Goal: Task Accomplishment & Management: Complete application form

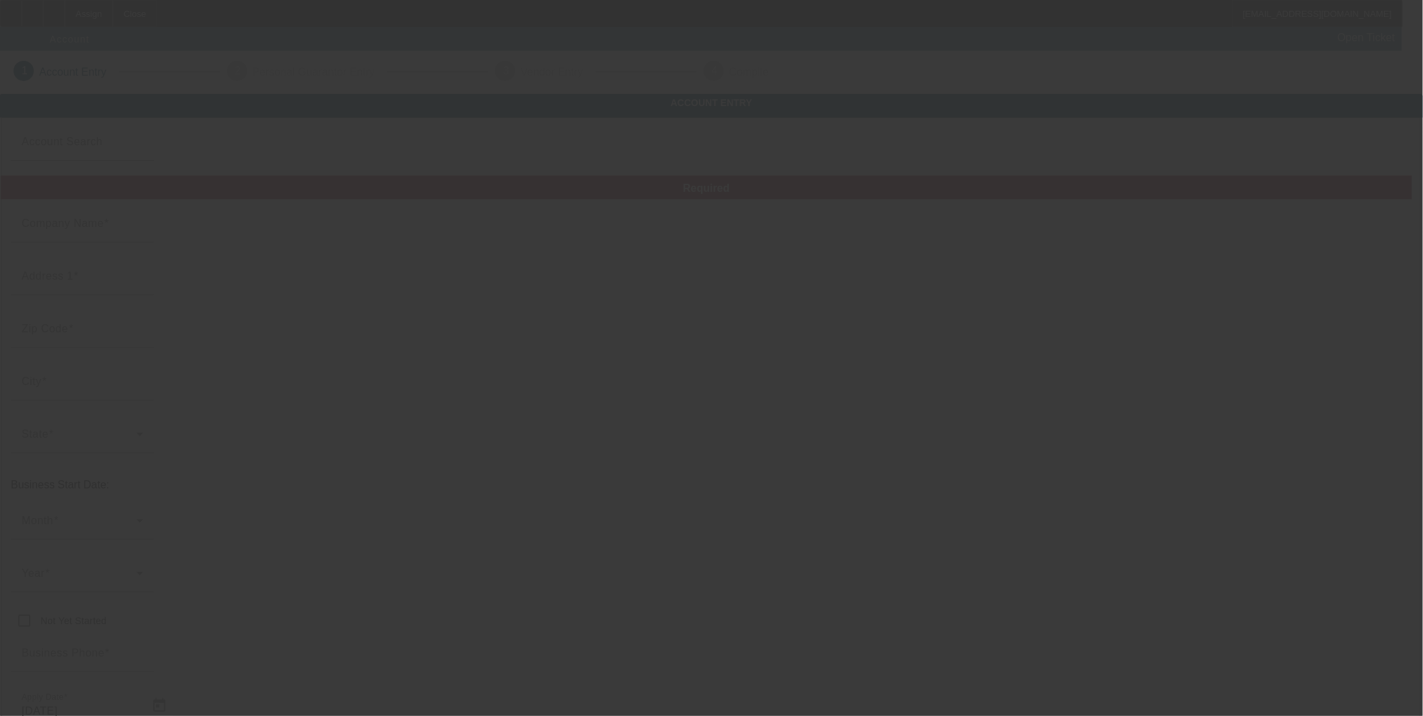
type input "10/6/2025"
type input "ECOSHIFT Land Clearing"
type input "732 S 6th St"
type input "89101"
type input "[GEOGRAPHIC_DATA]"
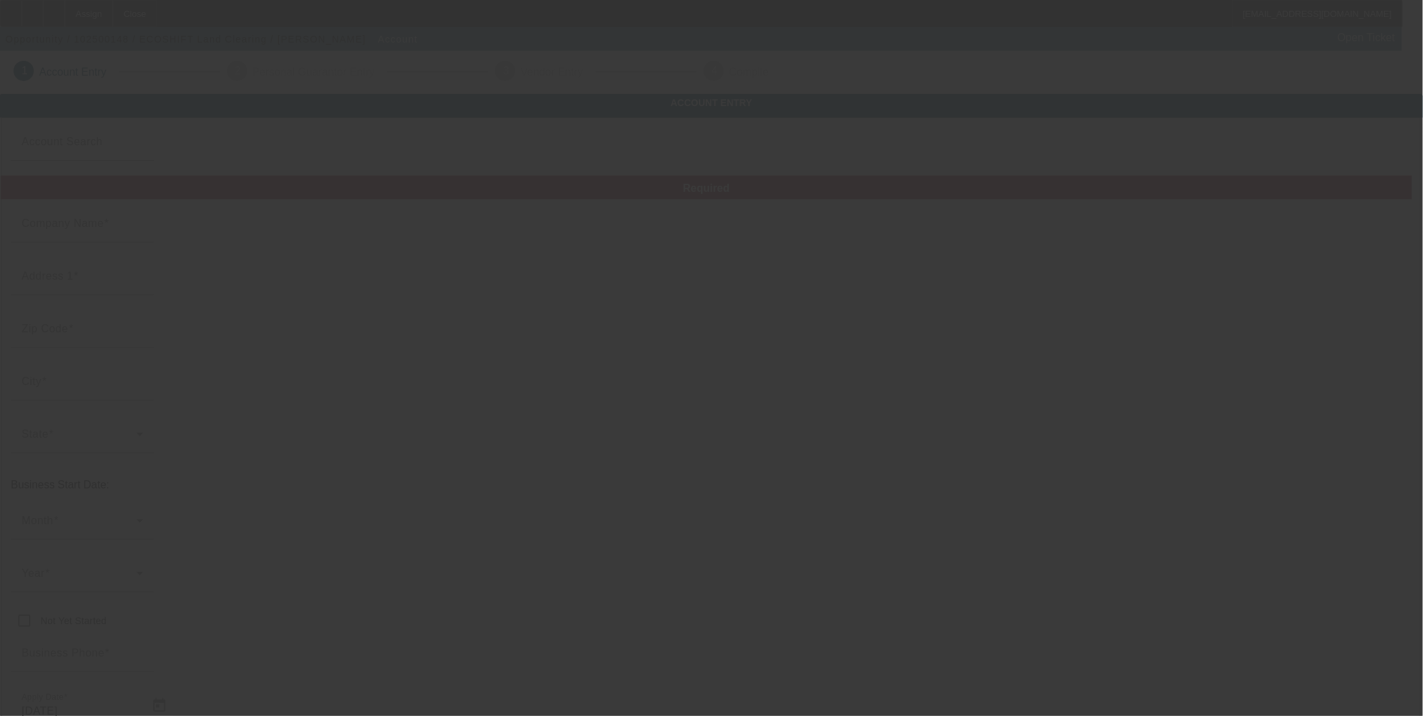
type input "[PHONE_NUMBER]"
type input "Ste N"
type input "elkthumper42@yahoo.com"
type input "[US_EMPLOYER_IDENTIFICATION_NUMBER]"
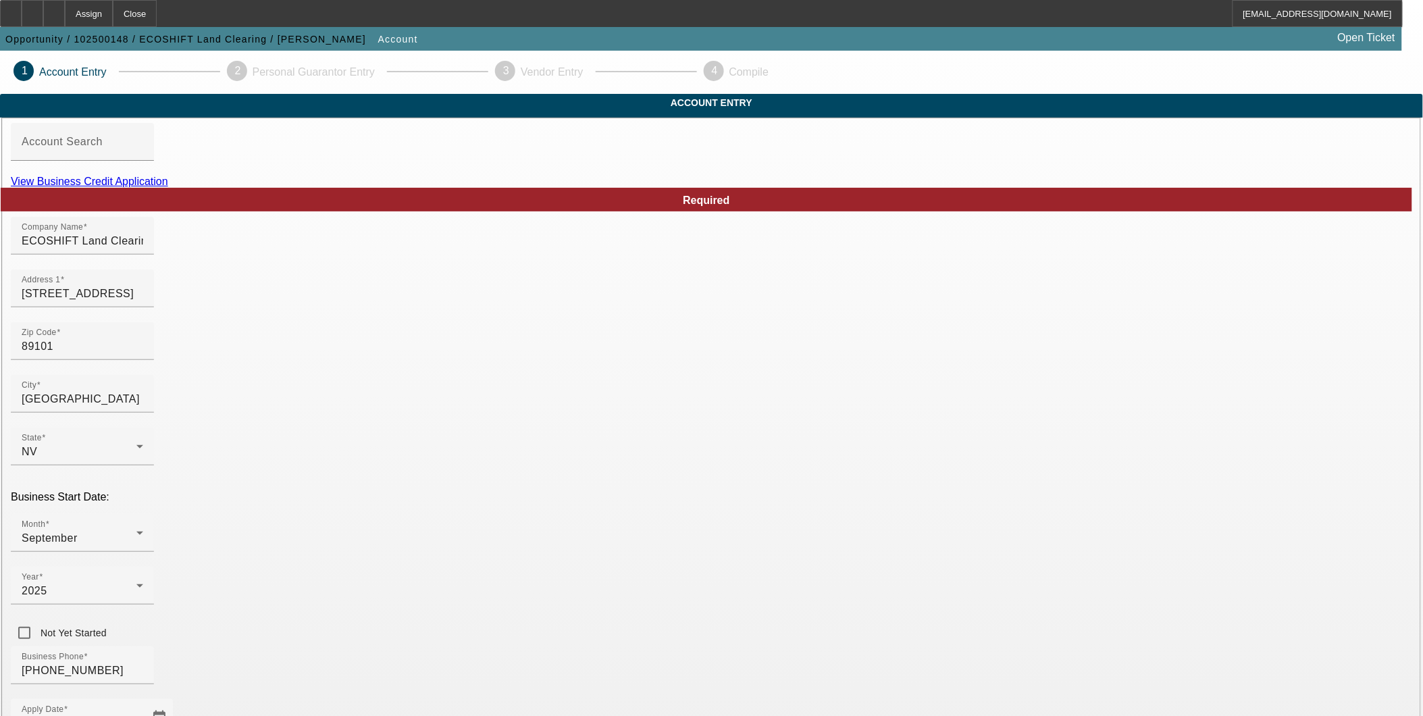
click at [154, 176] on div at bounding box center [82, 168] width 143 height 15
click at [168, 187] on link "View Business Credit Application" at bounding box center [89, 181] width 157 height 11
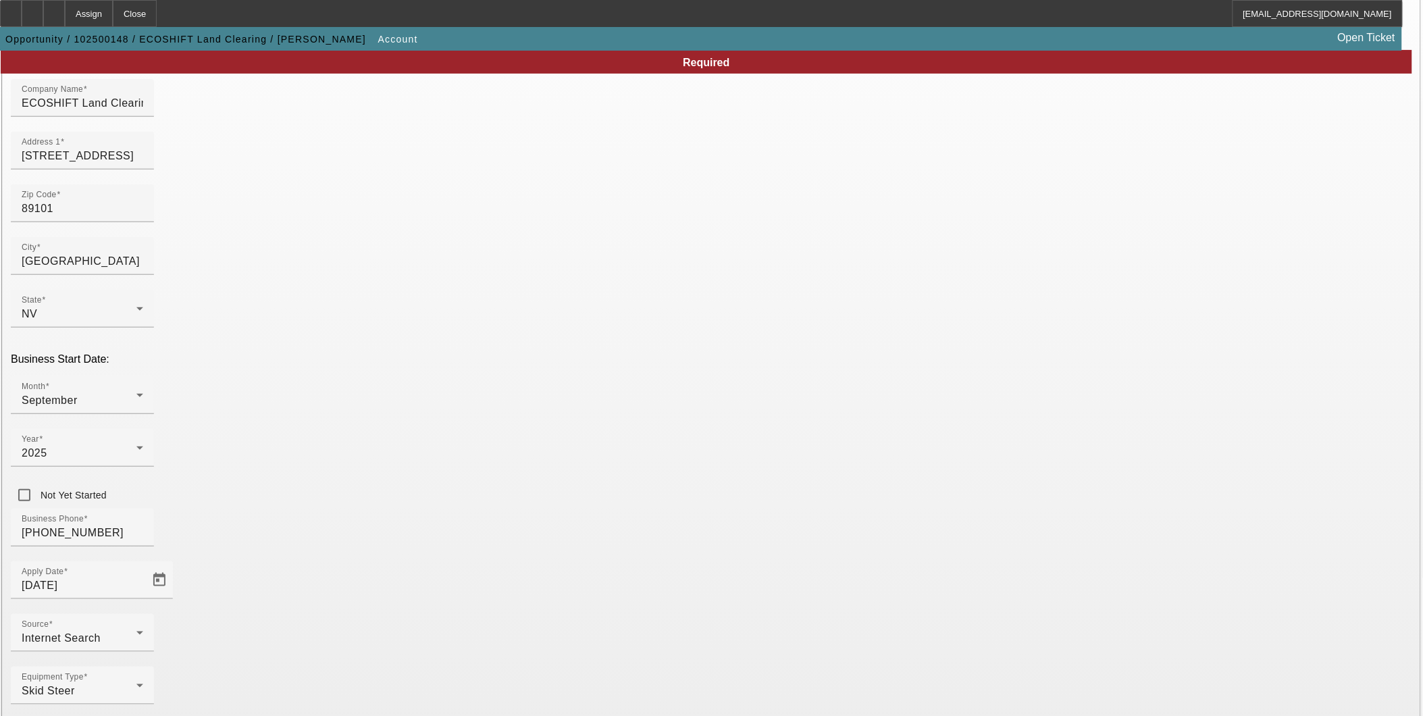
scroll to position [145, 0]
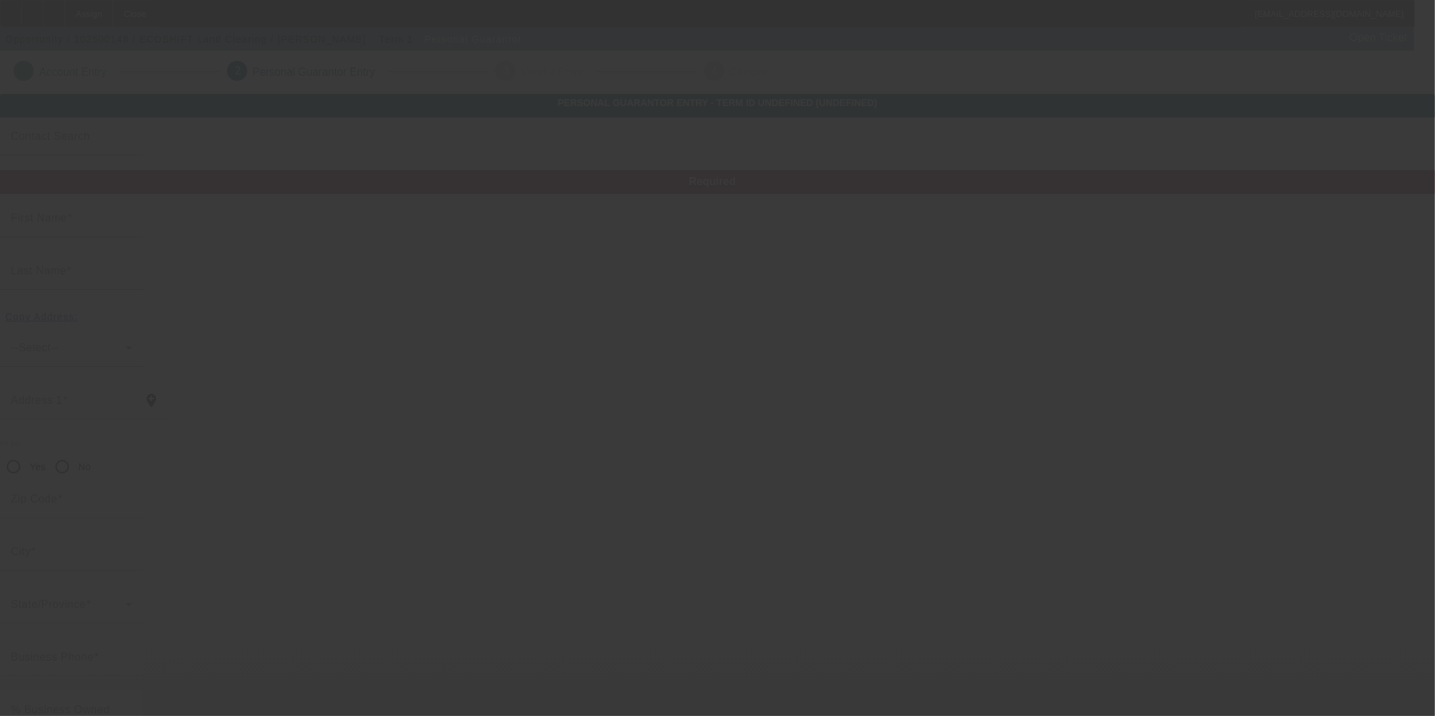
type input "Jeremy"
type input "Herber"
type input "34094 Highway 41"
radio input "true"
type input "93614"
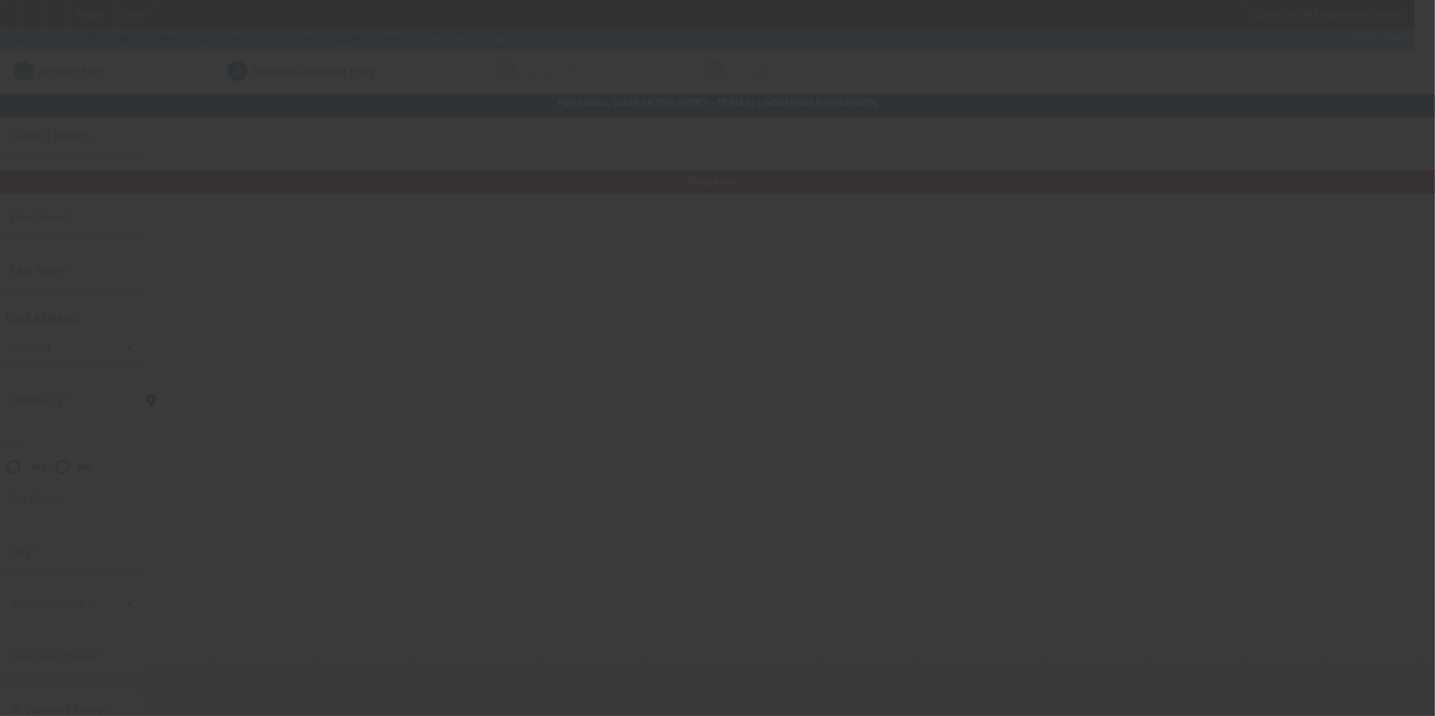
type input "Coursegold"
type input "[PHONE_NUMBER]"
type input "51"
type input "541-15-4456"
type input "elkthumper42@yahoo.com"
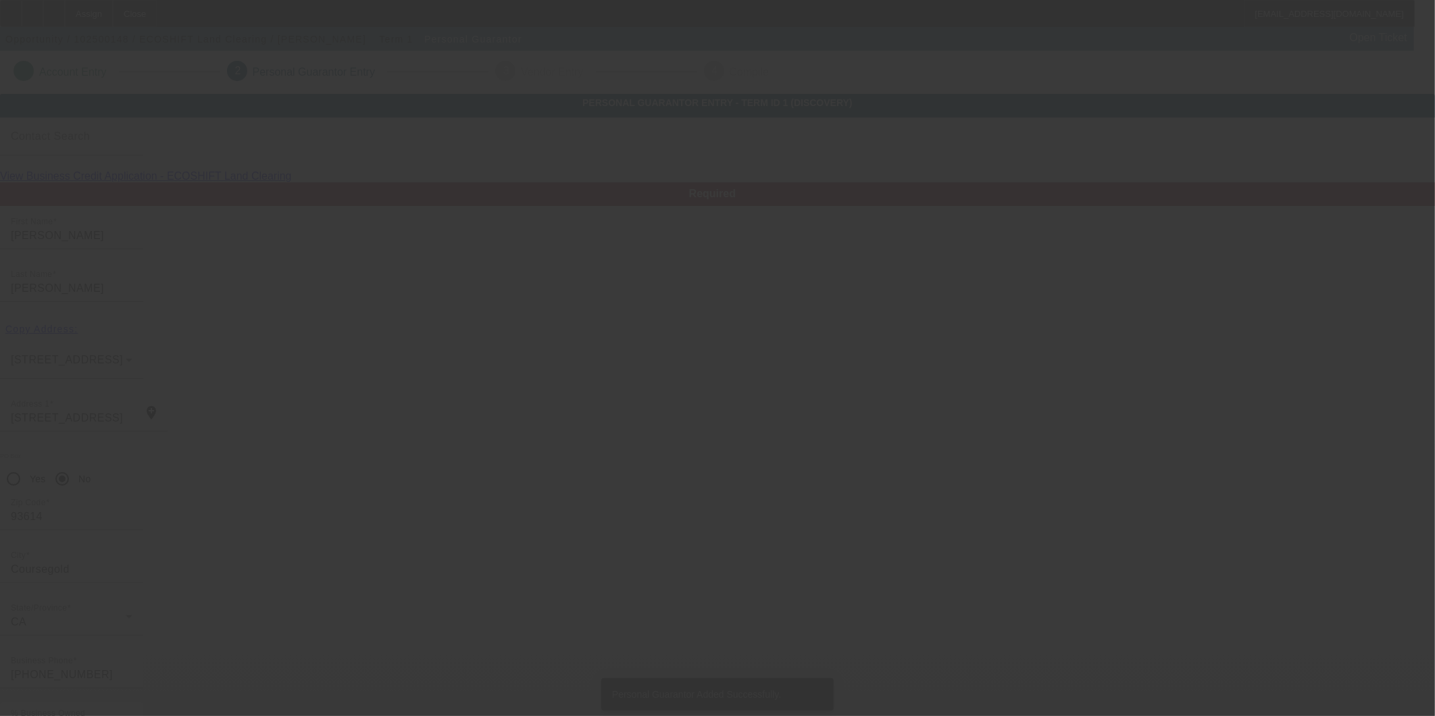
type input "Ann"
type input "Herber"
type input "34094 Highway 41"
type input "93614"
type input "Coursegold"
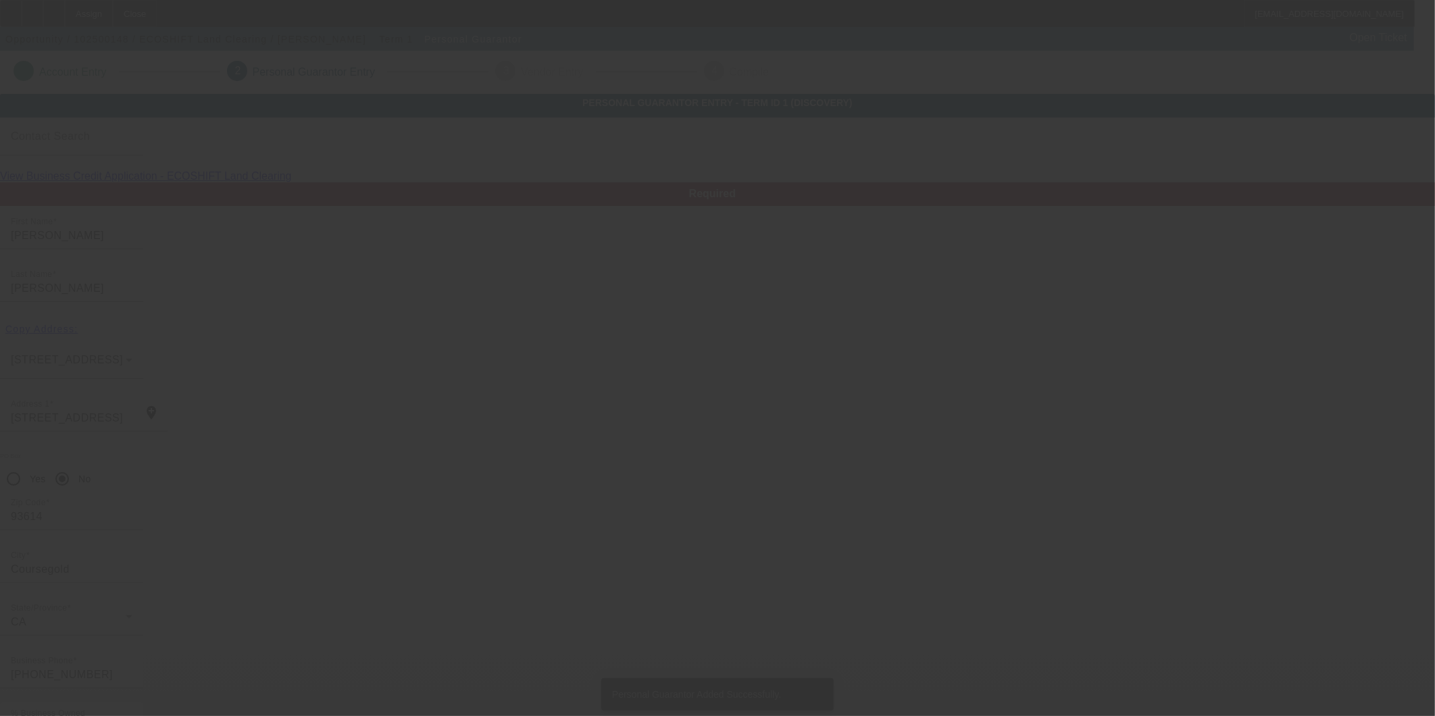
type input "(707) 951-0940"
type input "49"
type input "523-47-2373"
type input "newagain32@gmail.com"
type input "[PHONE_NUMBER]"
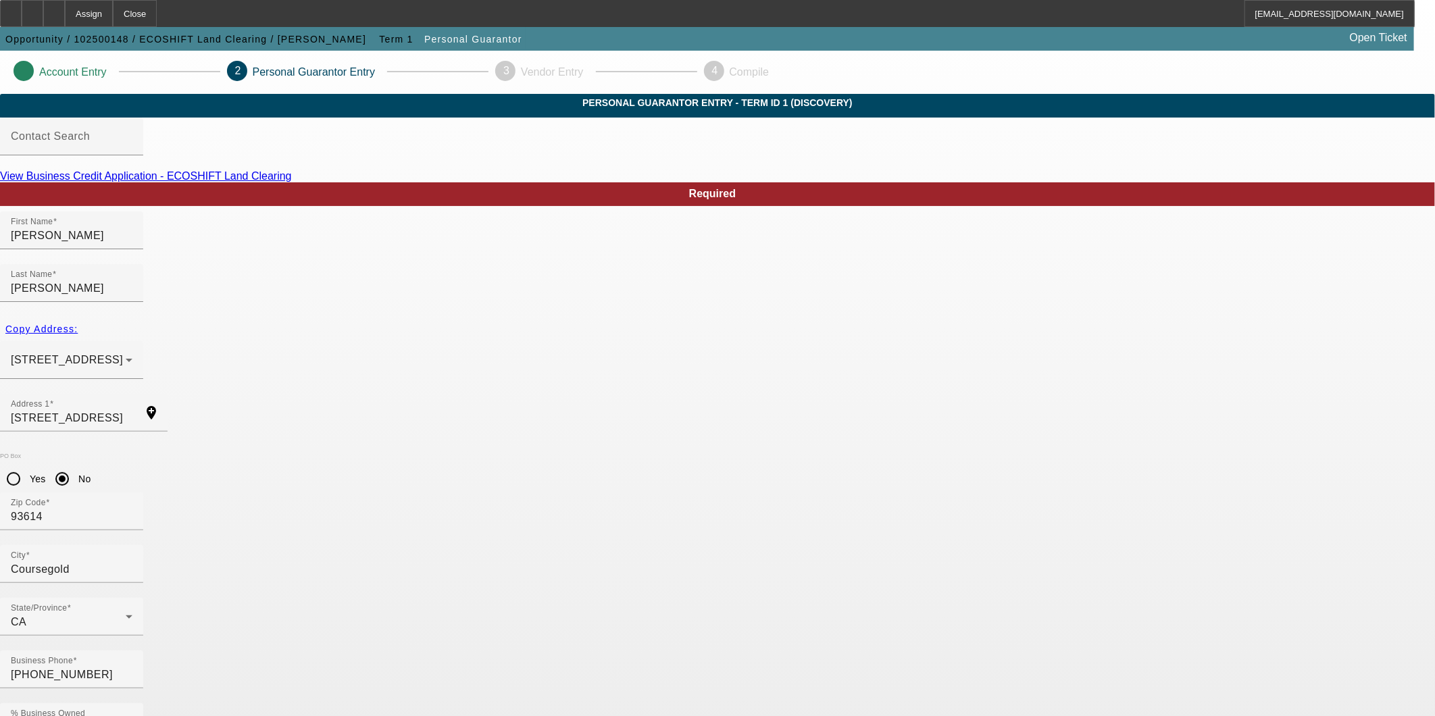
click at [132, 410] on input "34094 Highway 41" at bounding box center [72, 418] width 122 height 16
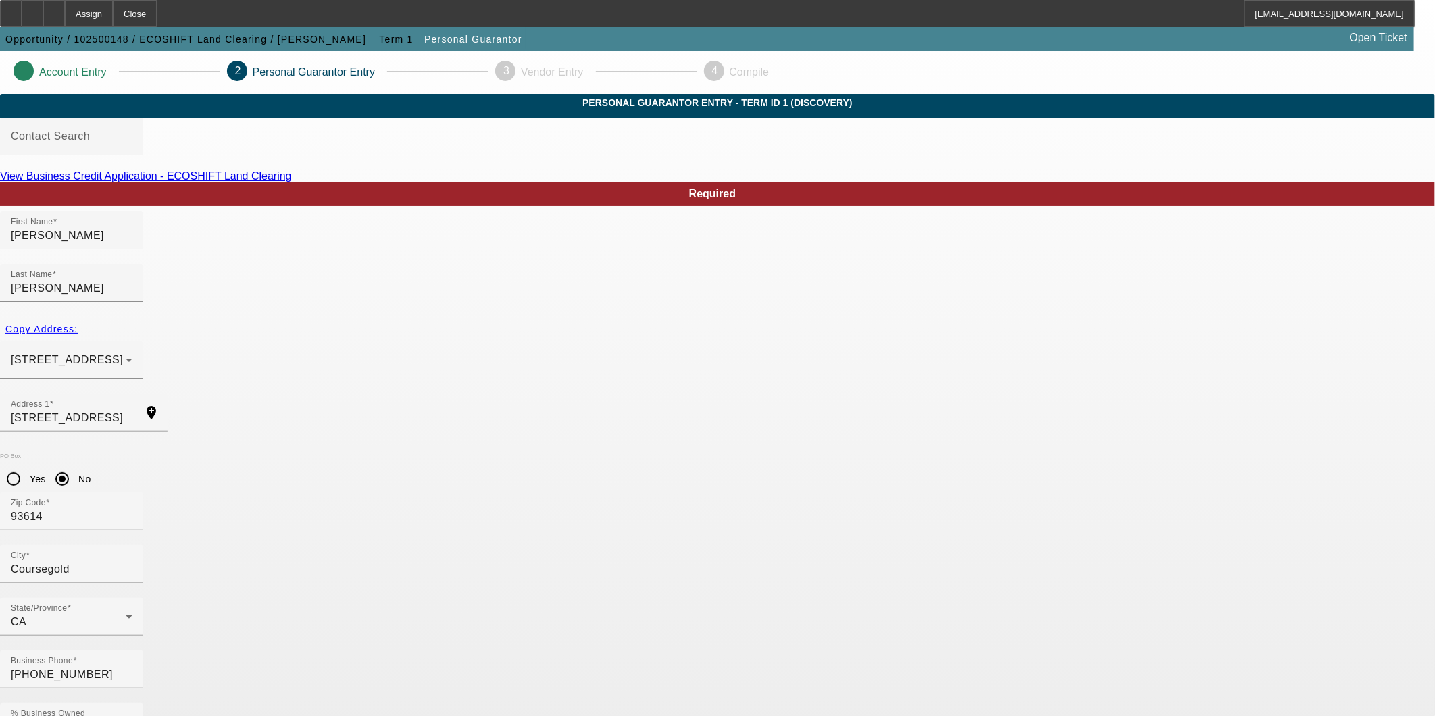
click at [292, 182] on link "View Business Credit Application - ECOSHIFT Land Clearing" at bounding box center [146, 175] width 292 height 11
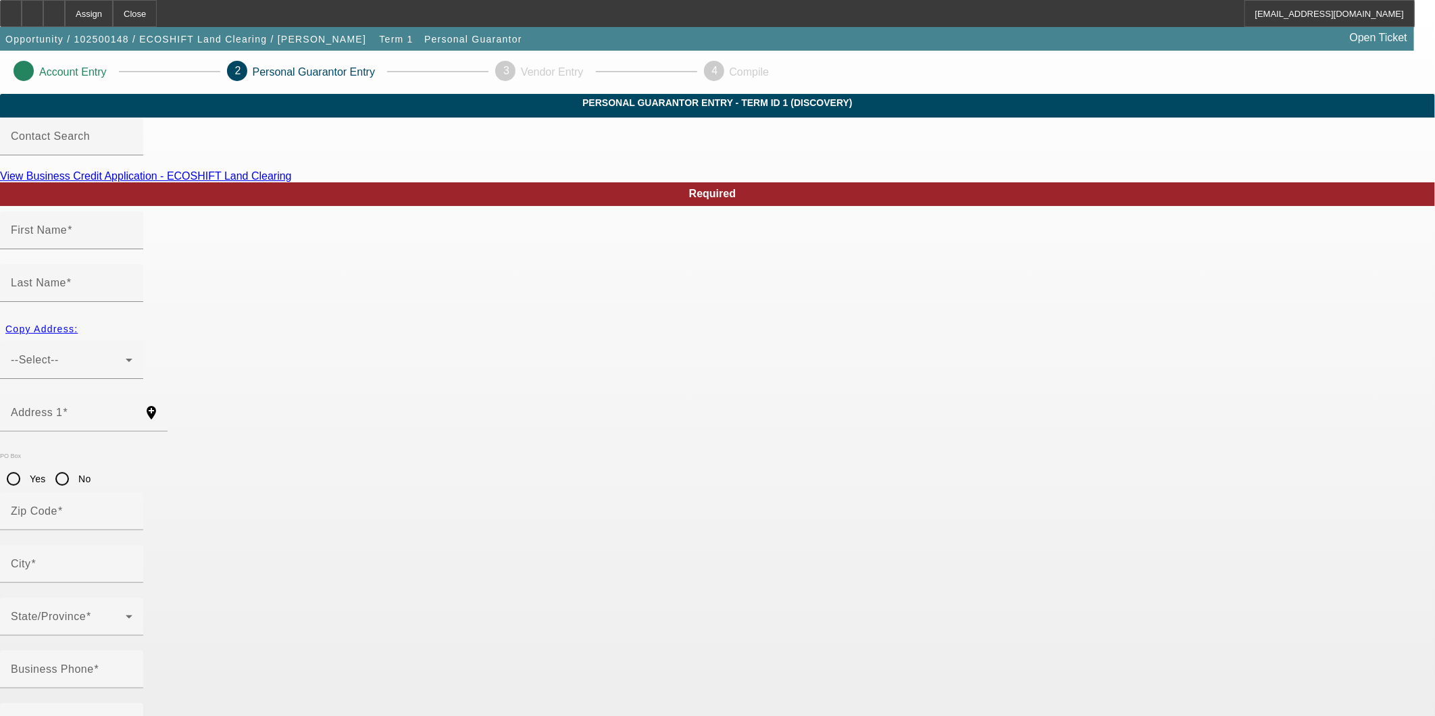
type input "[PERSON_NAME]"
type input "Herber"
type input "34094 Highway 41"
radio input "true"
type input "93614"
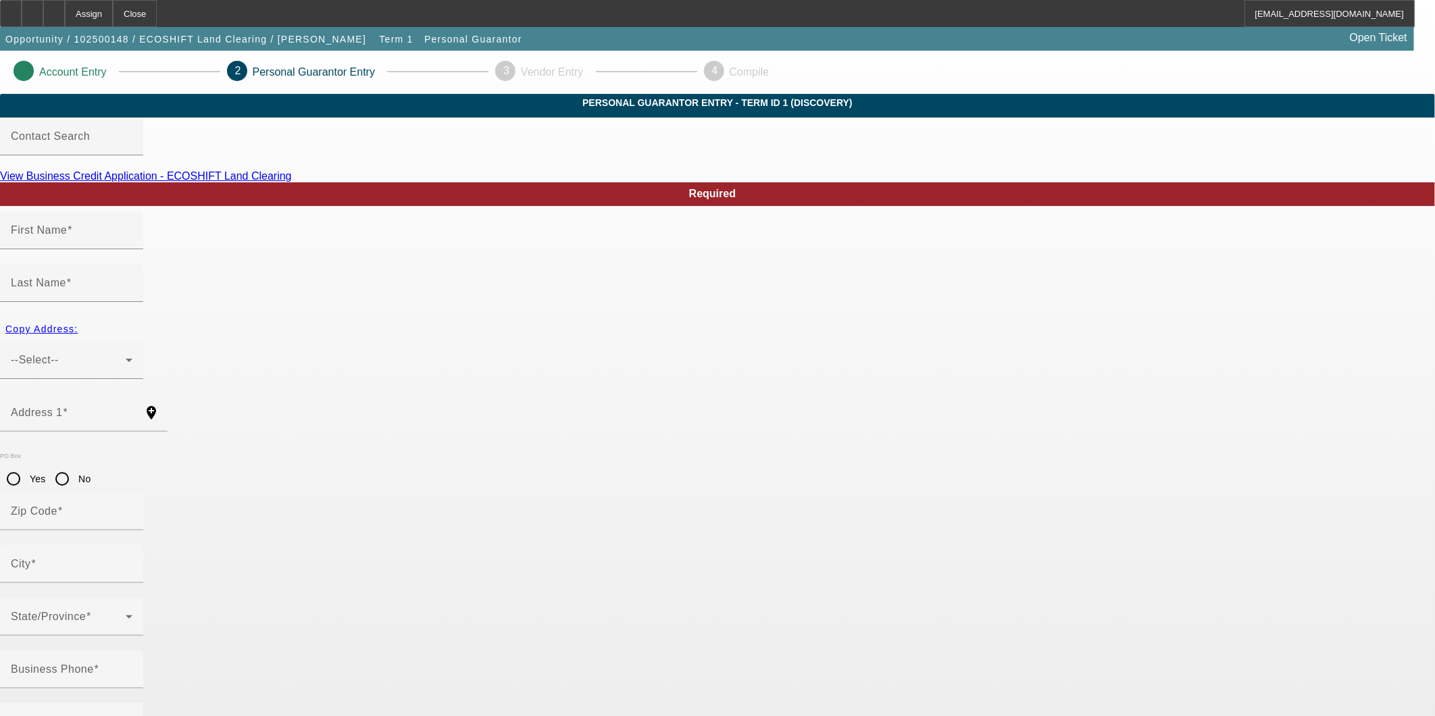
type input "Coursegold"
type input "[PHONE_NUMBER]"
type input "51"
type input "541-15-4456"
type input "elkthumper42@yahoo.com"
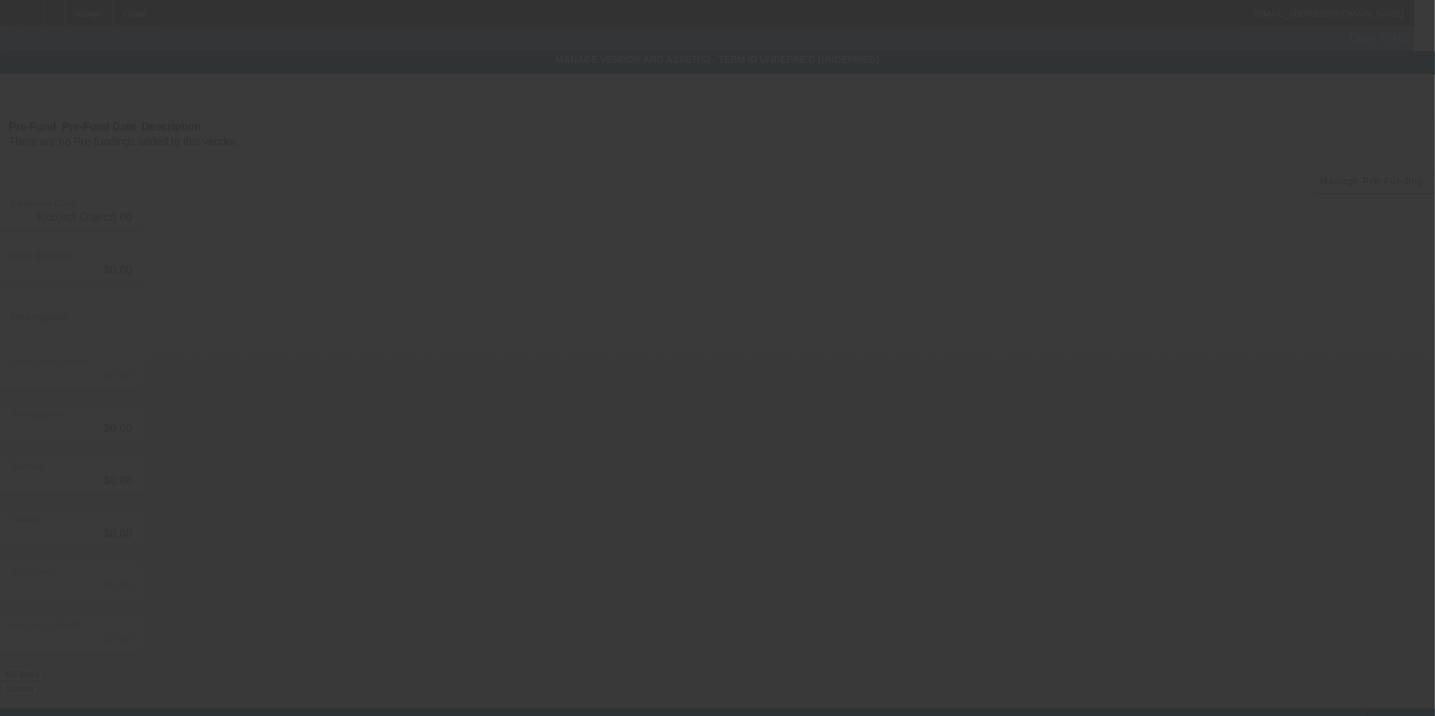
type input "$79,500.00"
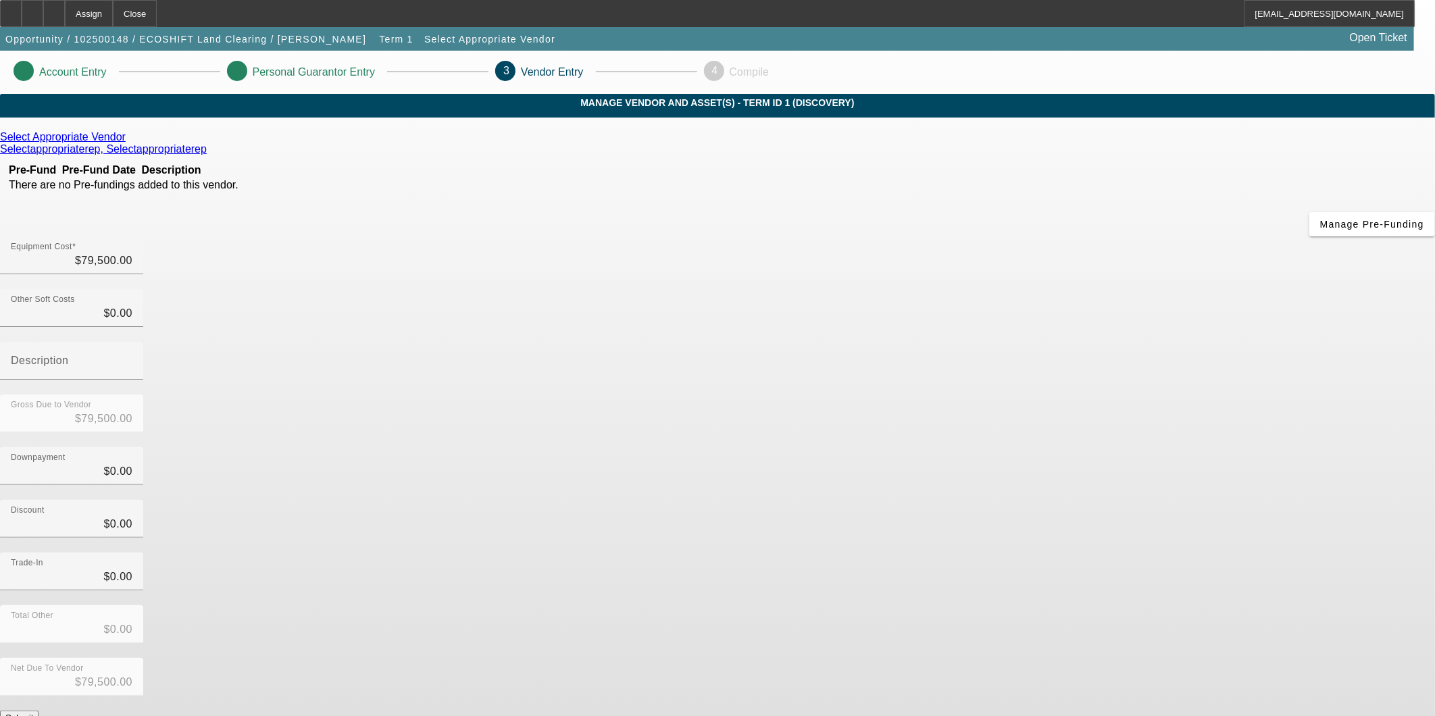
click at [39, 711] on button "Submit" at bounding box center [19, 718] width 39 height 14
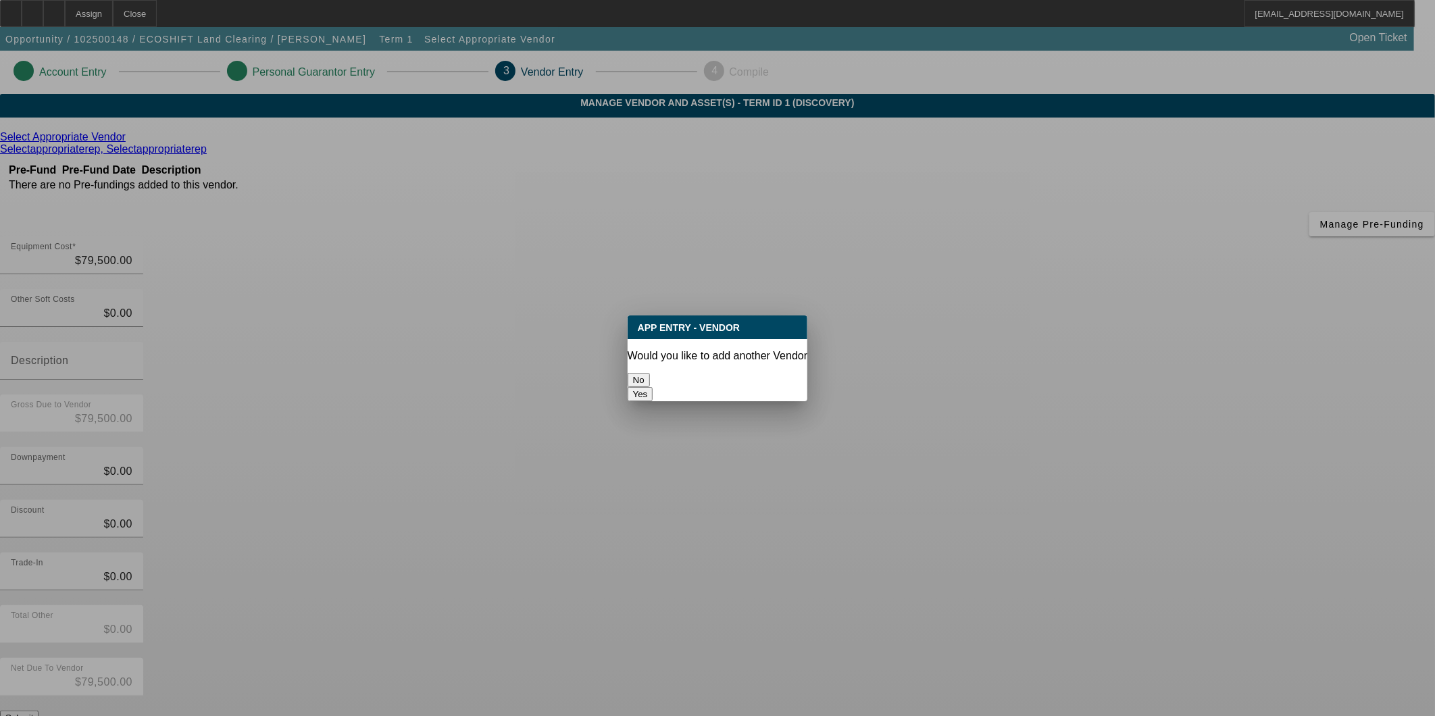
click at [650, 373] on button "No" at bounding box center [639, 380] width 22 height 14
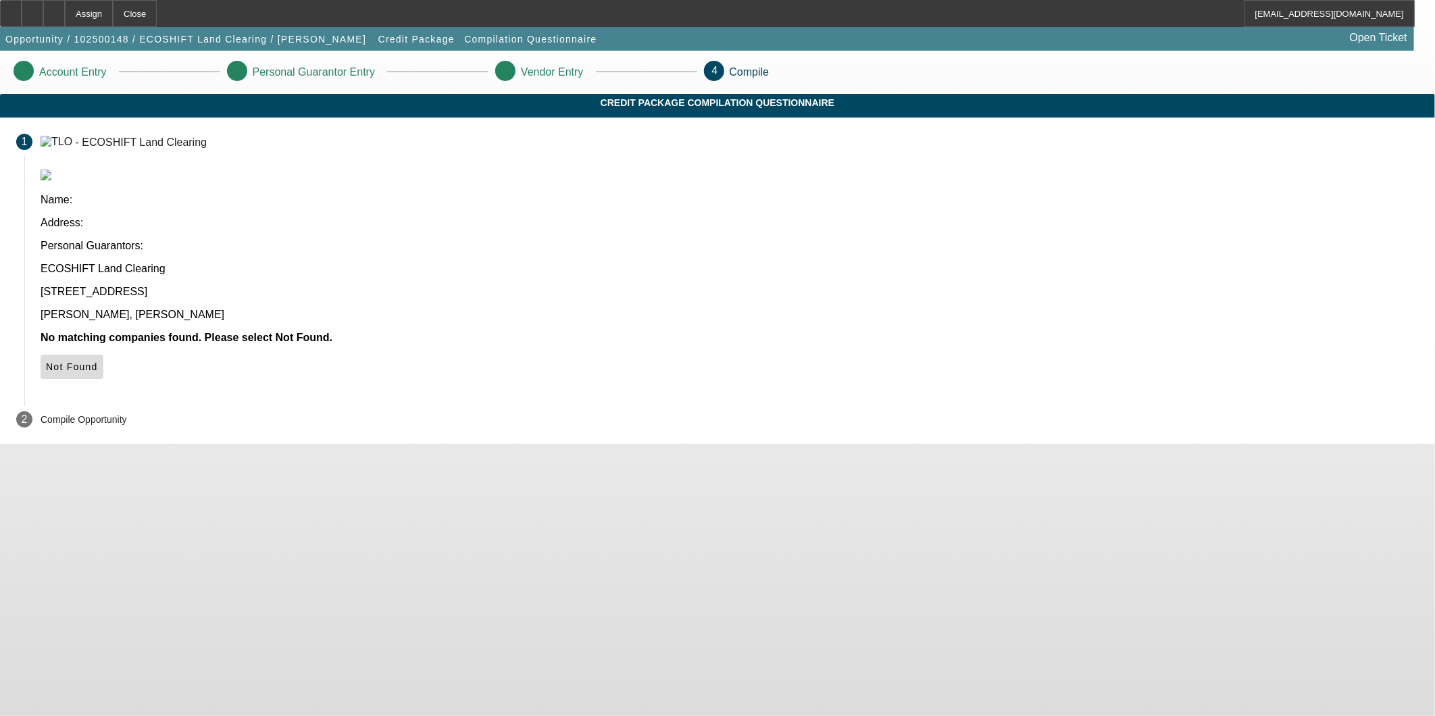
click at [98, 361] on span "Not Found" at bounding box center [72, 366] width 52 height 11
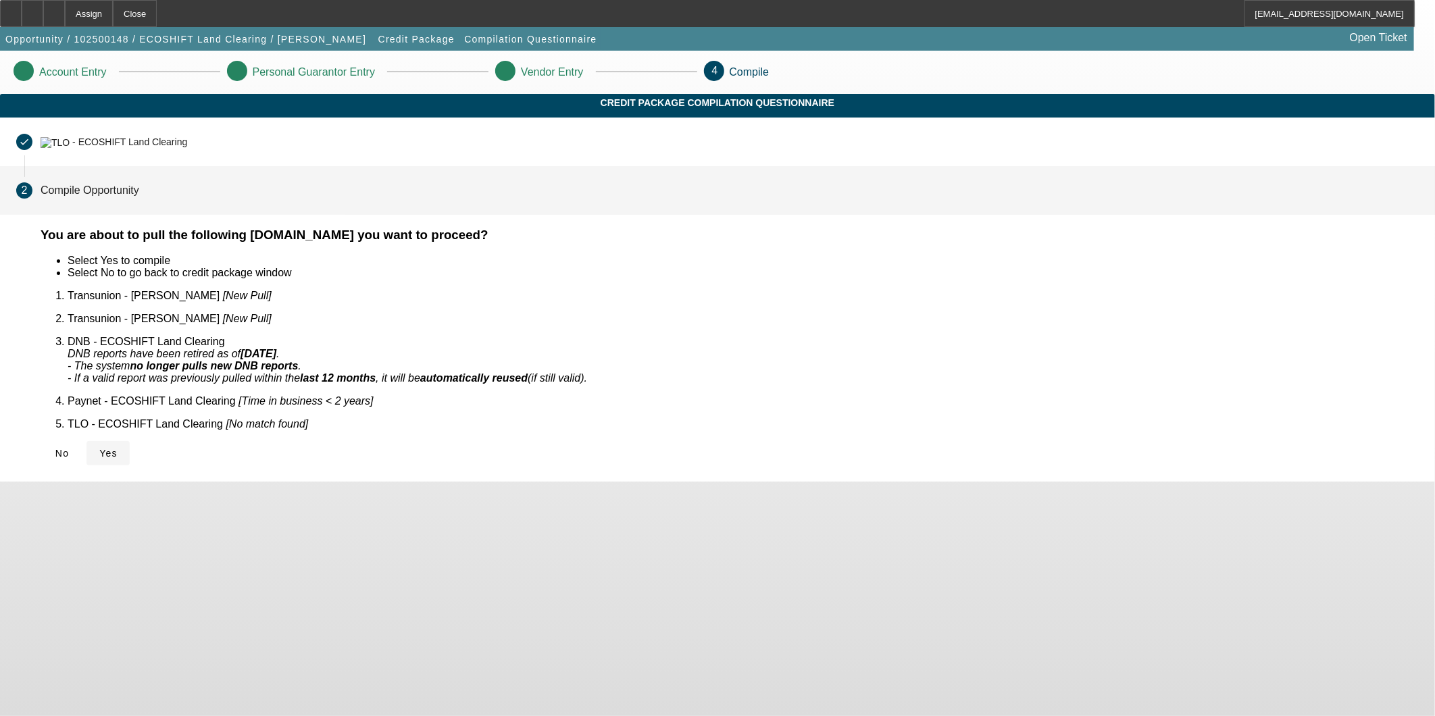
click at [118, 448] on span "Yes" at bounding box center [108, 453] width 18 height 11
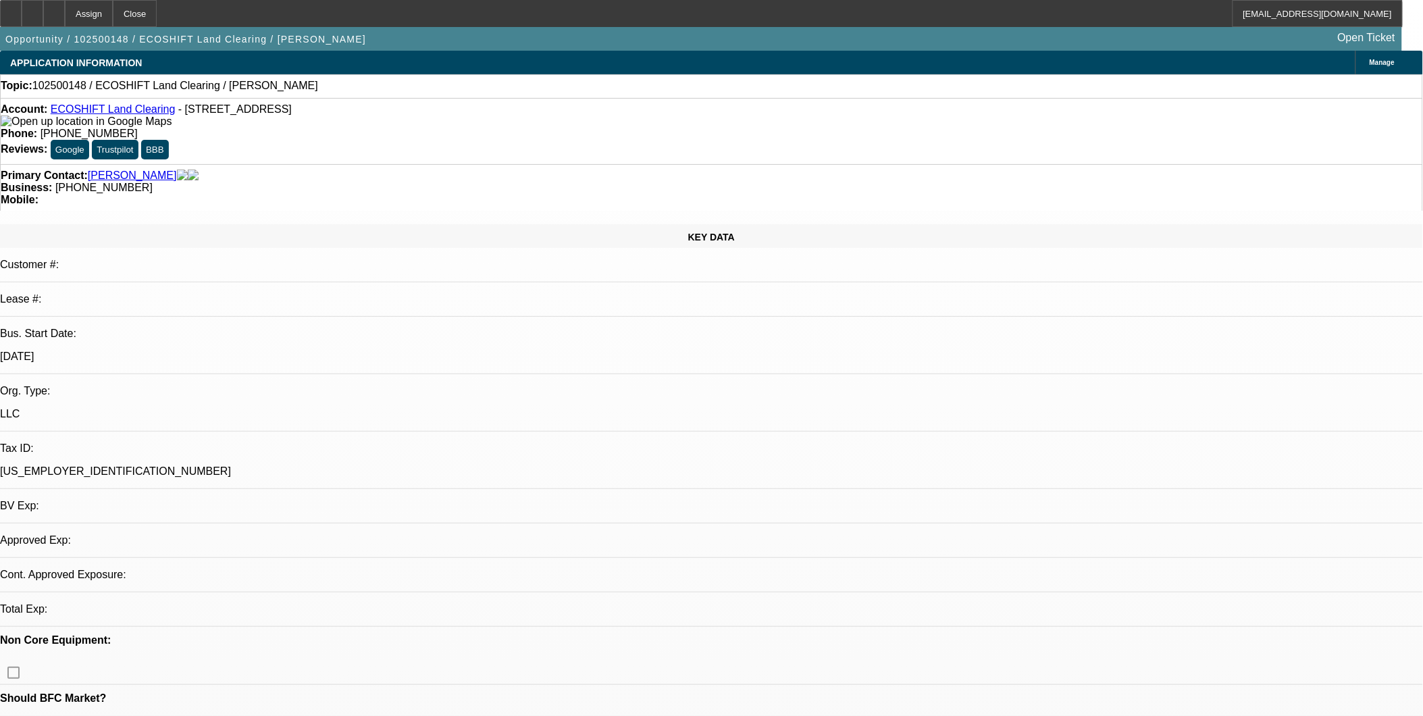
select select "0"
select select "2"
select select "0.1"
select select "4"
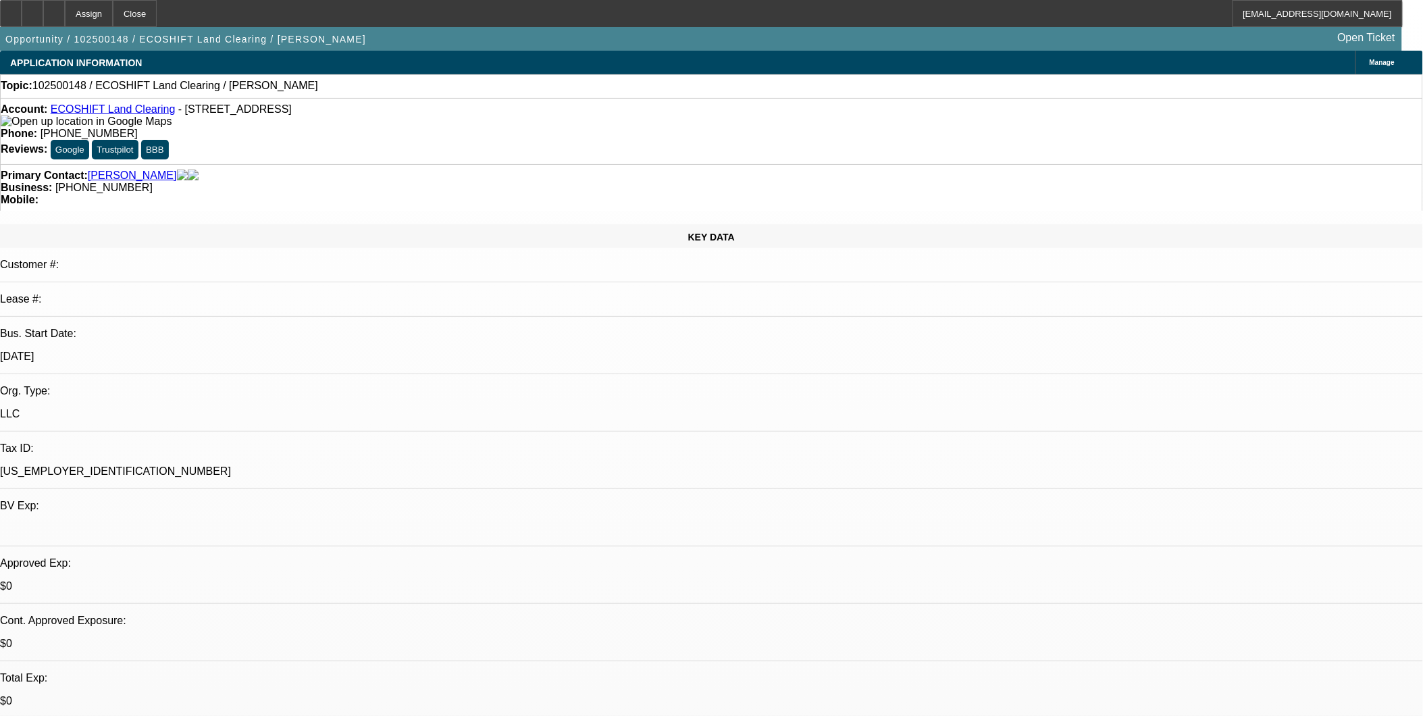
click at [65, 8] on div at bounding box center [54, 13] width 22 height 27
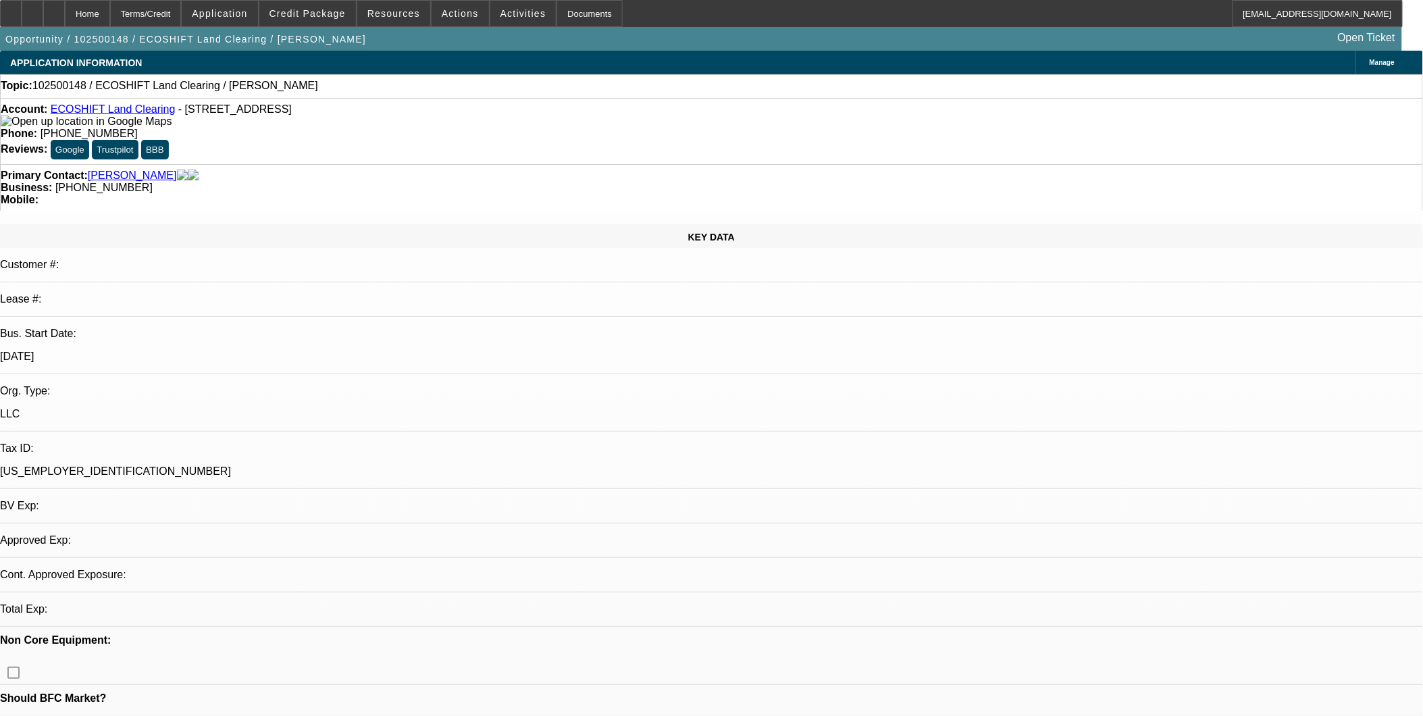
select select "0"
select select "2"
select select "0.1"
select select "1"
select select "2"
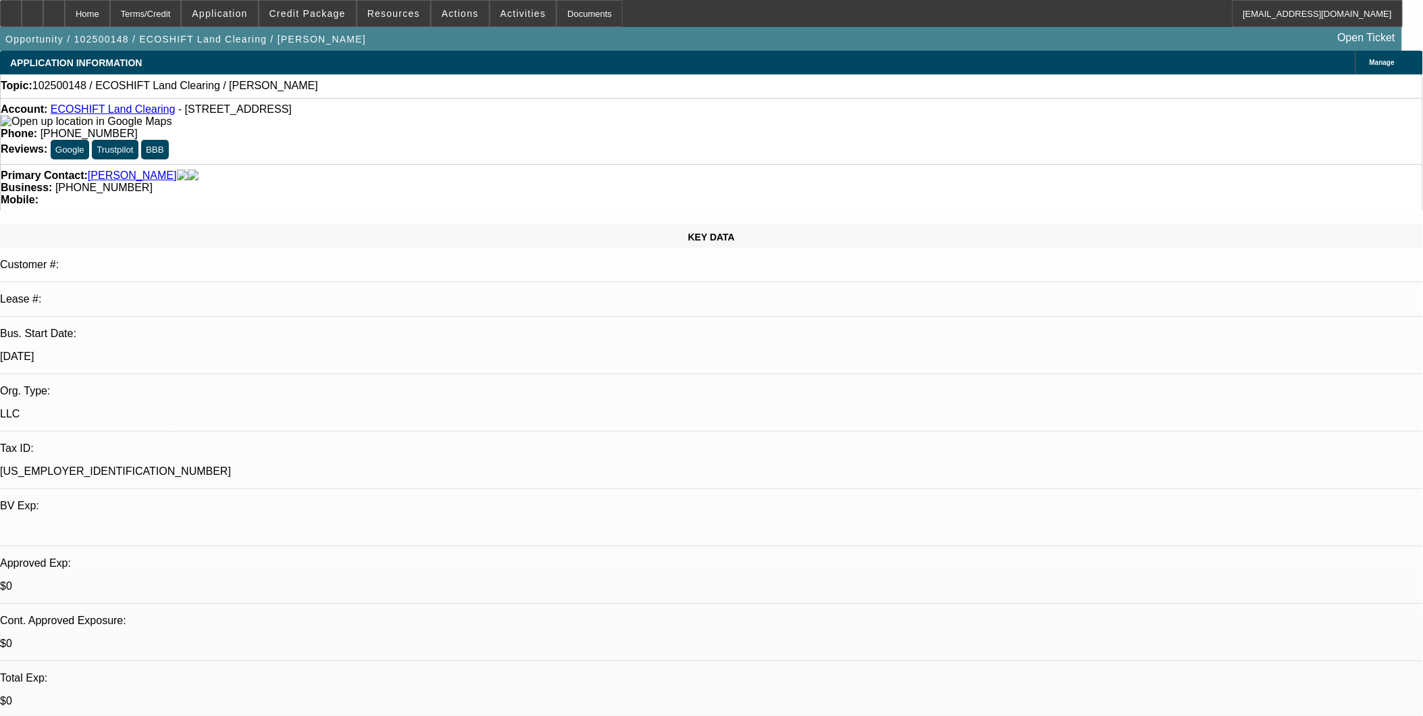
select select "4"
click at [311, 9] on span "Credit Package" at bounding box center [308, 13] width 76 height 11
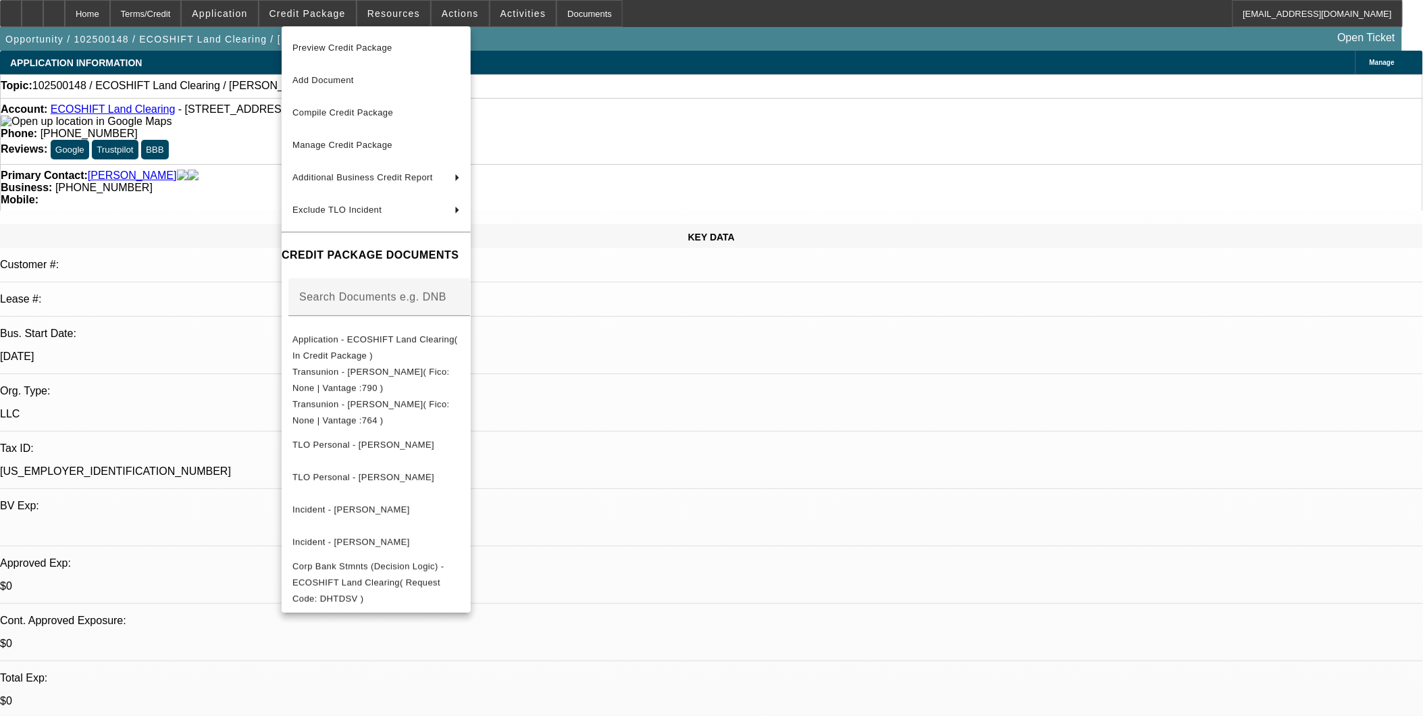
click at [53, 17] on div at bounding box center [711, 358] width 1423 height 716
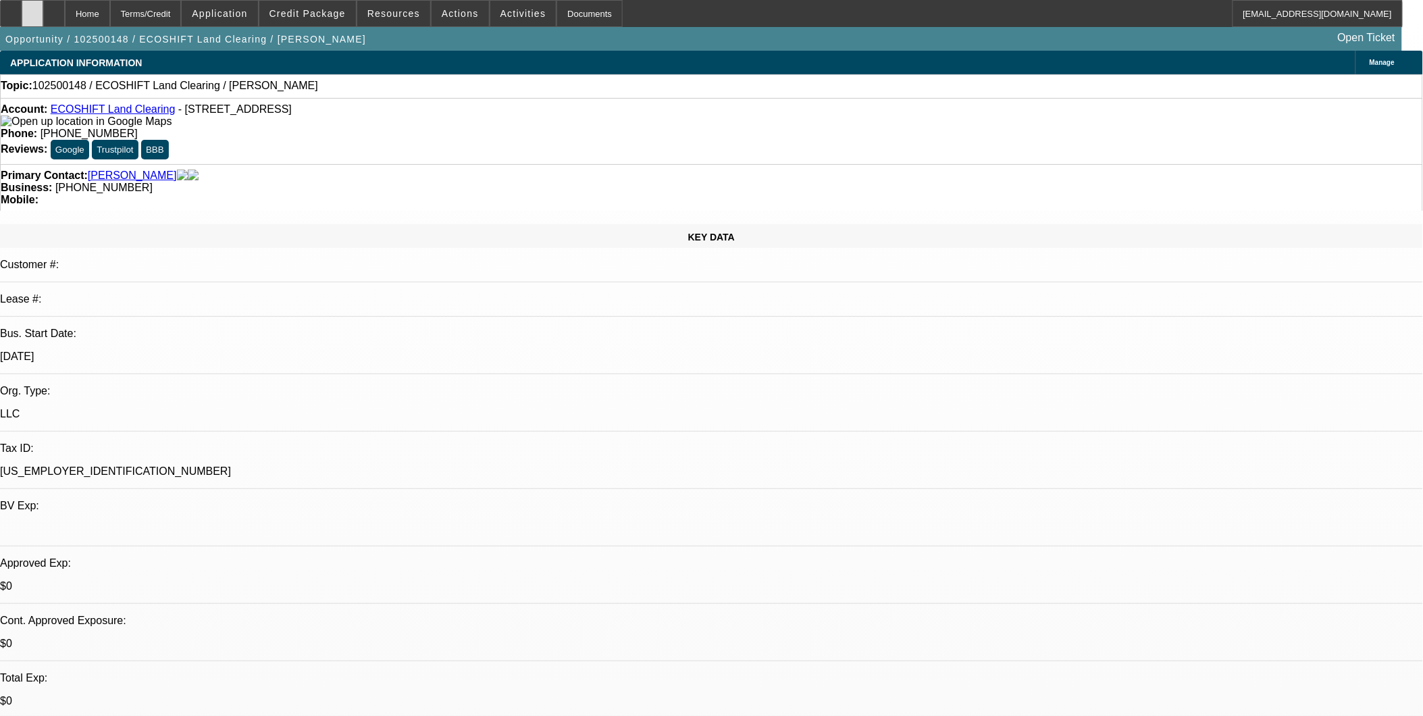
click at [43, 14] on div at bounding box center [33, 13] width 22 height 27
drag, startPoint x: 721, startPoint y: 407, endPoint x: 728, endPoint y: 404, distance: 7.3
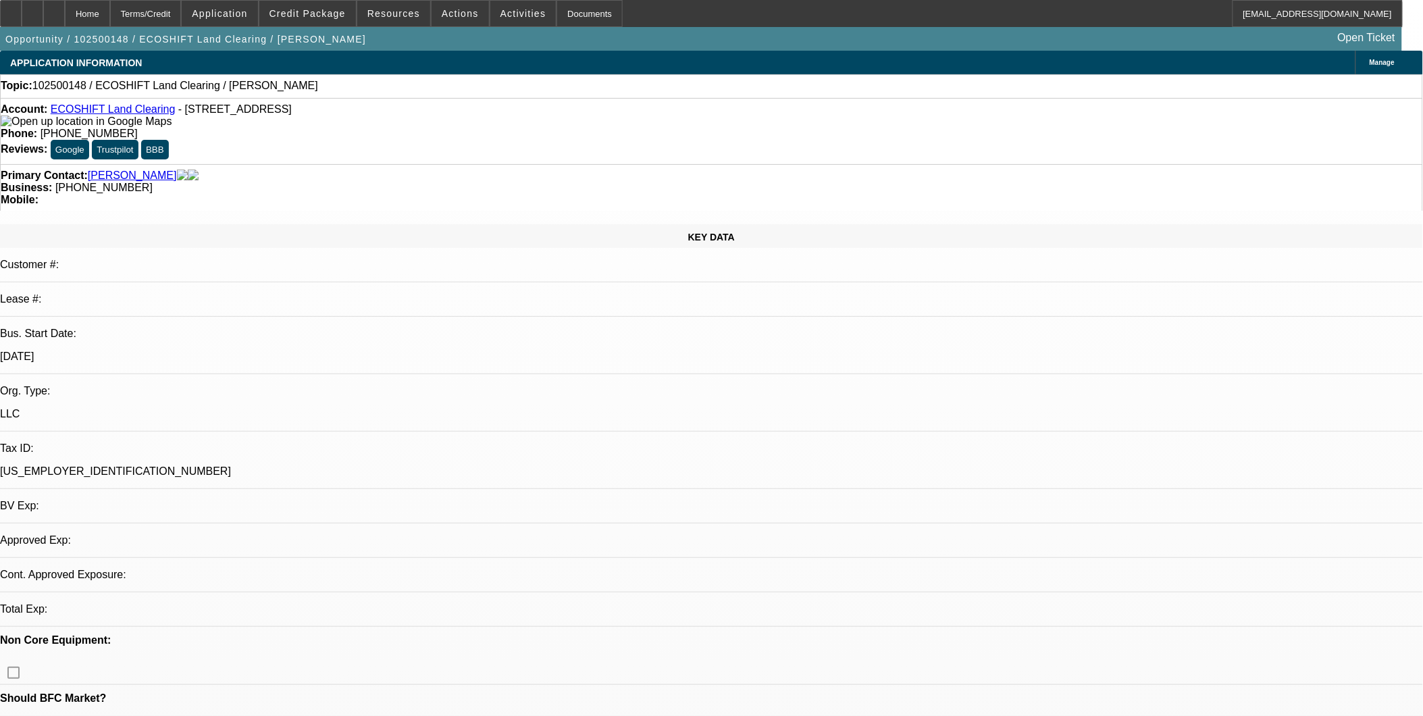
select select "0"
select select "2"
select select "0.1"
select select "1"
select select "2"
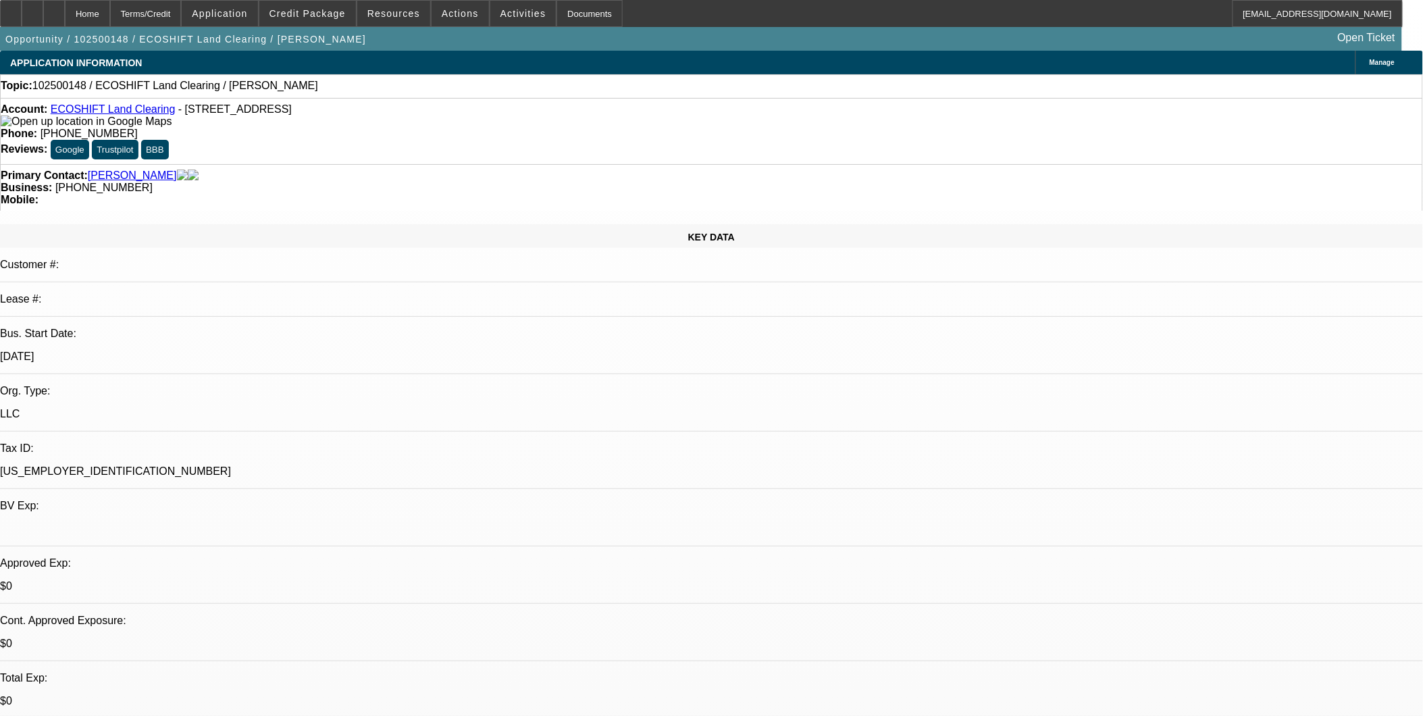
select select "4"
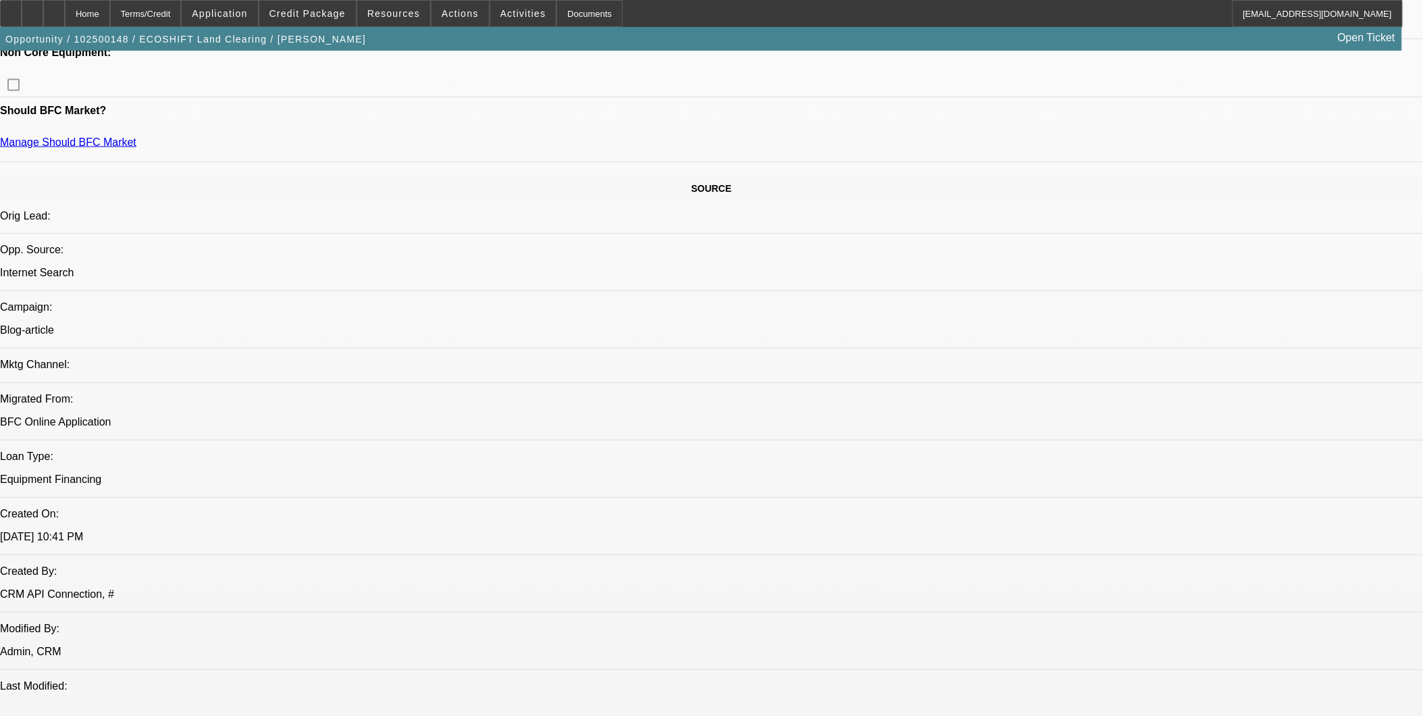
scroll to position [675, 0]
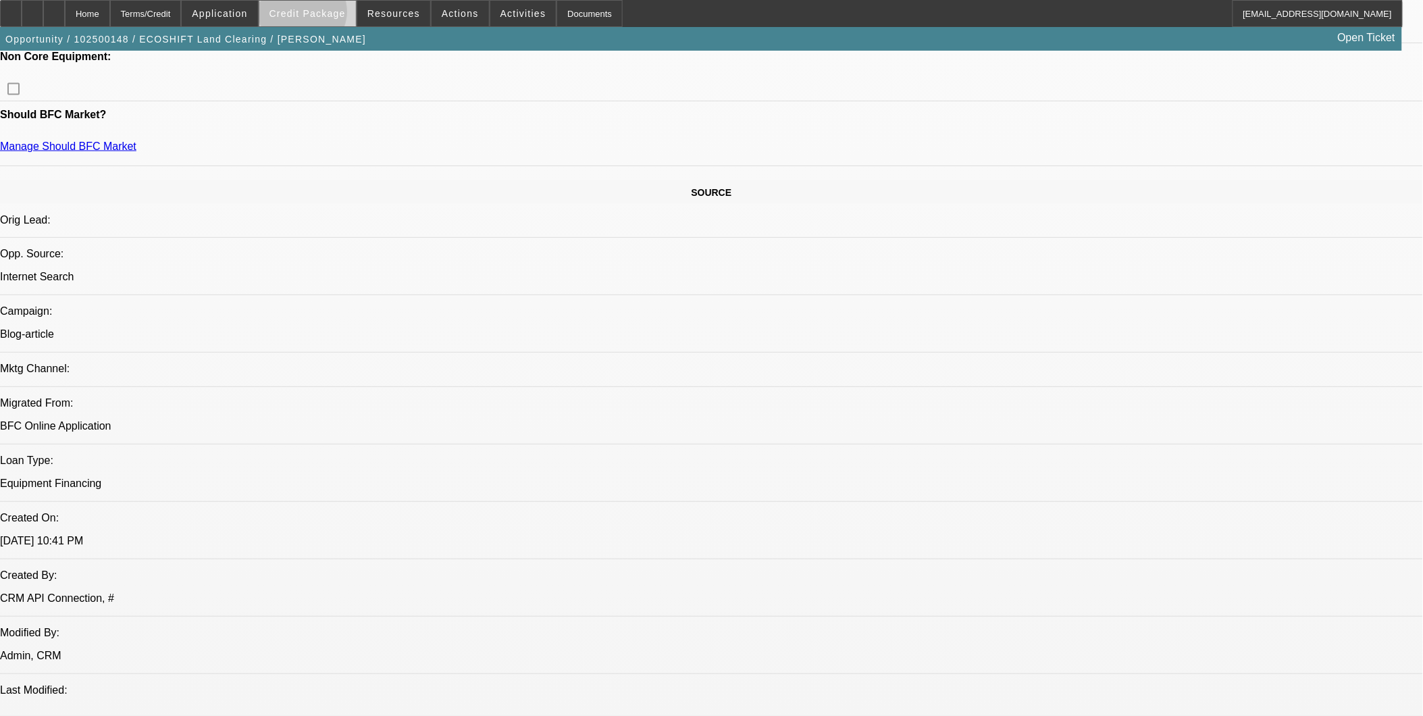
click at [325, 15] on span "Credit Package" at bounding box center [308, 13] width 76 height 11
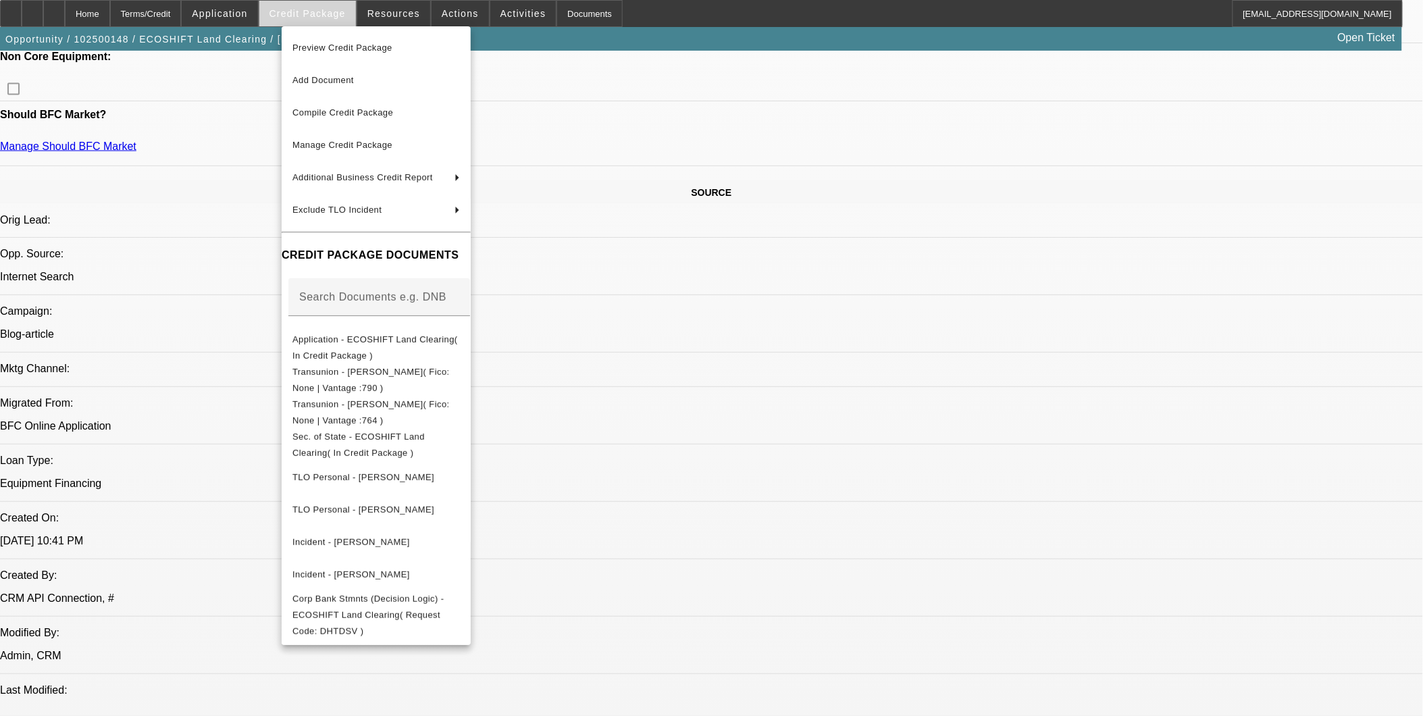
click at [325, 15] on div at bounding box center [711, 358] width 1423 height 716
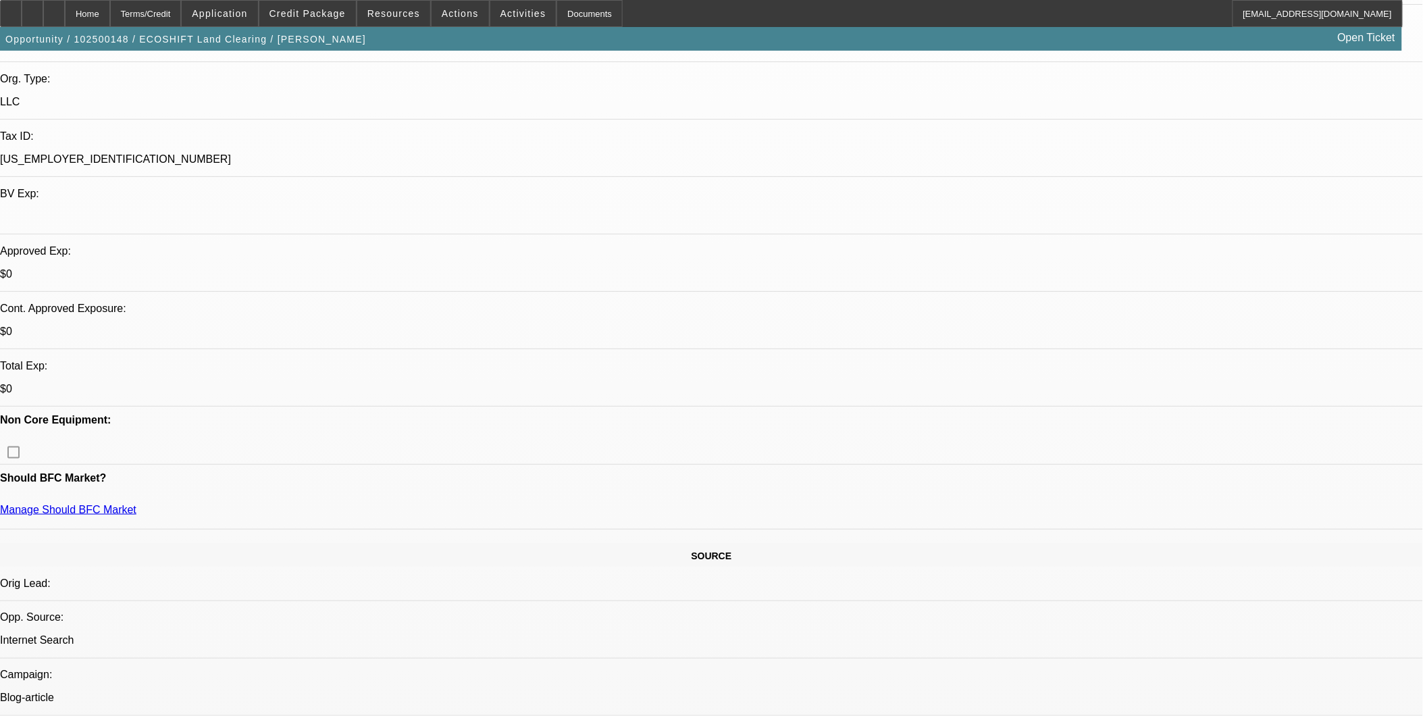
scroll to position [300, 0]
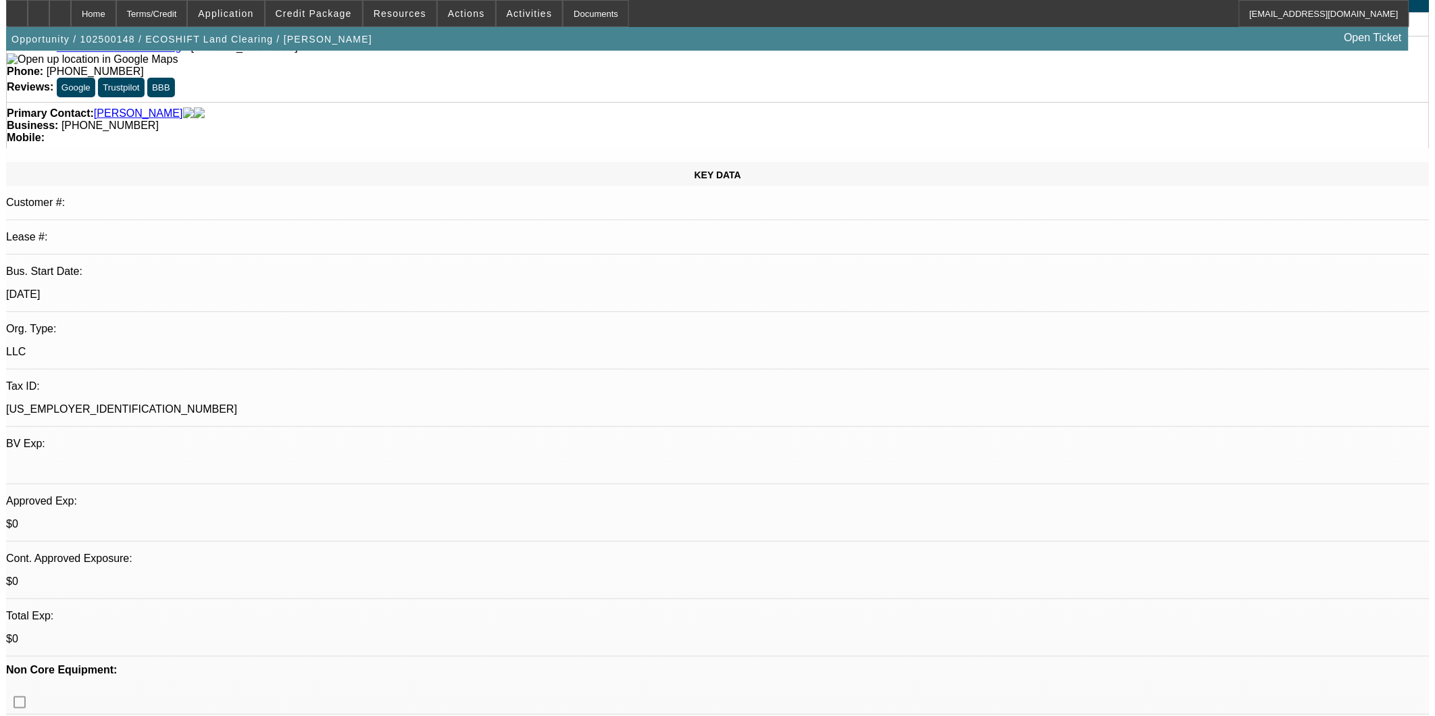
scroll to position [0, 0]
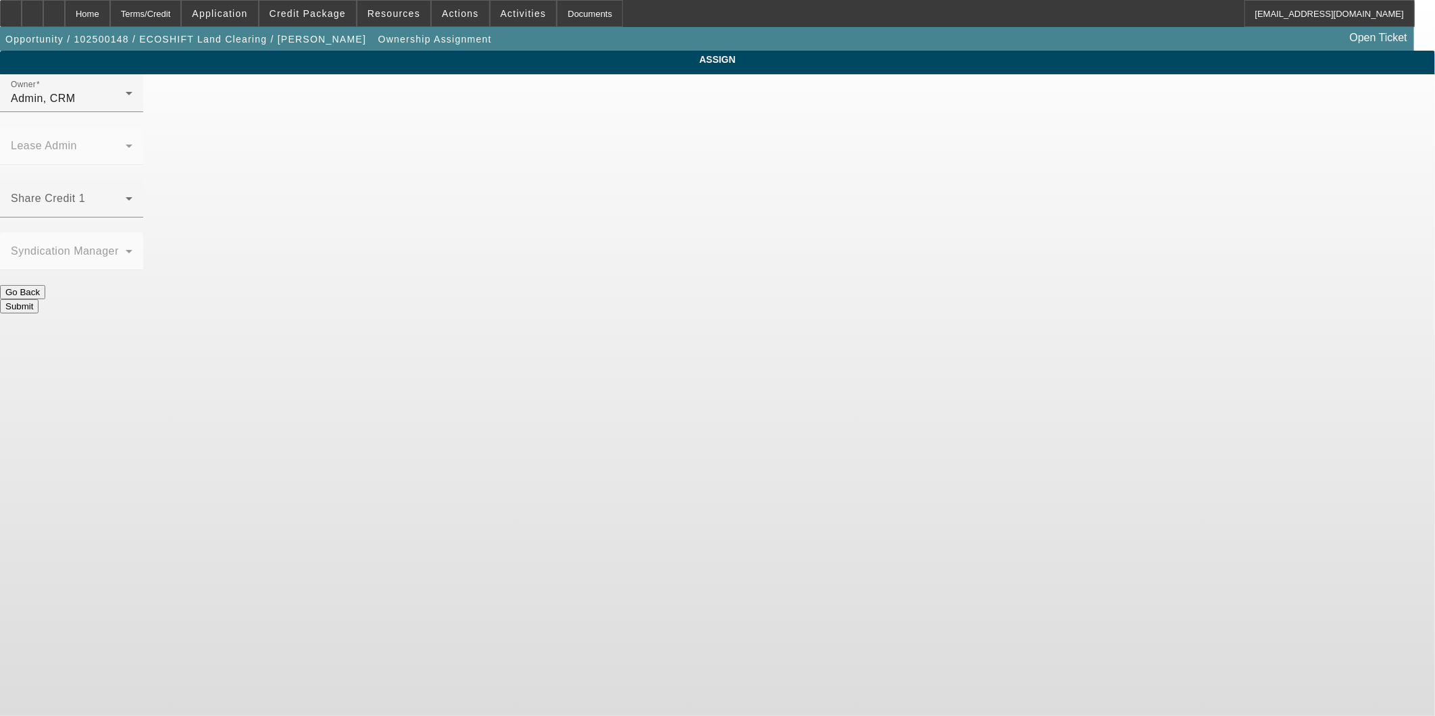
click at [126, 107] on div "Admin, CRM" at bounding box center [68, 99] width 115 height 16
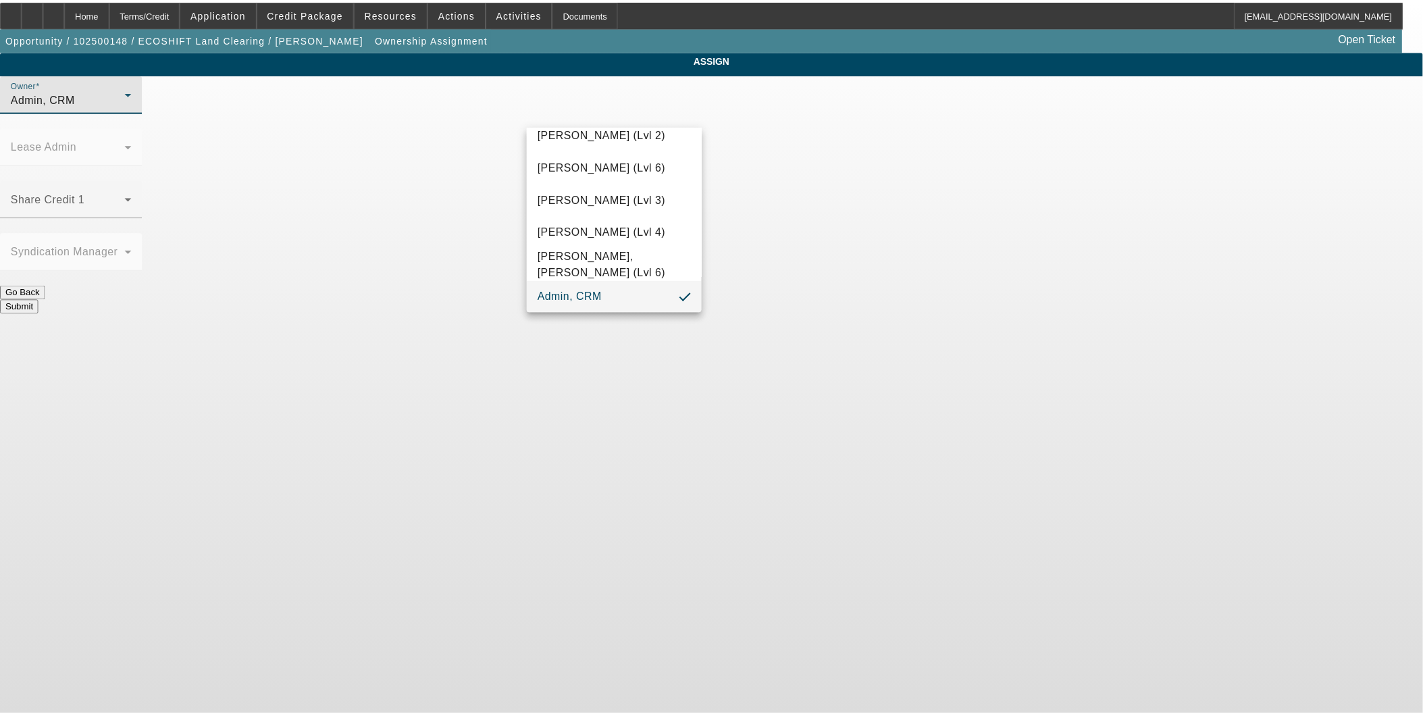
scroll to position [427, 0]
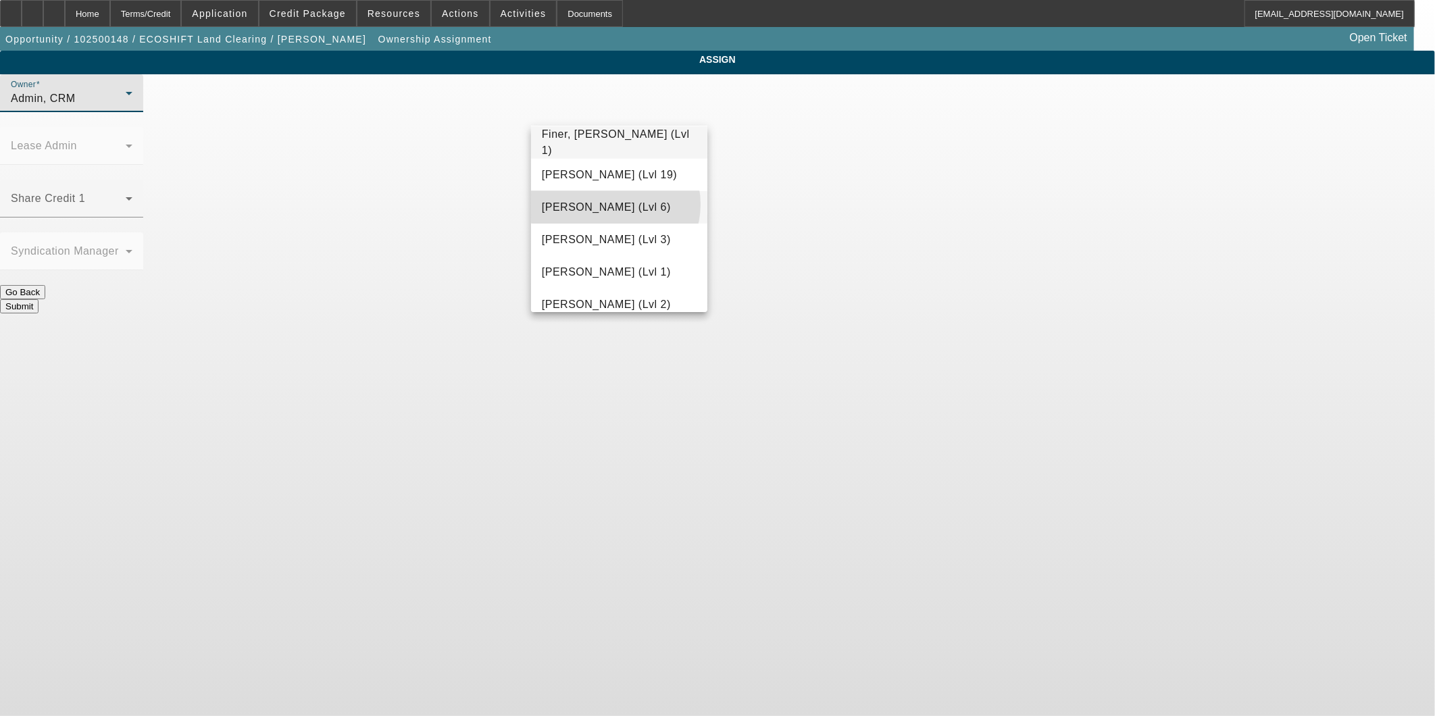
click at [615, 204] on span "Flagg, Jon (Lvl 6)" at bounding box center [606, 207] width 129 height 16
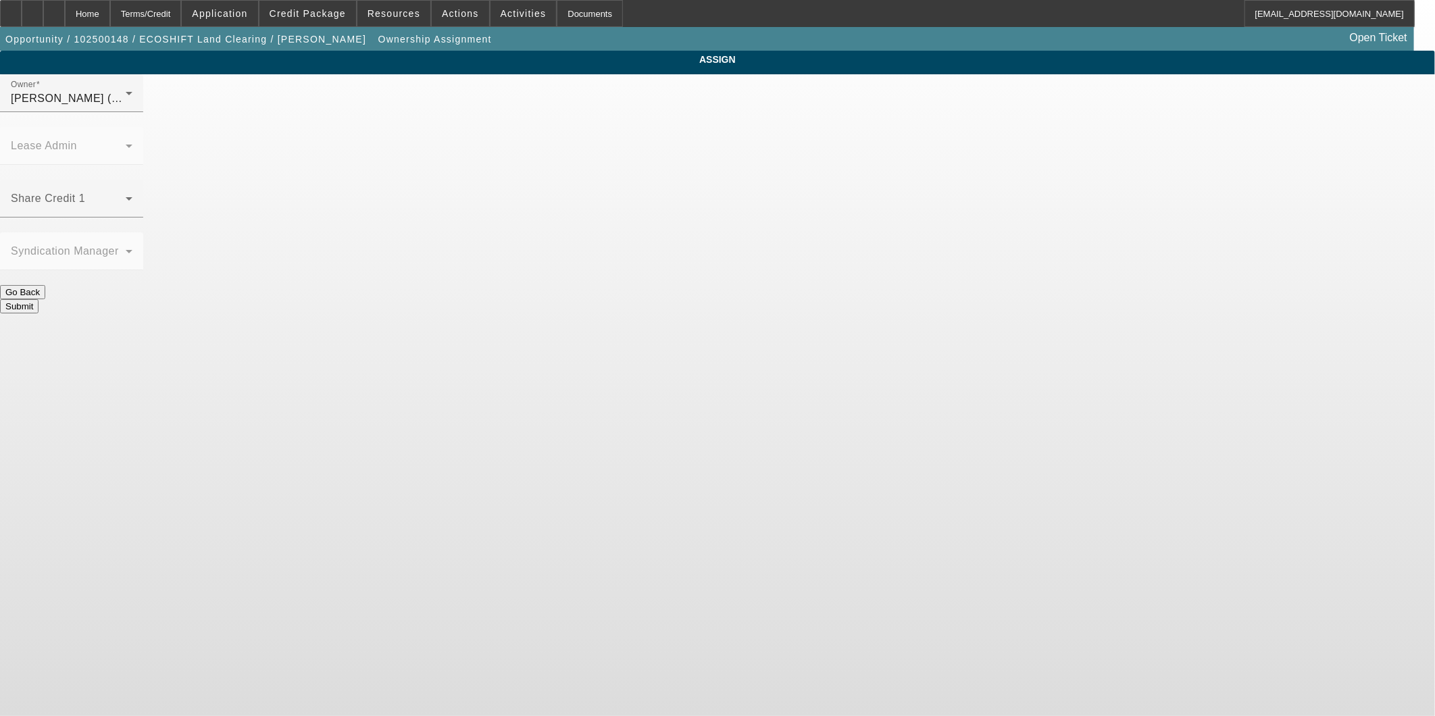
click at [39, 299] on button "Submit" at bounding box center [19, 306] width 39 height 14
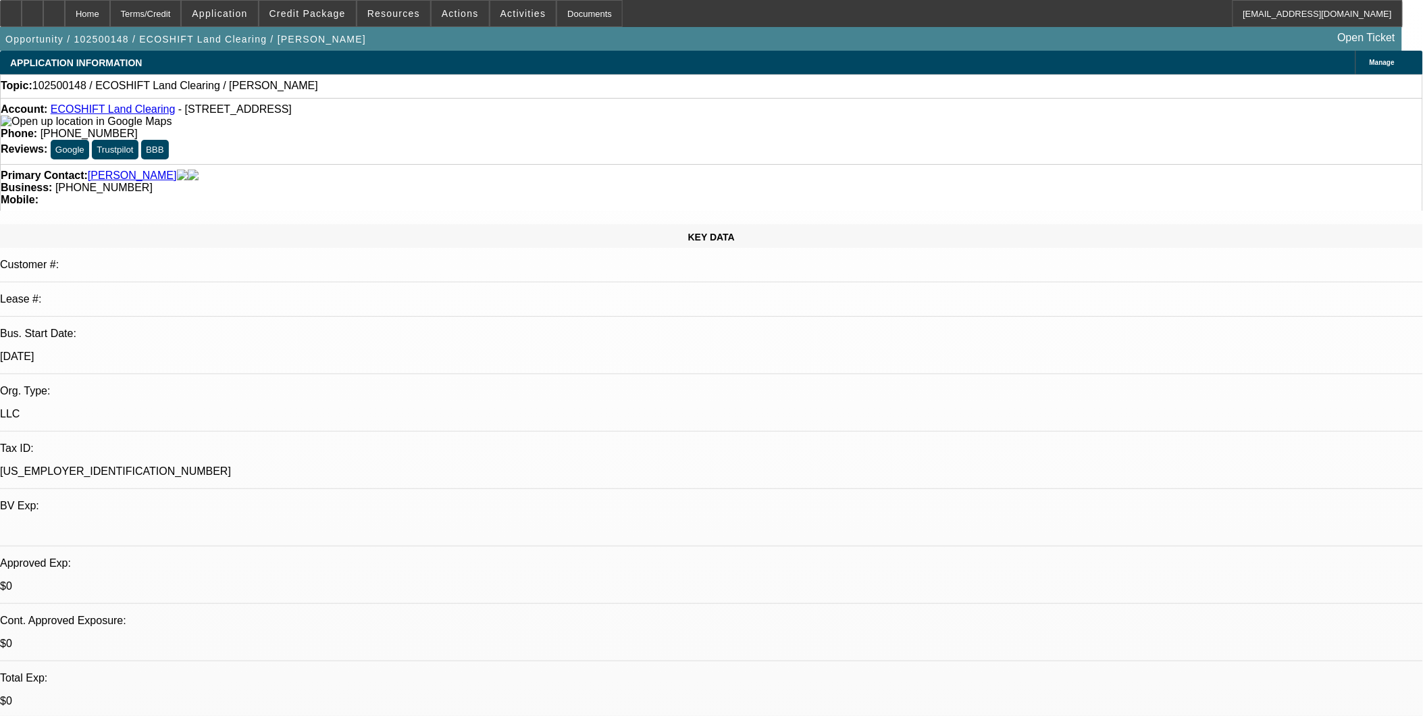
select select "0"
select select "2"
select select "0.1"
select select "4"
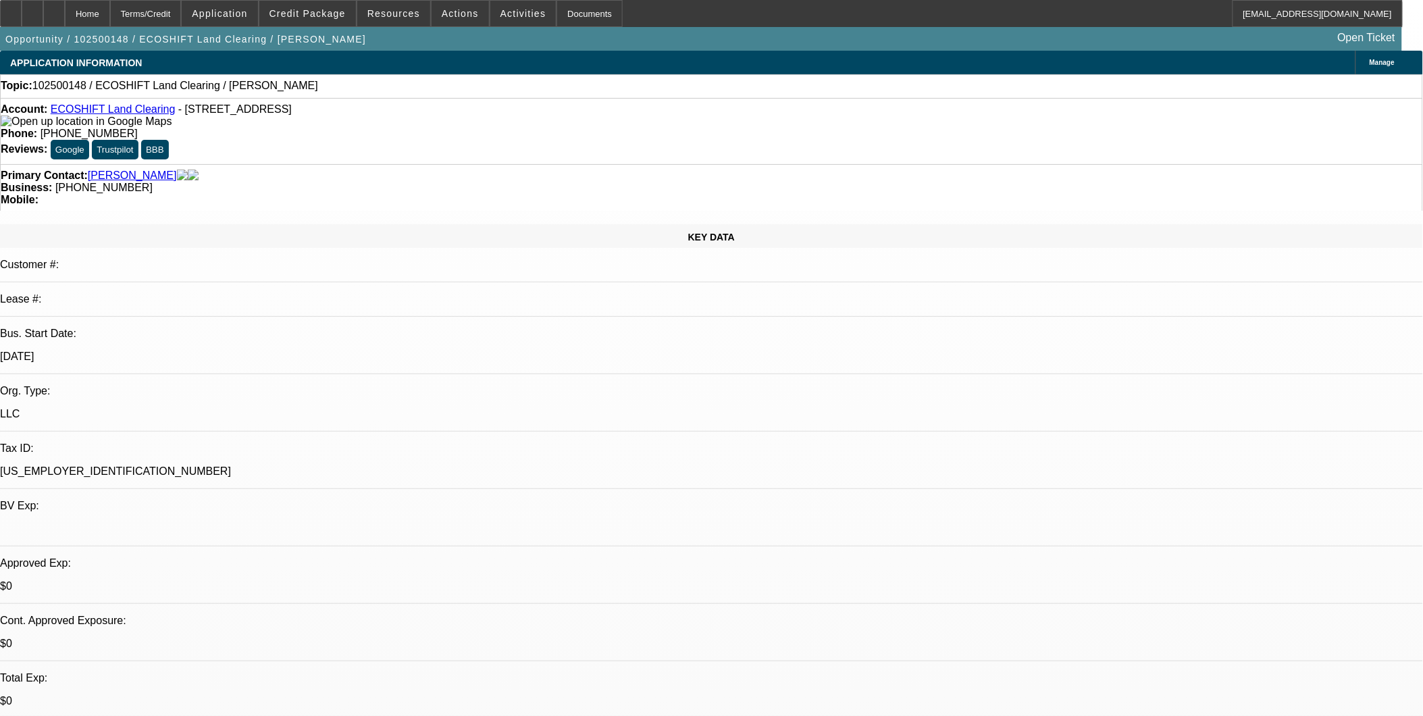
click at [106, 106] on div "Account: ECOSHIFT Land Clearing - 732 S 6th St Ste N, Las Vegas, NV 89101" at bounding box center [712, 115] width 1422 height 24
click at [105, 112] on link "ECOSHIFT Land Clearing" at bounding box center [113, 108] width 125 height 11
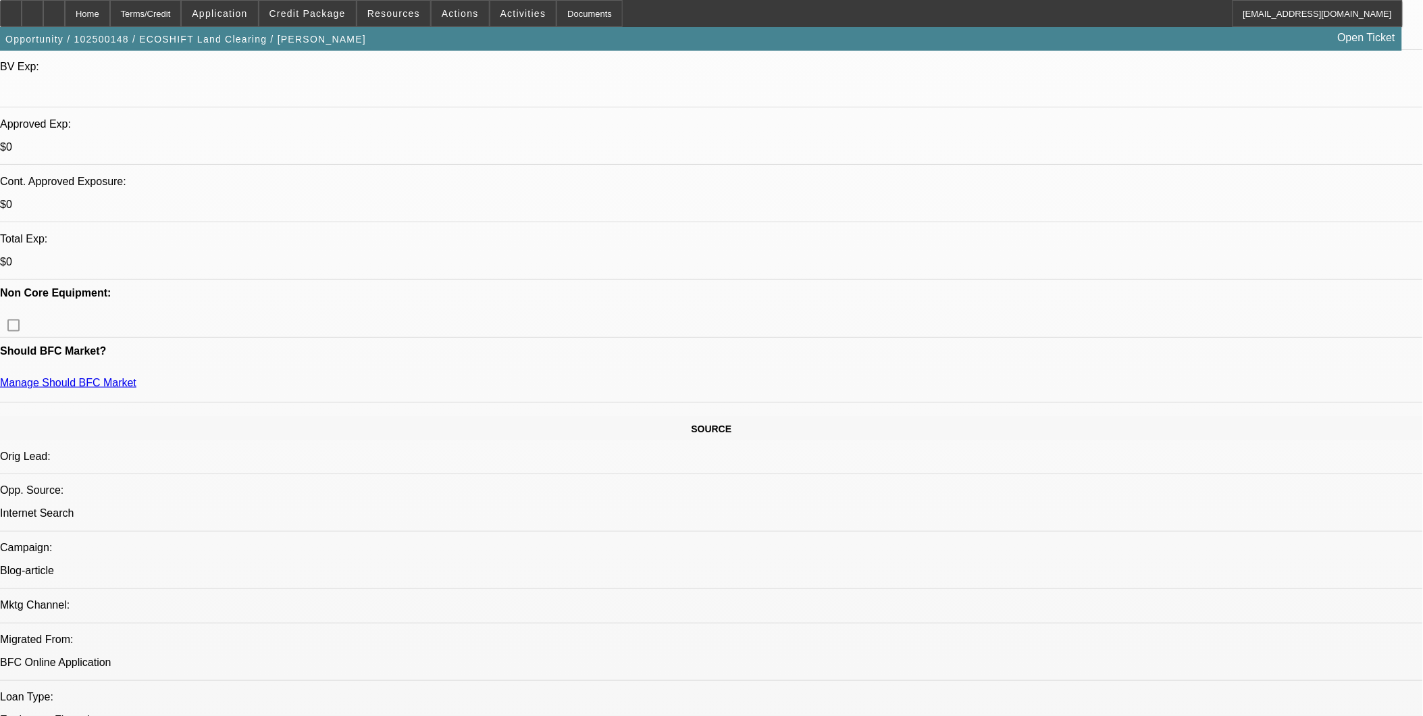
scroll to position [375, 0]
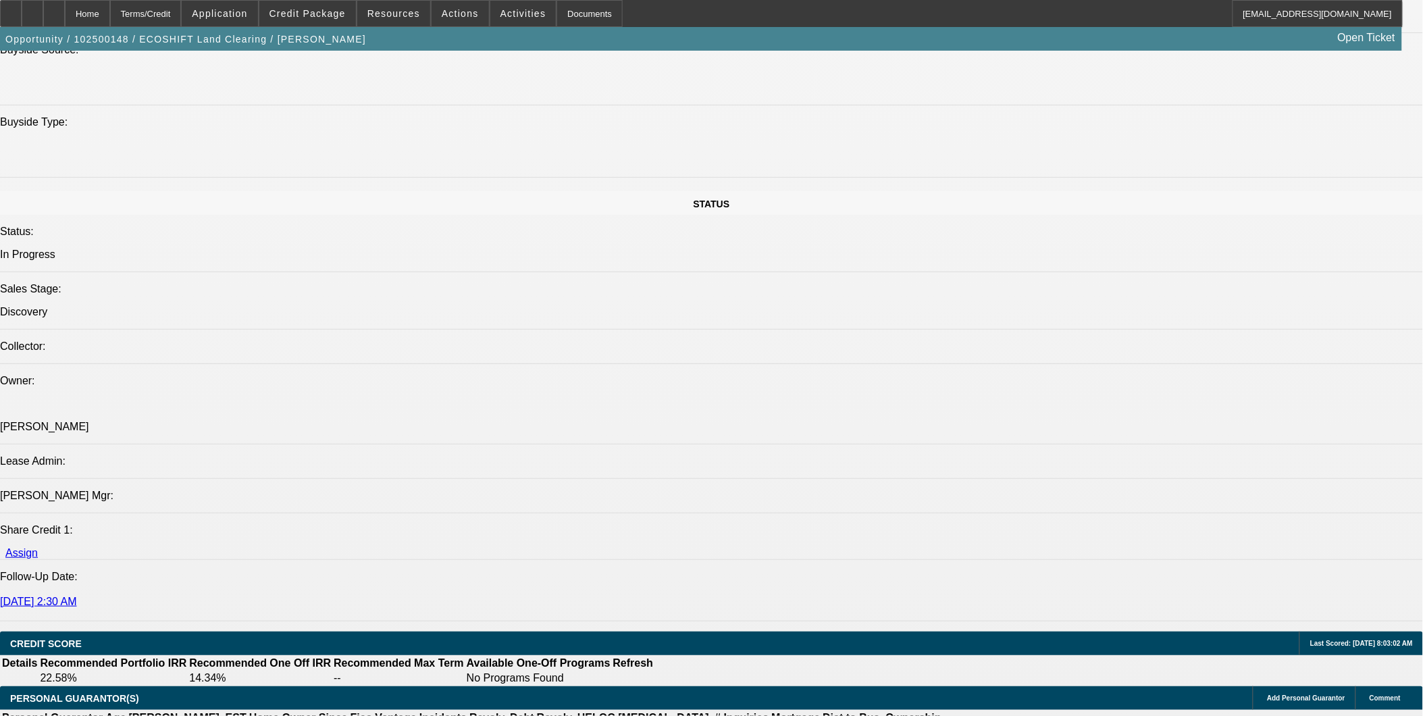
scroll to position [1426, 0]
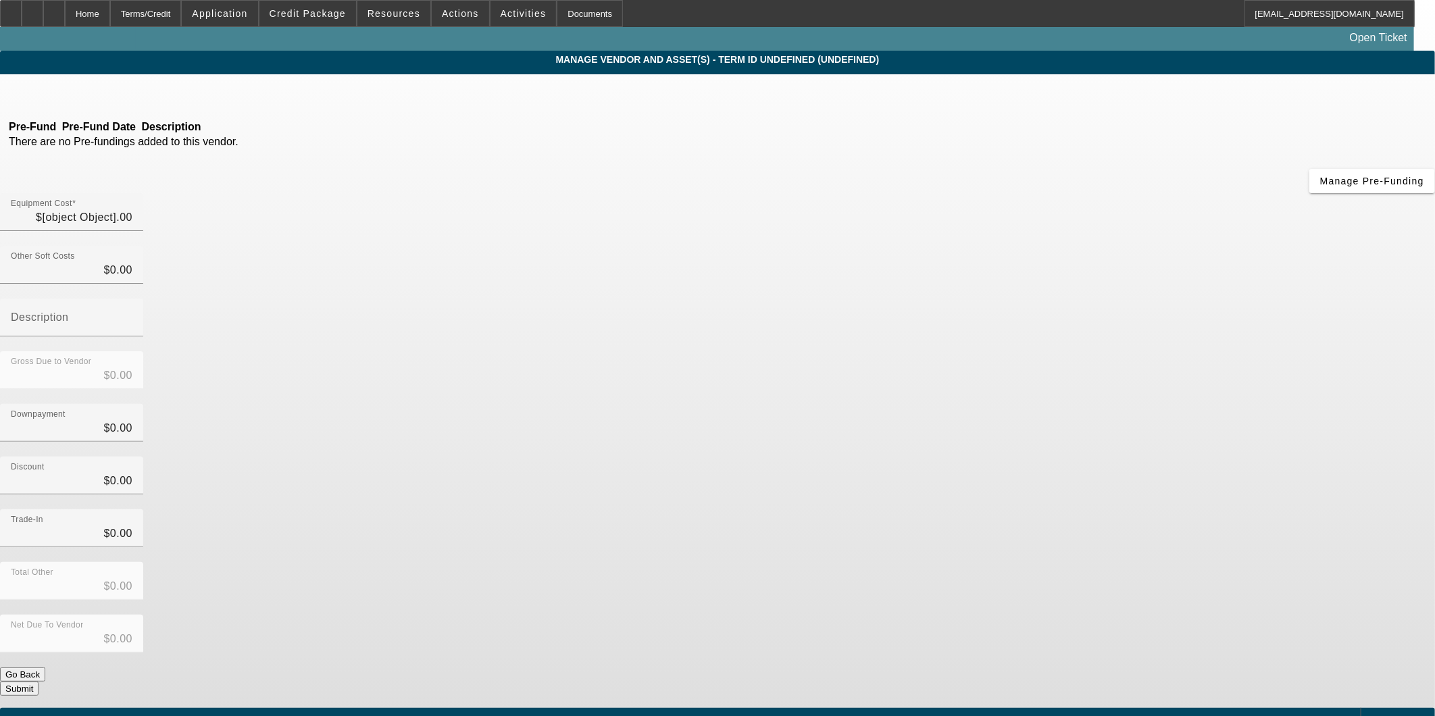
type input "$79,500.00"
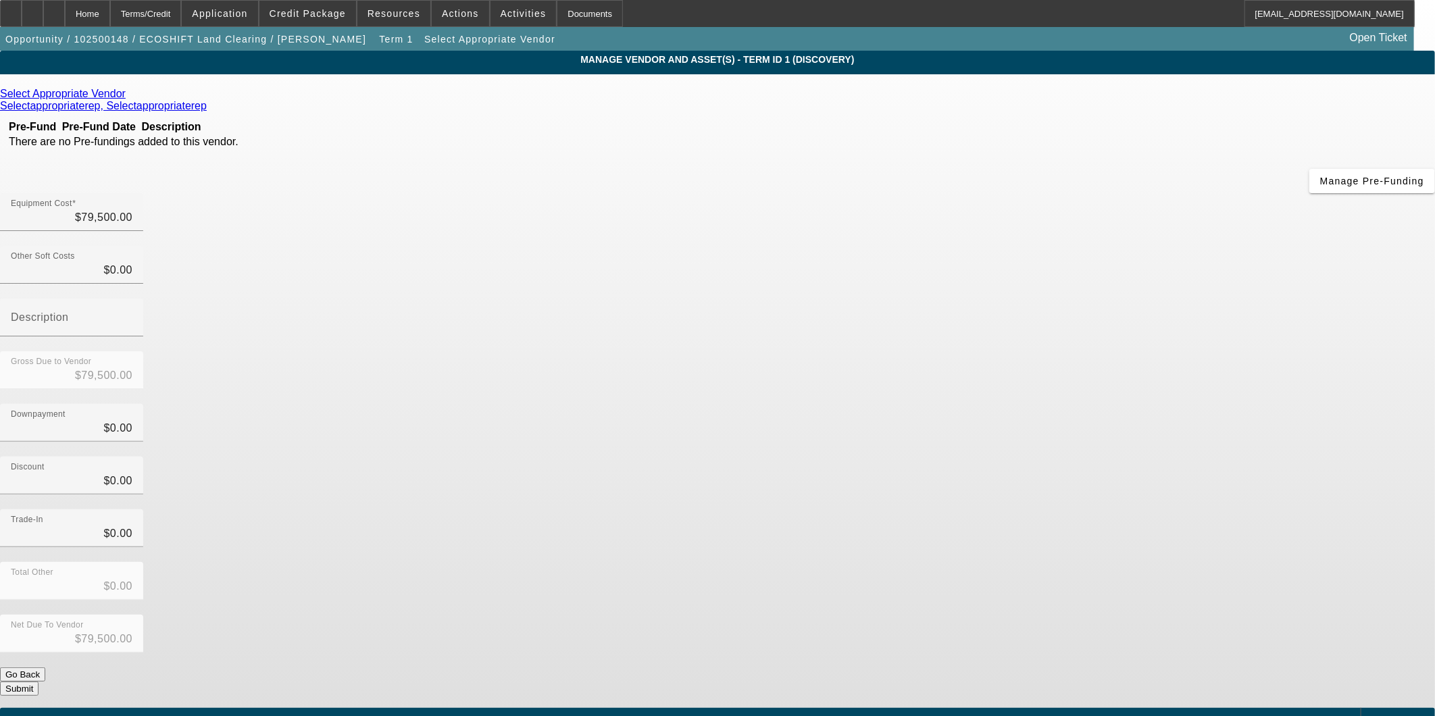
copy tr "2018 Riley 140Z with approx. 1335 hours and a 140 HP Cummins engine. This track…"
click at [32, 9] on icon at bounding box center [32, 9] width 0 height 0
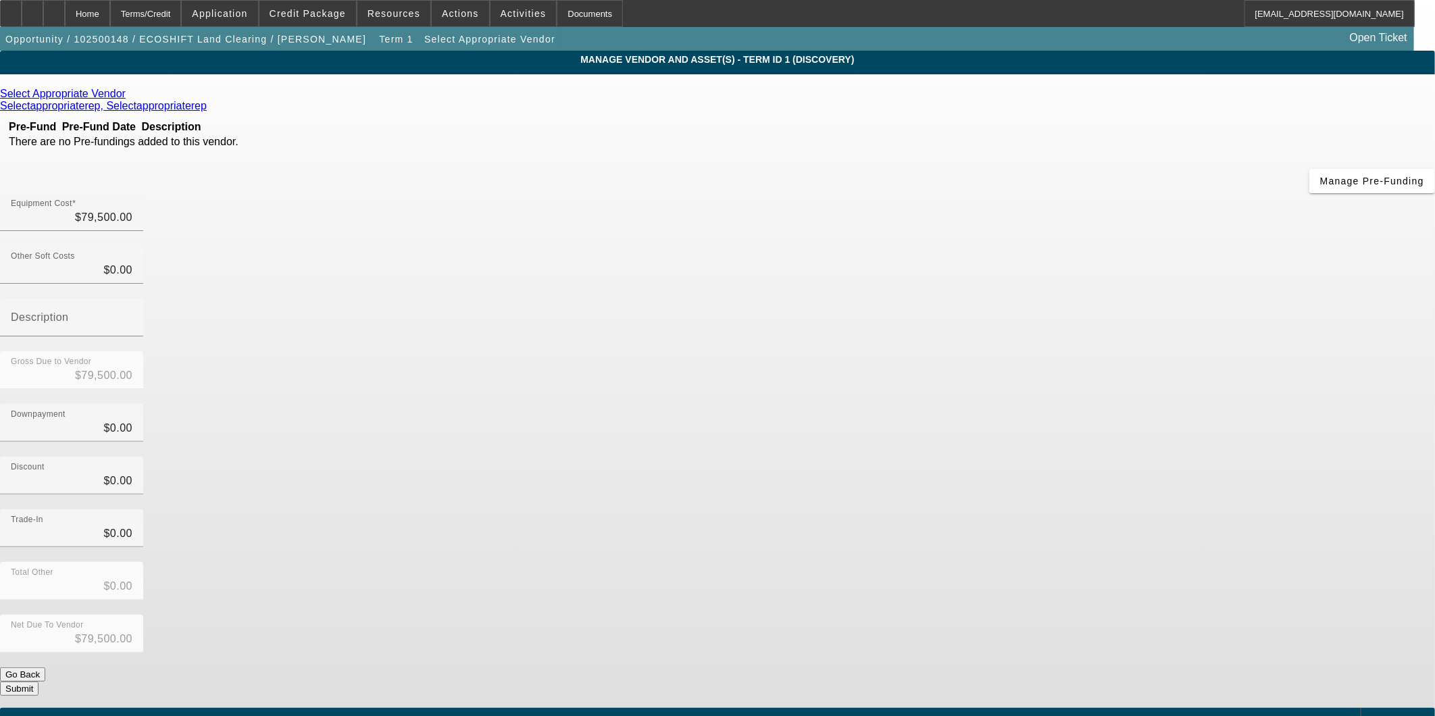
click at [415, 270] on div "Select Appropriate Vendor Selectappropriaterep, Selectappropriaterep Pre-Fund P…" at bounding box center [717, 392] width 1435 height 608
click at [110, 22] on div "Home" at bounding box center [87, 13] width 45 height 27
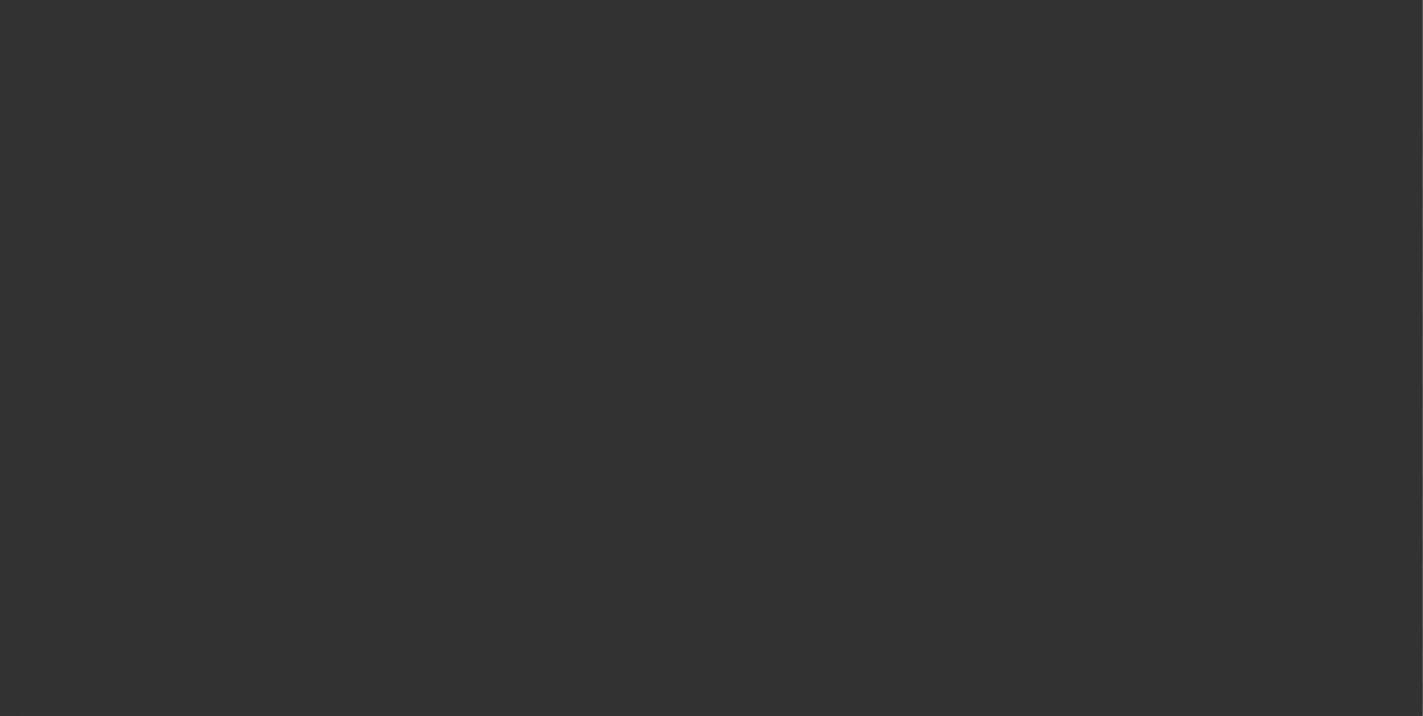
scroll to position [525, 0]
select select "0"
select select "2"
select select "0.1"
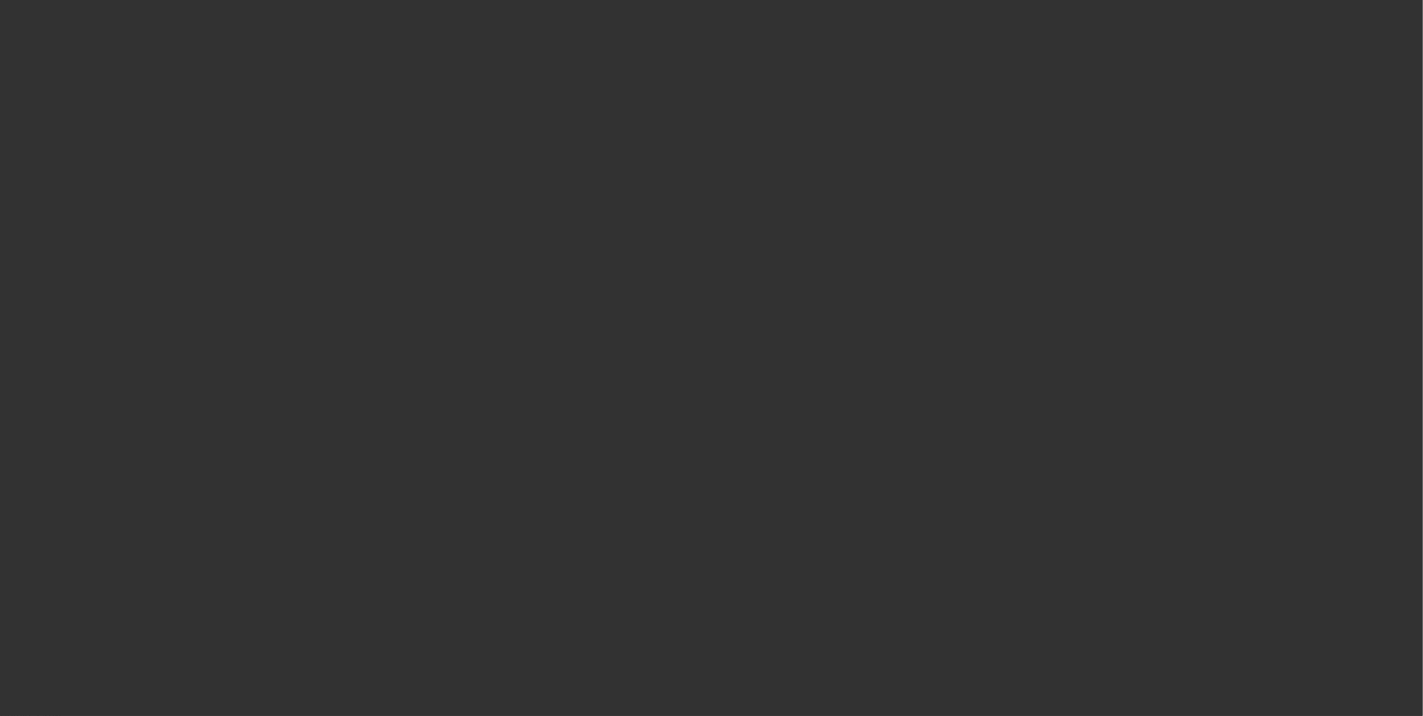
select select "4"
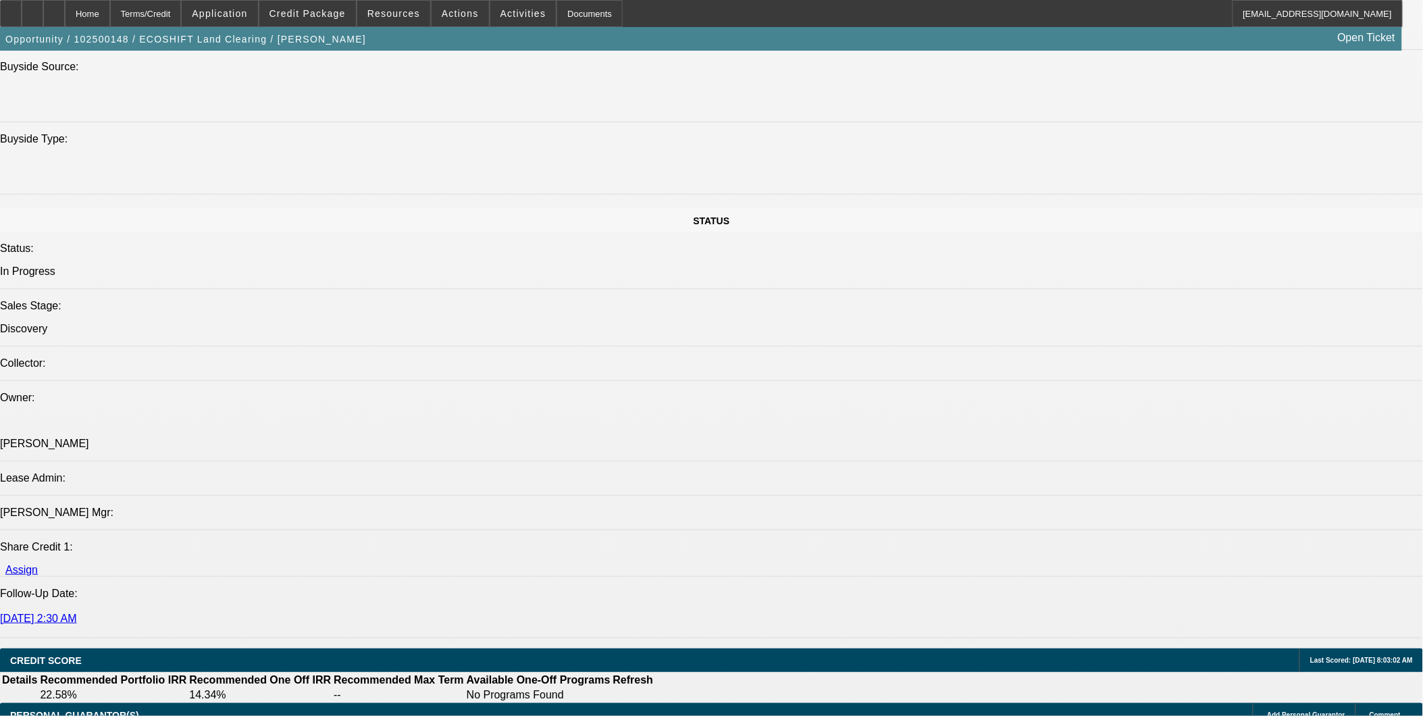
scroll to position [1392, 0]
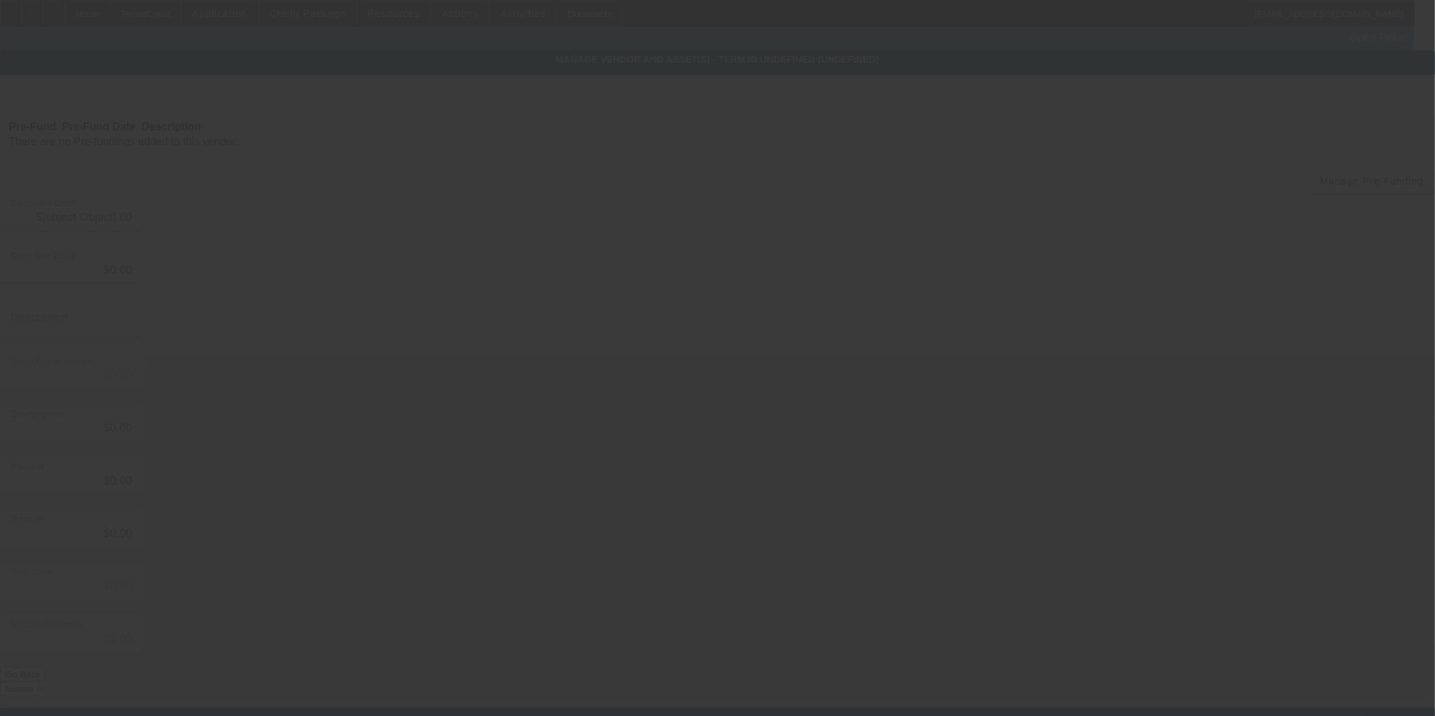
type input "$79,500.00"
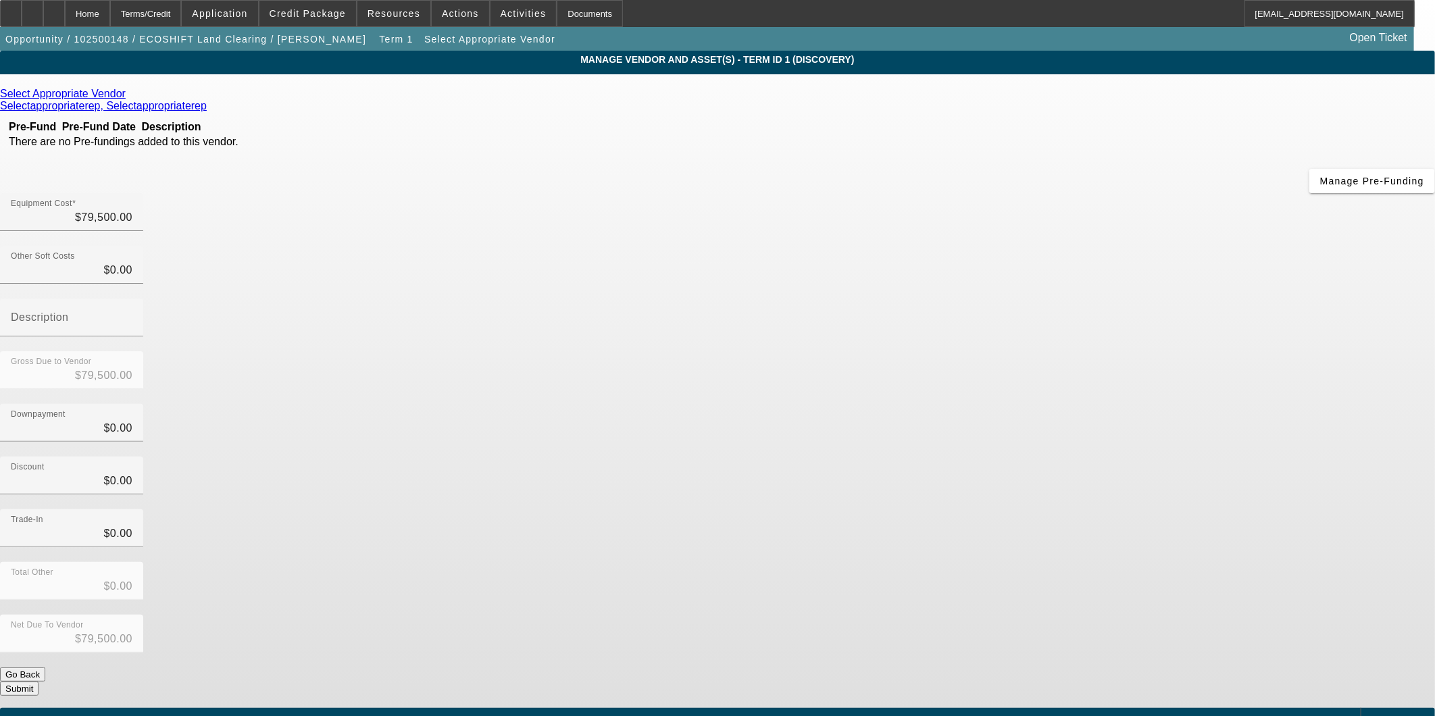
click at [129, 97] on icon at bounding box center [129, 93] width 0 height 11
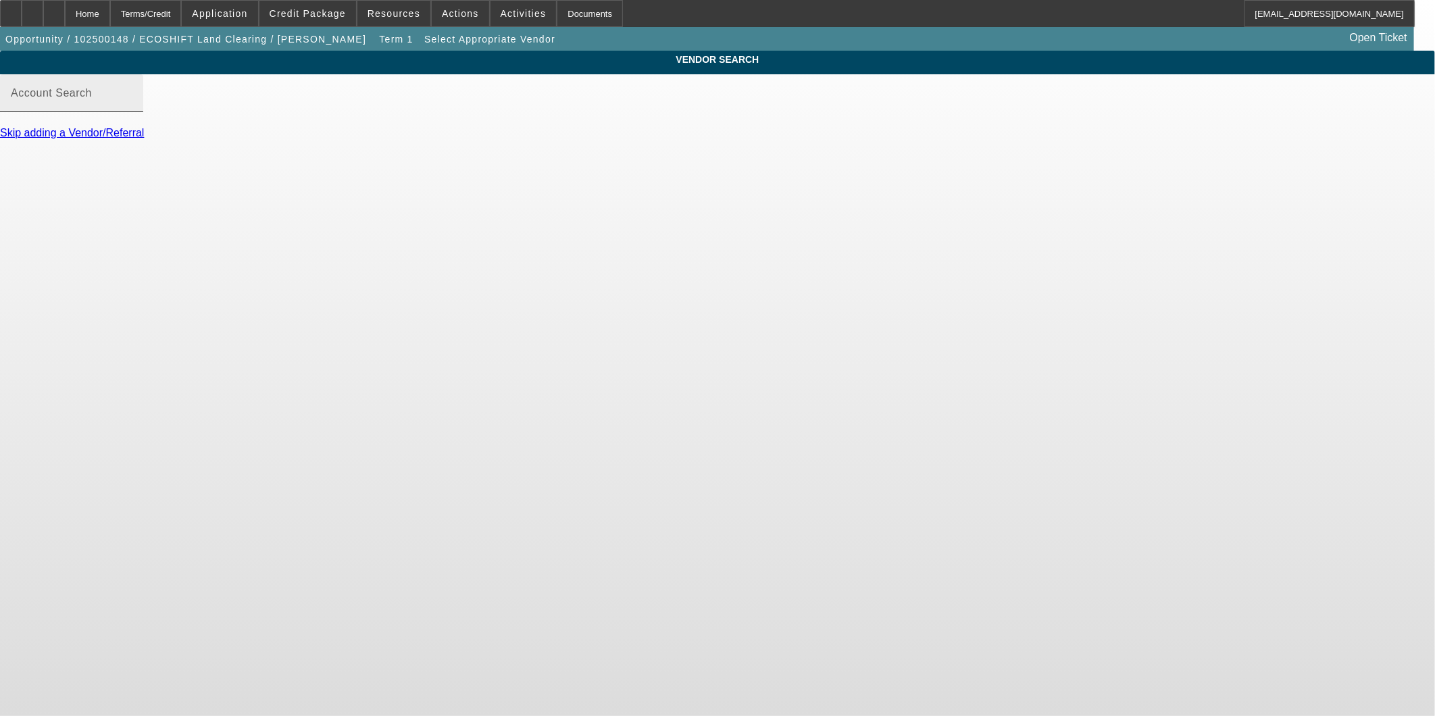
click at [132, 107] on input "Account Search" at bounding box center [72, 99] width 122 height 16
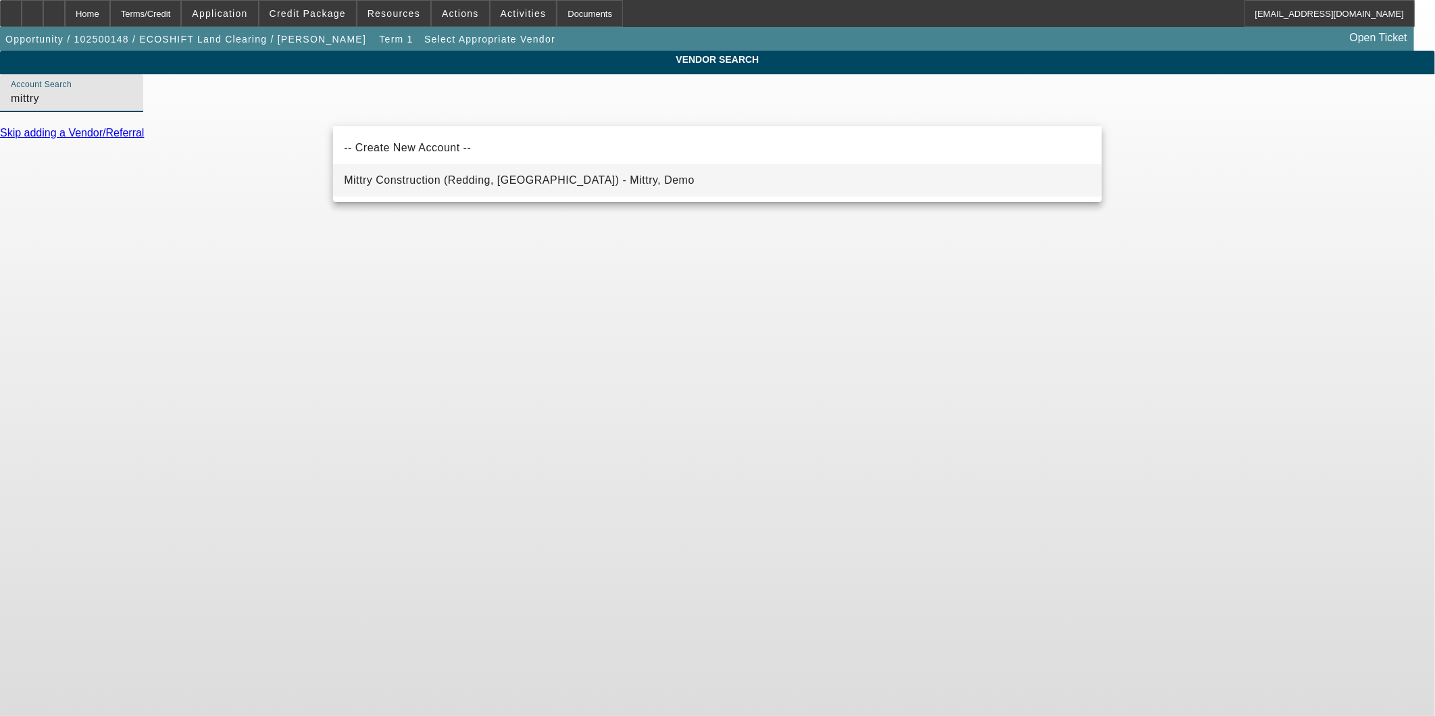
click at [457, 179] on span "Mittry Construction (Redding, CA) - Mittry, Demo" at bounding box center [519, 179] width 351 height 11
type input "Mittry Construction (Redding, CA) - Mittry, Demo"
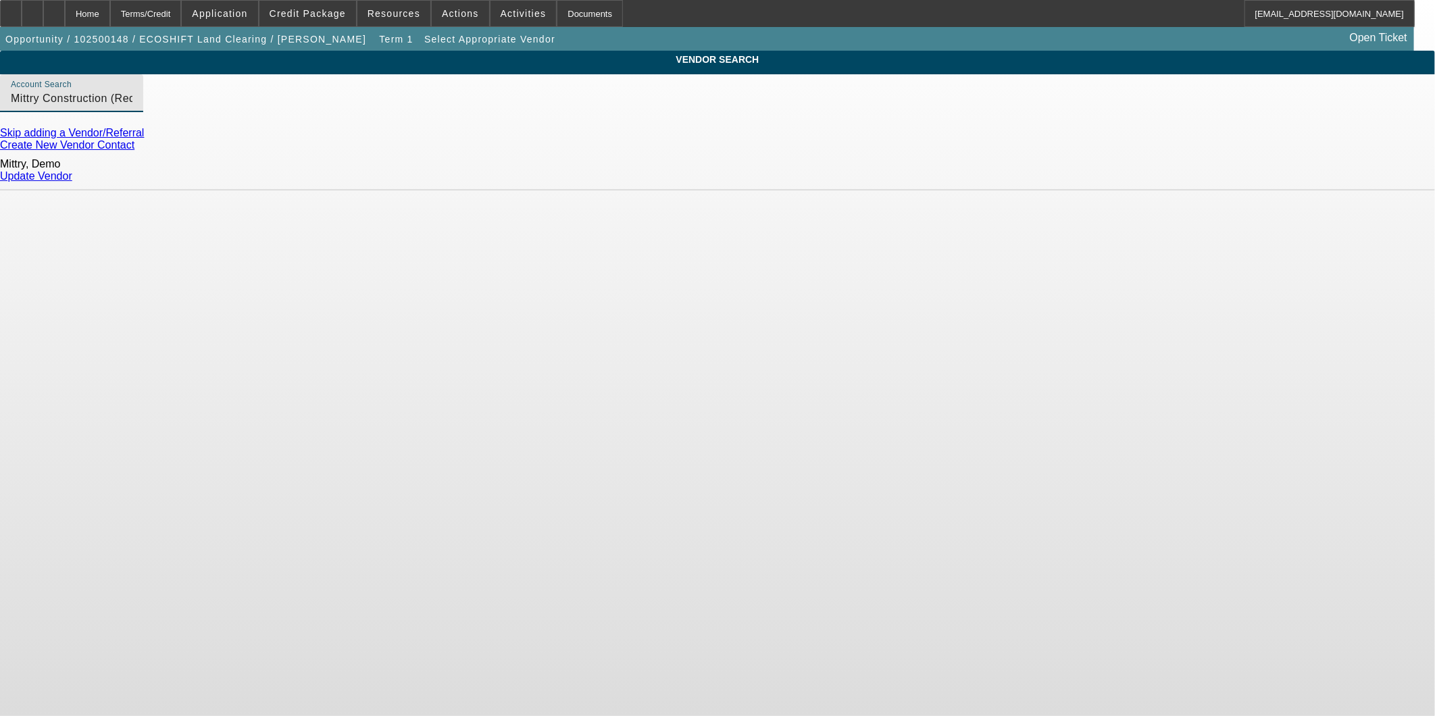
click at [1088, 170] on div "Update Vendor" at bounding box center [717, 176] width 1435 height 12
click at [72, 172] on link "Update Vendor" at bounding box center [36, 175] width 72 height 11
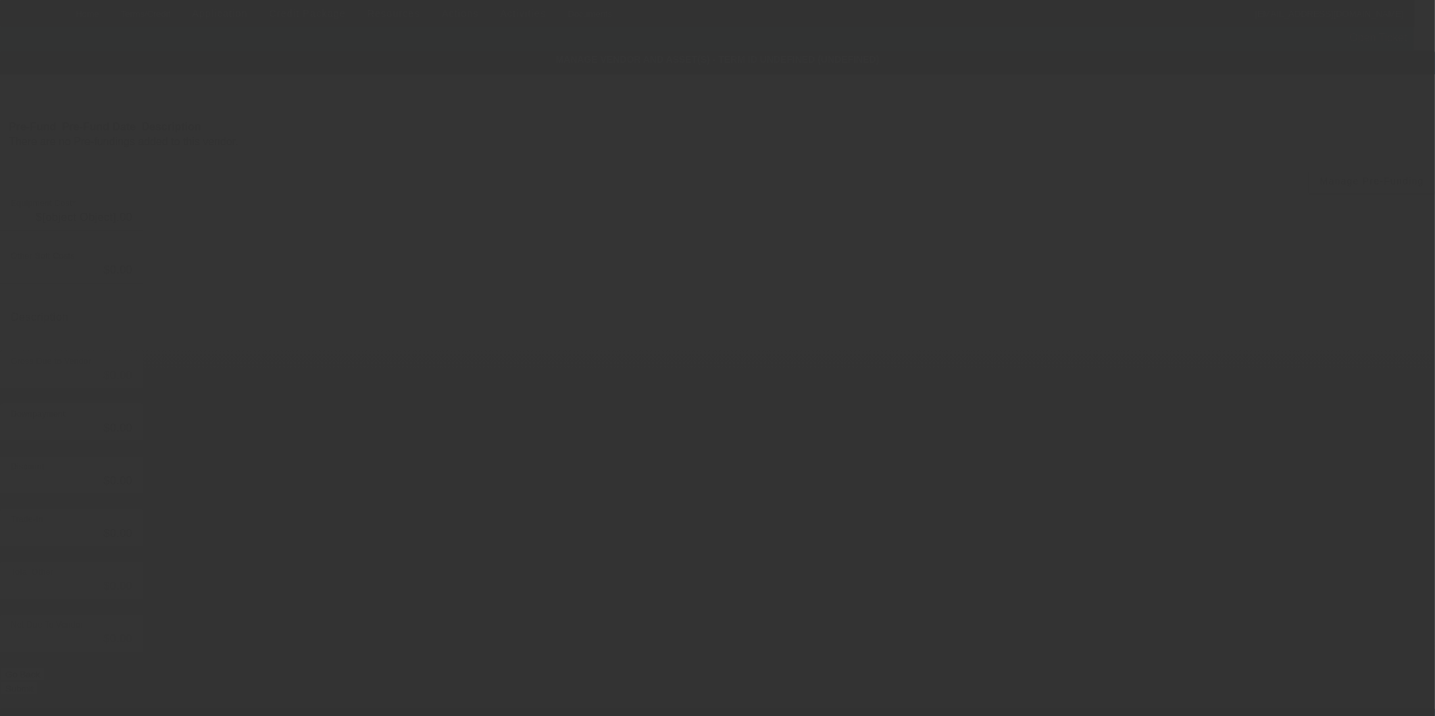
type input "$79,500.00"
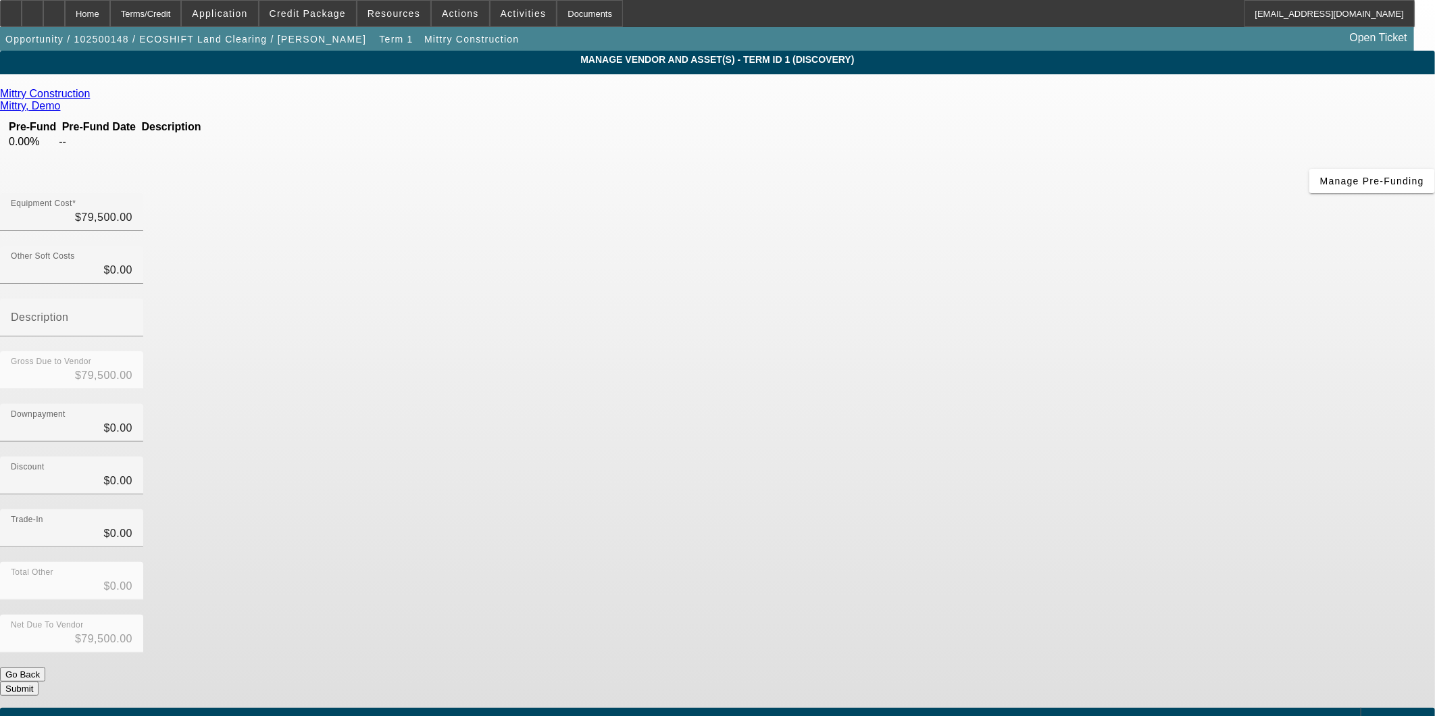
click at [39, 682] on button "Submit" at bounding box center [19, 689] width 39 height 14
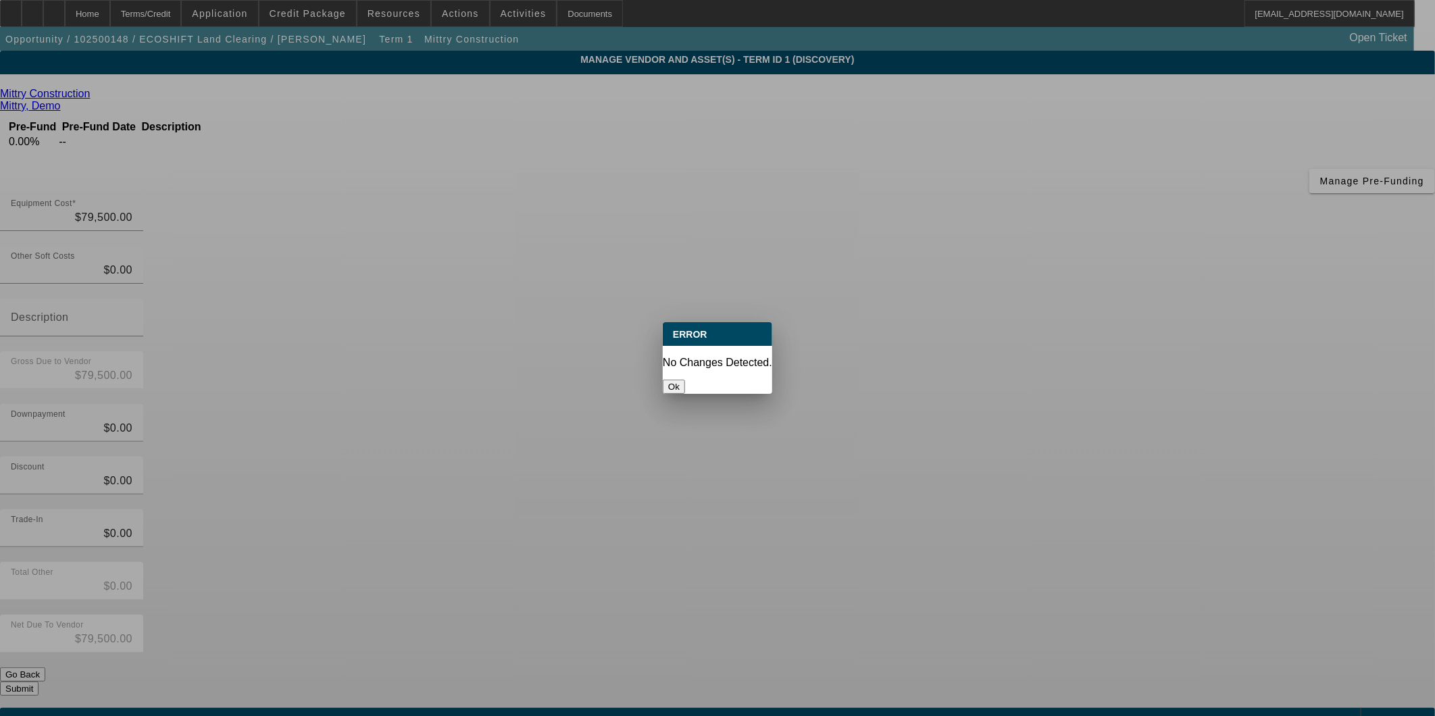
click at [685, 380] on button "Ok" at bounding box center [674, 387] width 22 height 14
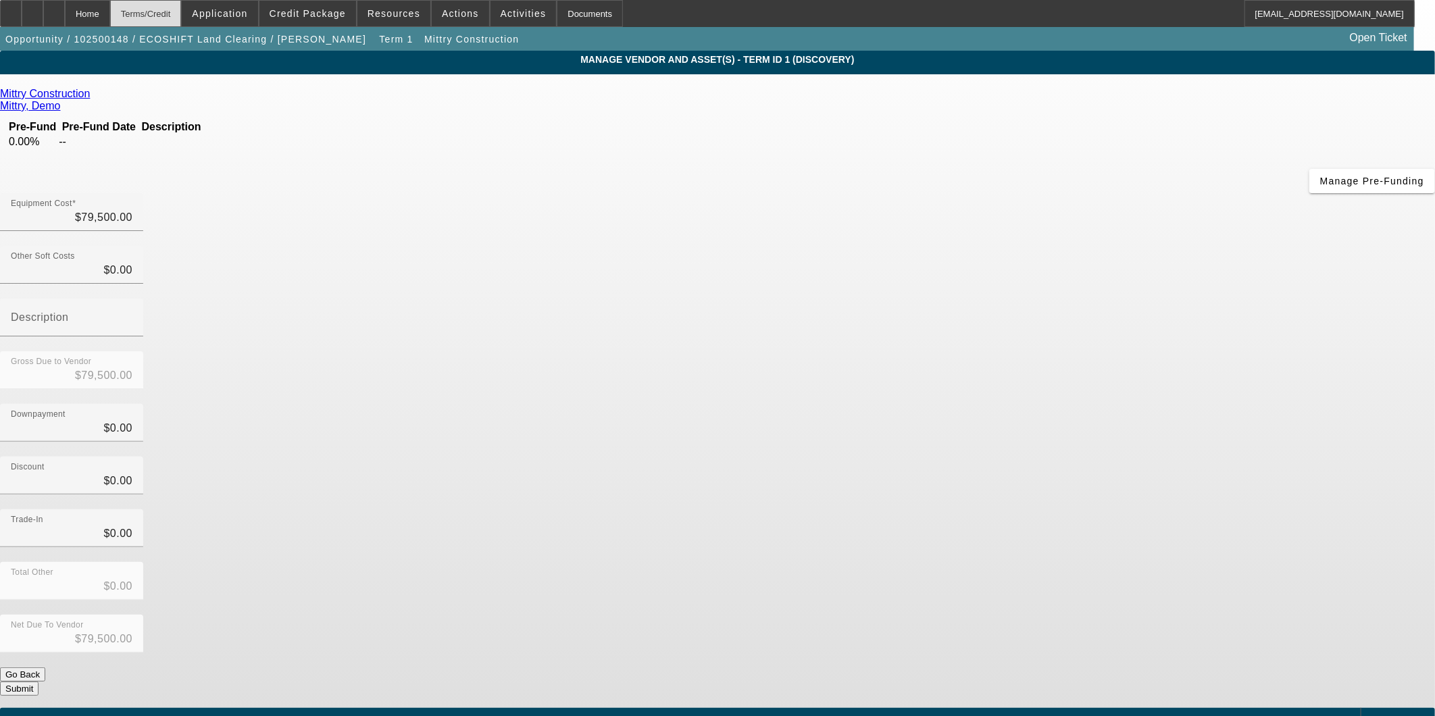
click at [177, 21] on div "Terms/Credit" at bounding box center [146, 13] width 72 height 27
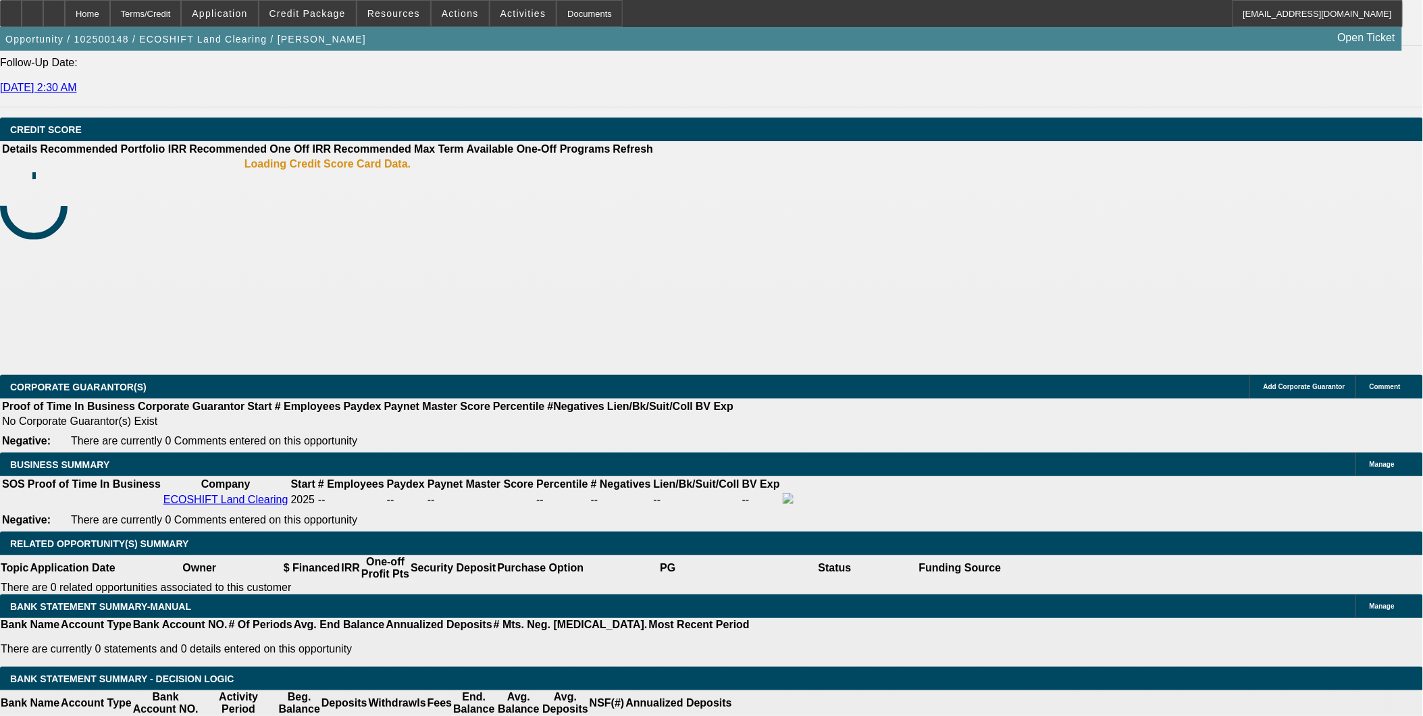
select select "0"
select select "2"
select select "0.1"
select select "4"
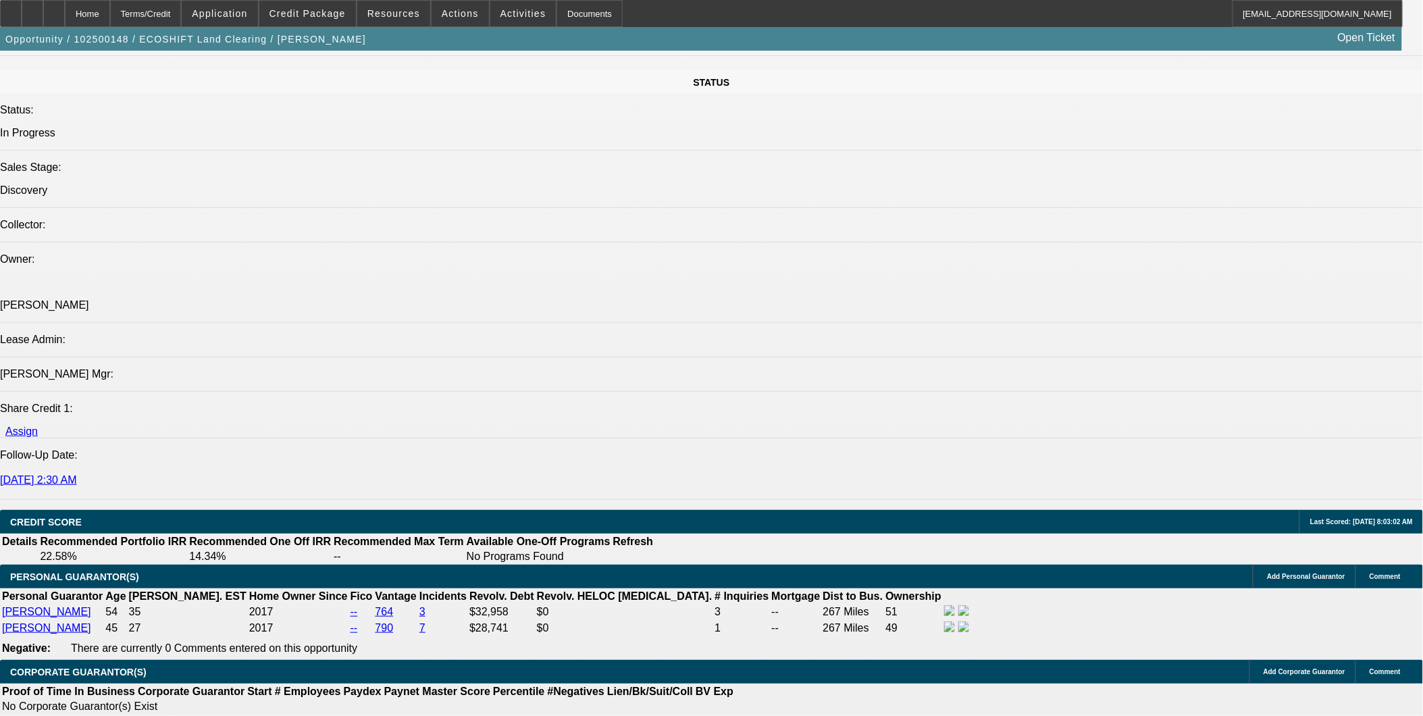
scroll to position [1502, 0]
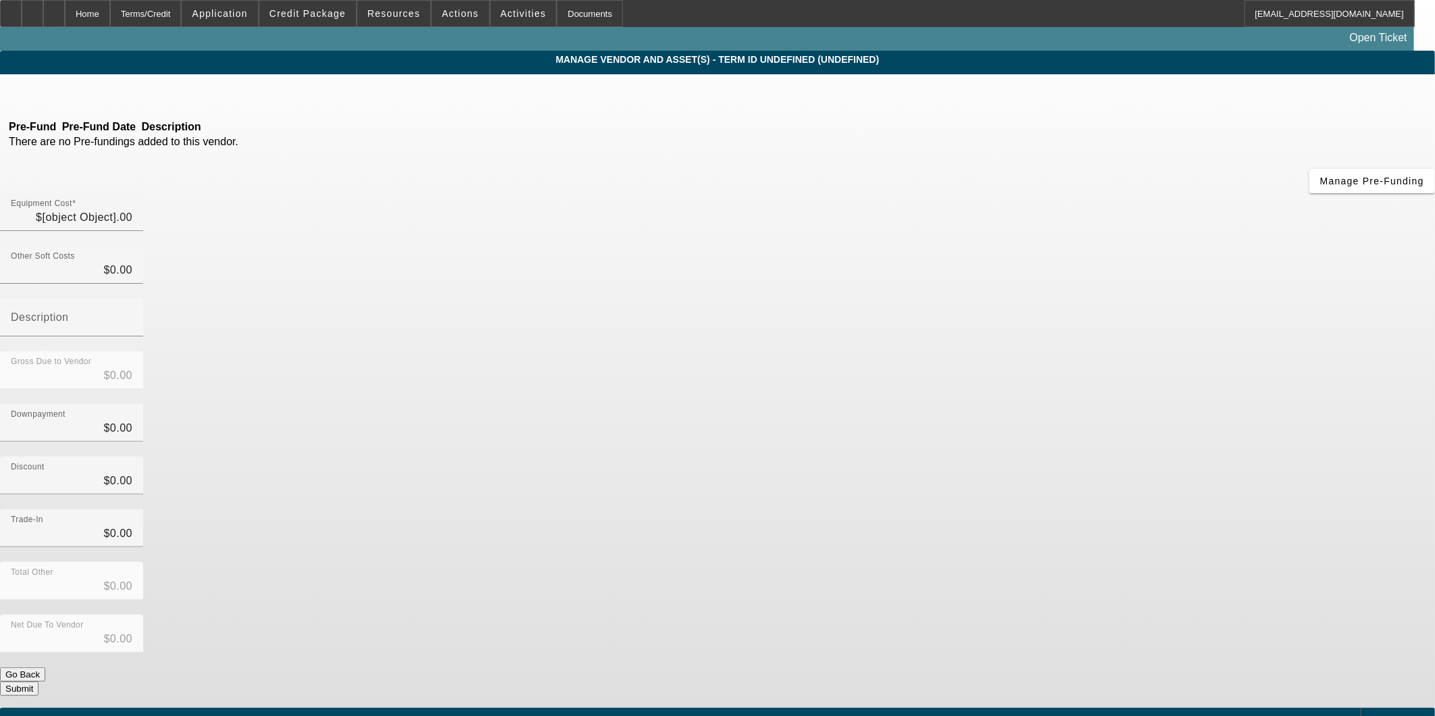
type input "$79,500.00"
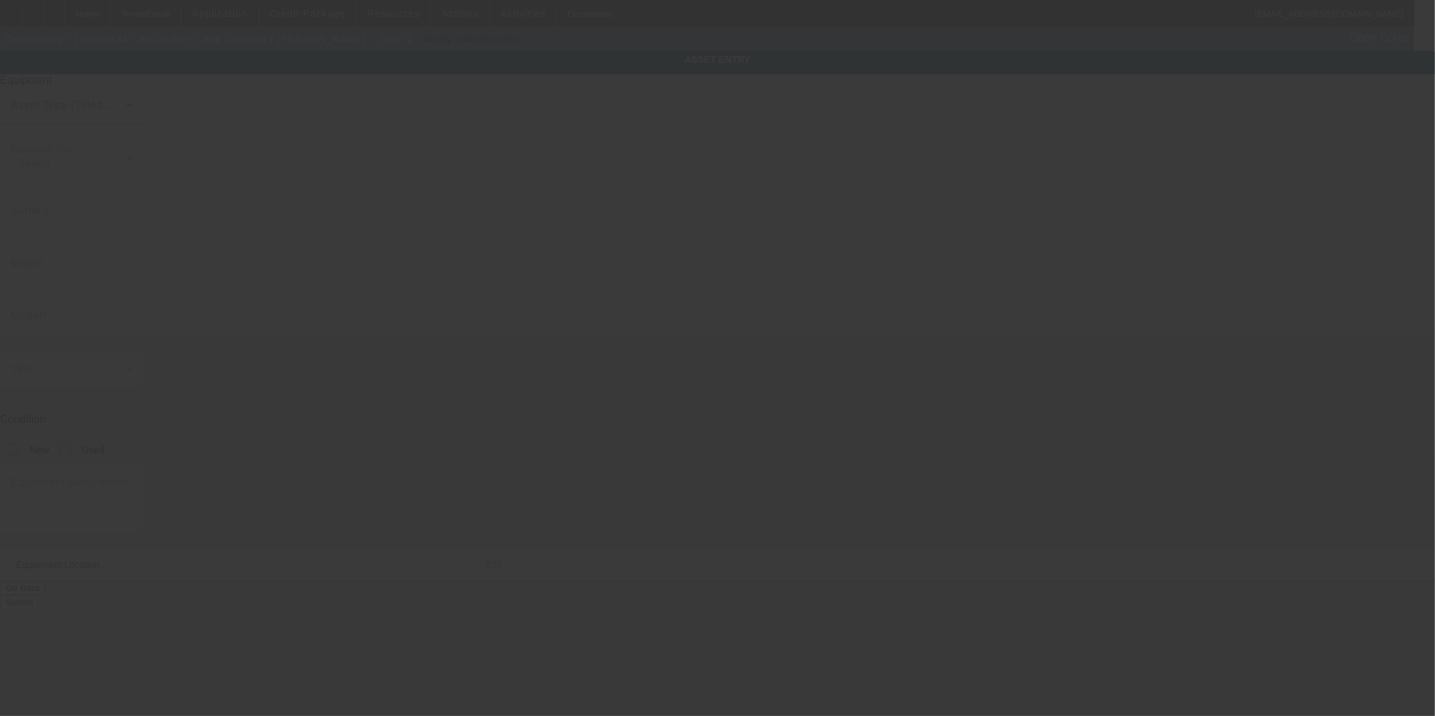
type textarea "2018 Riley 140Z with approx. 1335 hours and a 140 HP Cummins engine. This track…"
type input "732 South 6th Street"
type input "N"
type input "Las Vegas"
type input "89101"
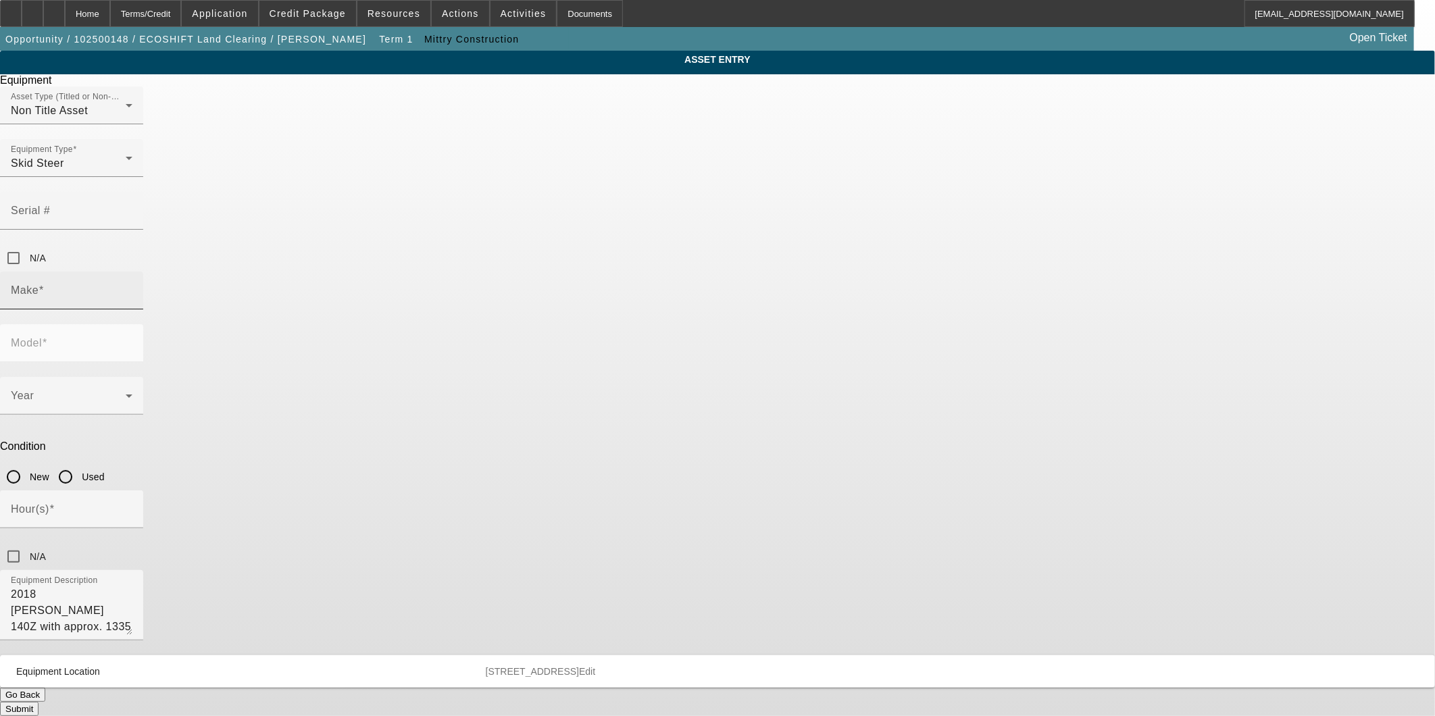
click at [132, 288] on input "Make" at bounding box center [72, 296] width 122 height 16
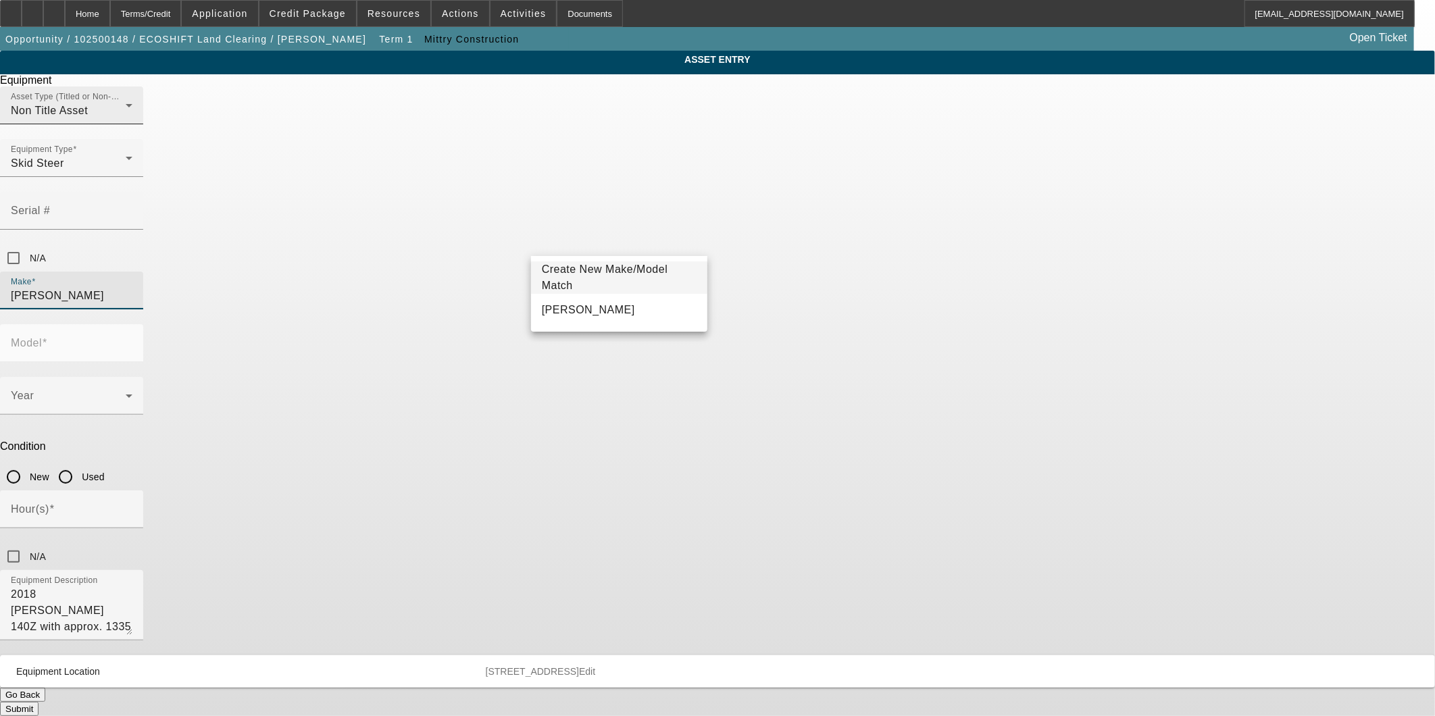
type input "Riley"
click at [126, 119] on div "Non Title Asset" at bounding box center [68, 111] width 115 height 16
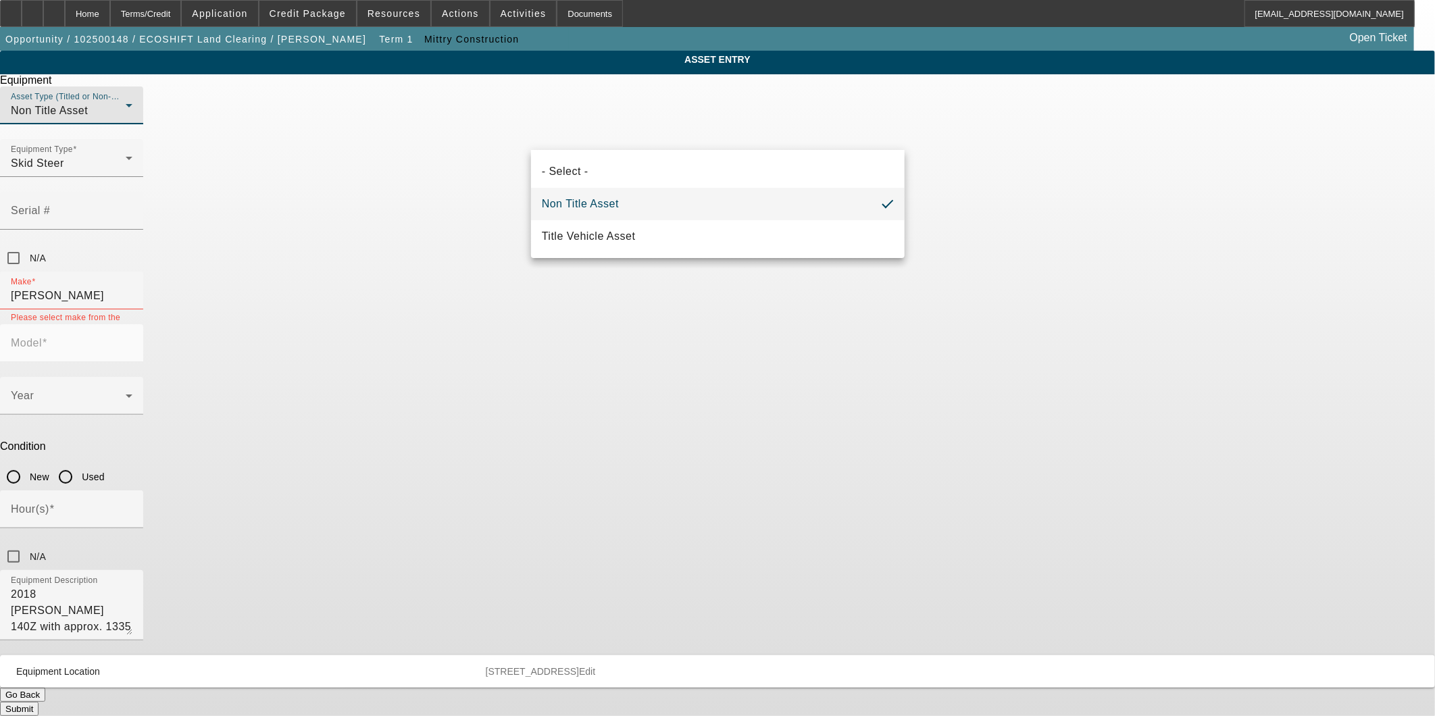
click at [646, 203] on mat-option "Non Title Asset" at bounding box center [718, 204] width 374 height 32
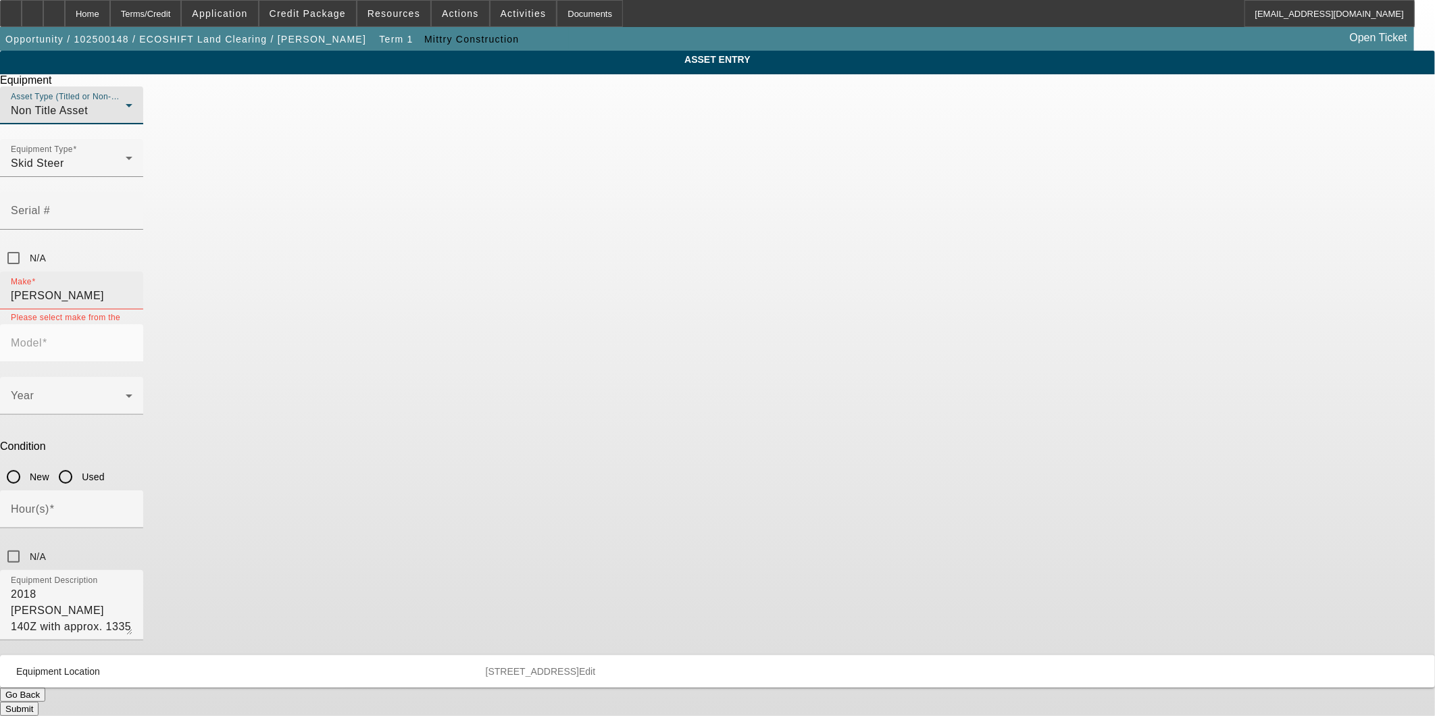
click at [132, 288] on input "Riley" at bounding box center [72, 296] width 122 height 16
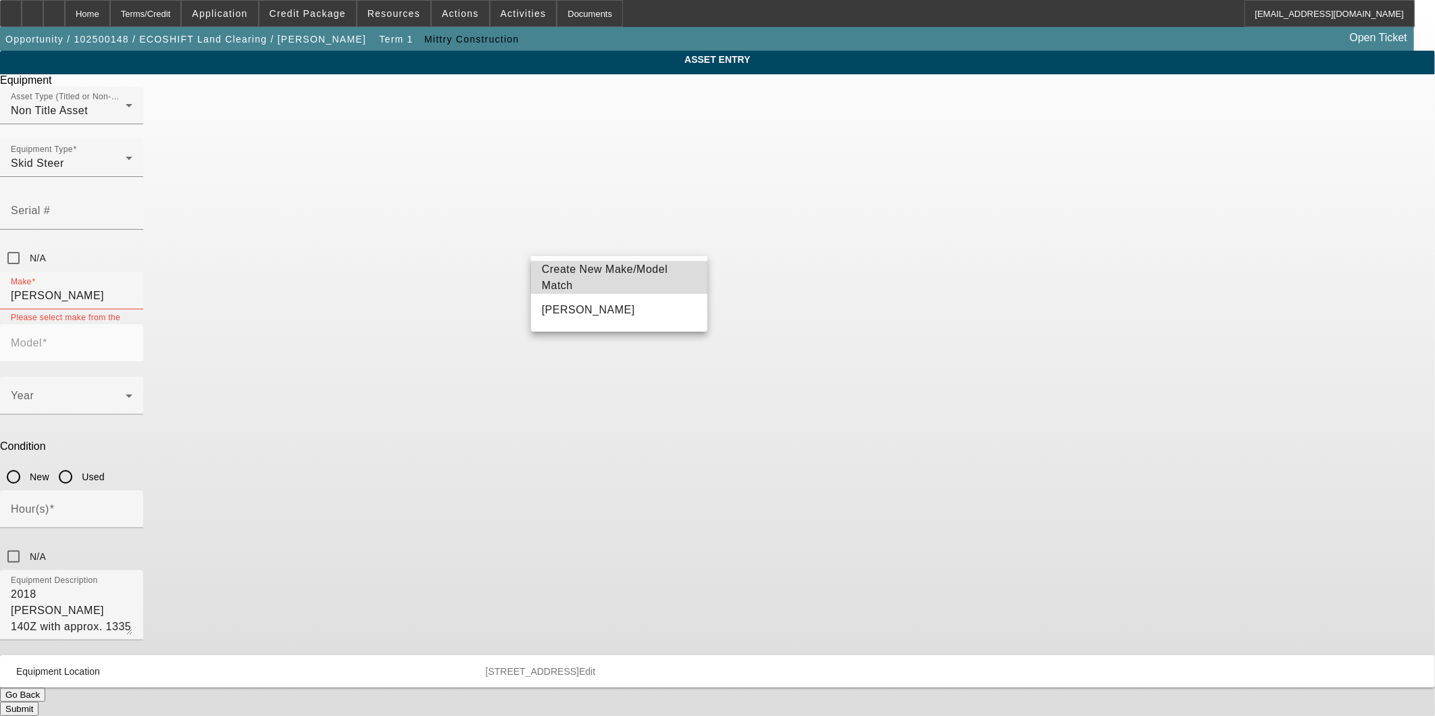
click at [636, 278] on span "Create New Make/Model Match" at bounding box center [605, 277] width 126 height 28
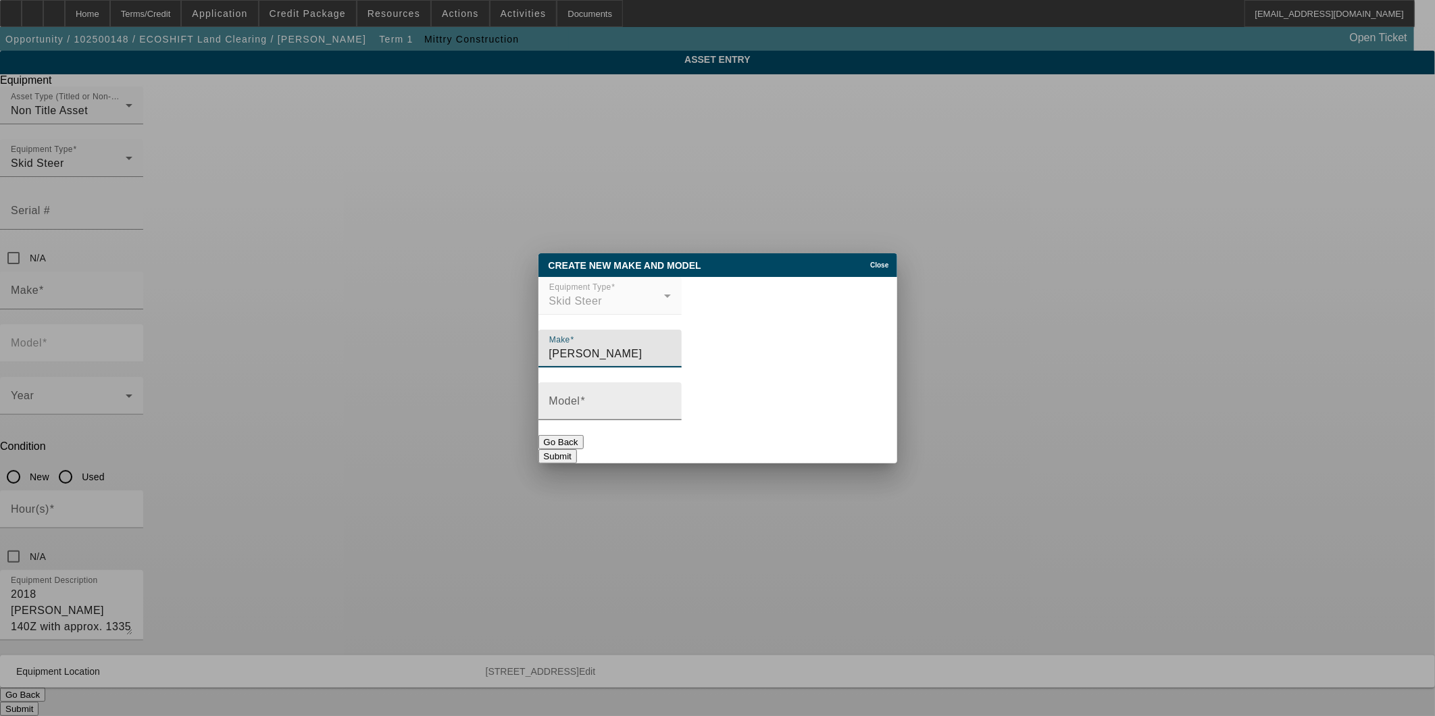
type input "Riley"
click at [615, 409] on input "Model" at bounding box center [610, 407] width 122 height 16
type input "140 Z"
click at [577, 449] on button "Submit" at bounding box center [557, 456] width 39 height 14
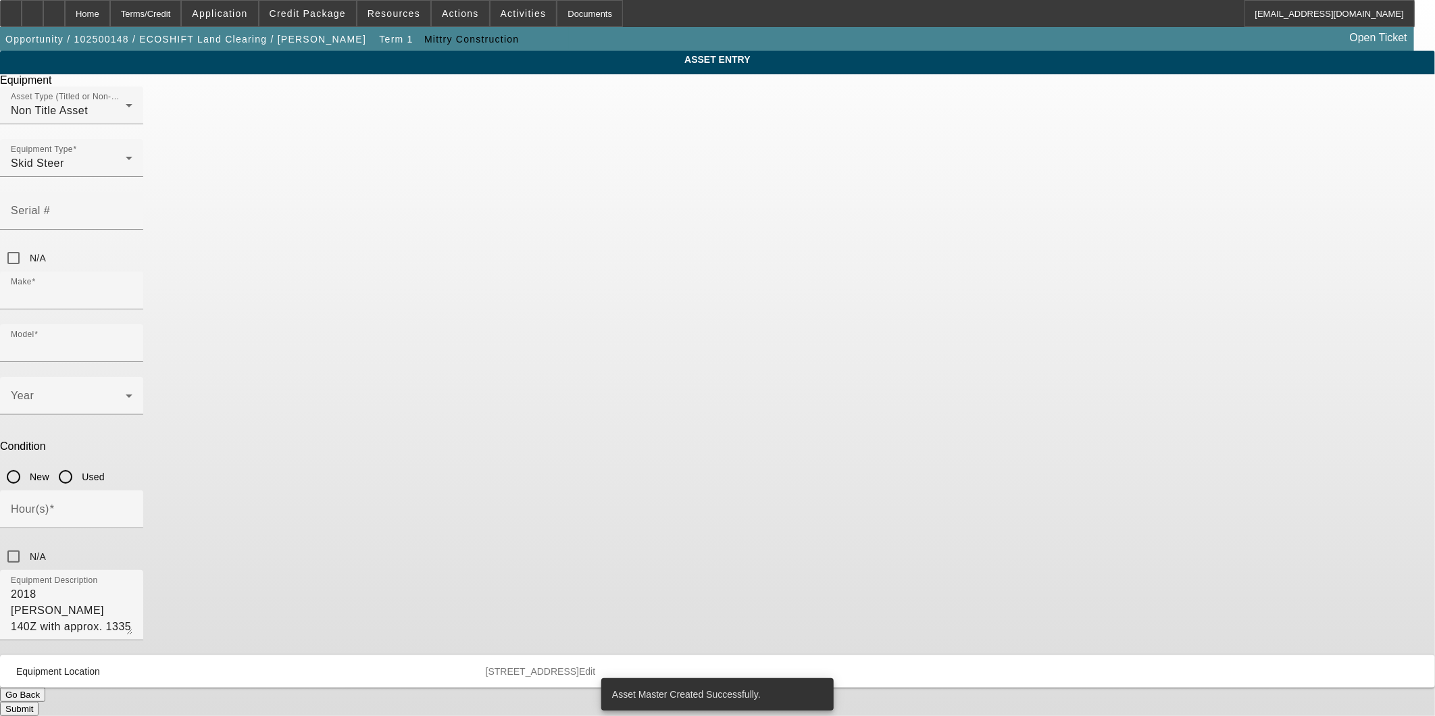
type input "Riley"
type input "140 Z"
click at [126, 393] on span at bounding box center [68, 401] width 115 height 16
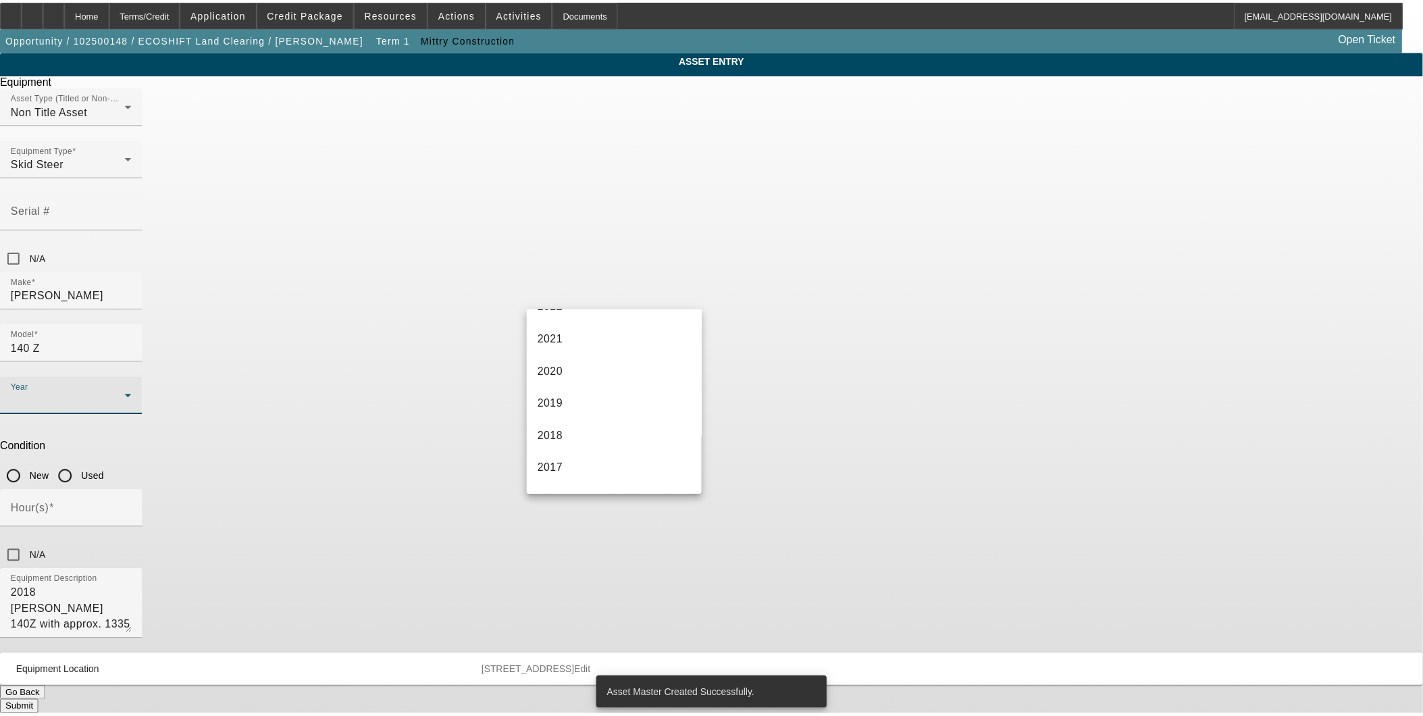
scroll to position [225, 0]
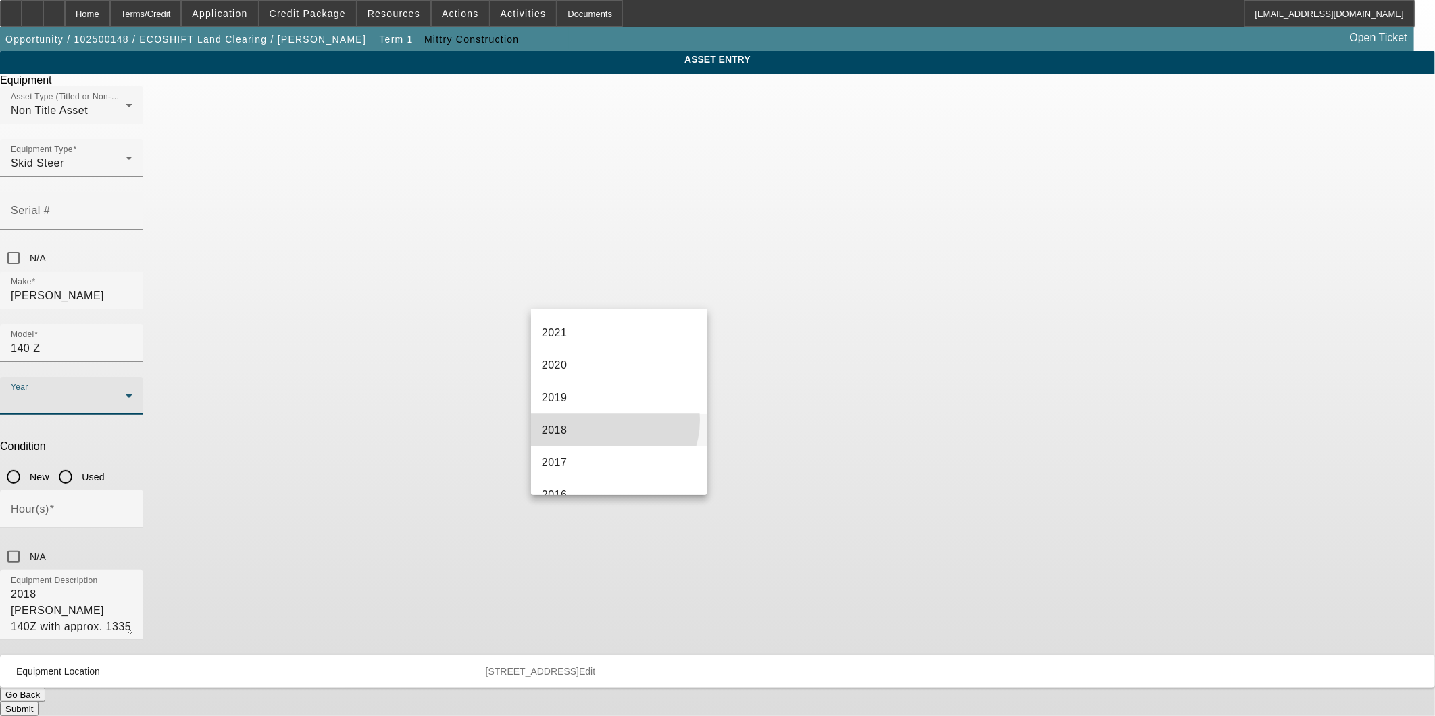
click at [603, 419] on mat-option "2018" at bounding box center [619, 430] width 176 height 32
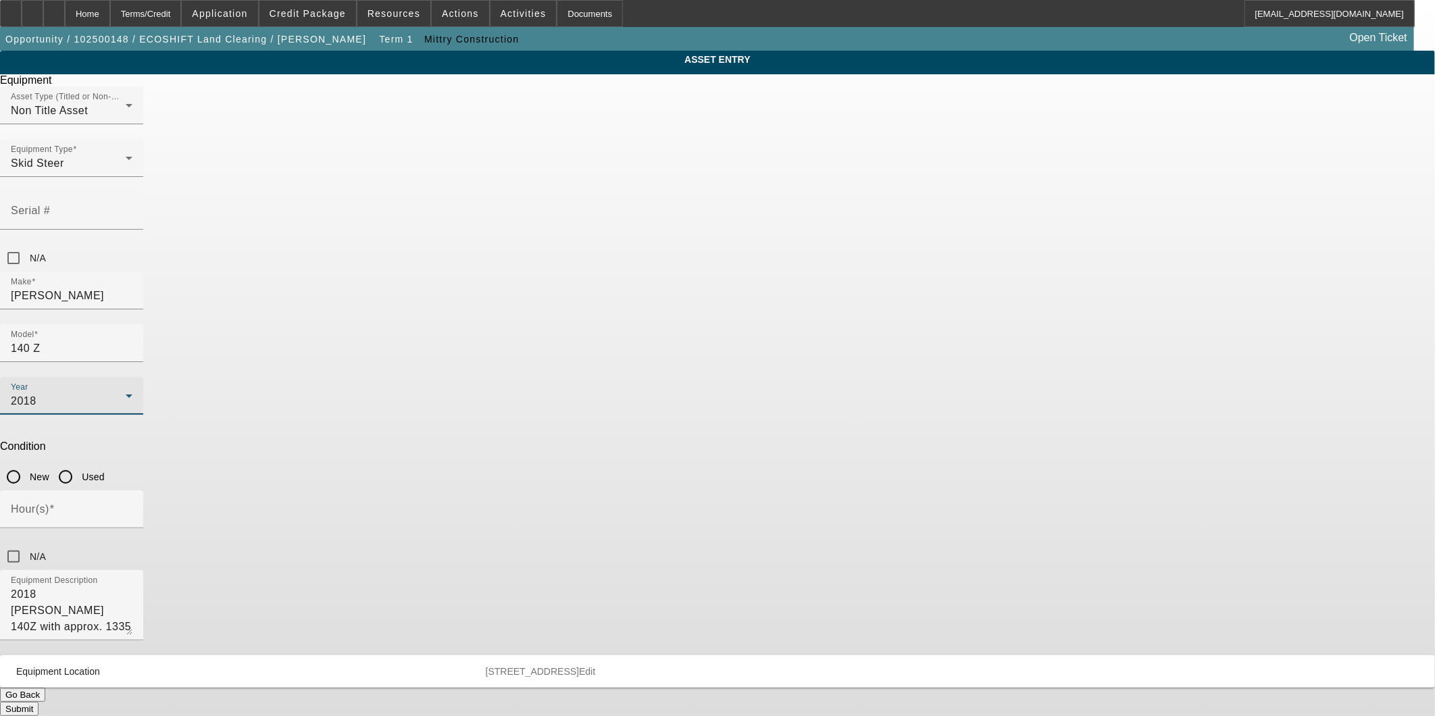
click at [79, 463] on input "Used" at bounding box center [65, 476] width 27 height 27
radio input "true"
click at [132, 507] on input "Hour(s)" at bounding box center [72, 515] width 122 height 16
type input "1335"
click at [1024, 345] on div "ASSET ENTRY Delete asset Equipment Asset Type (Titled or Non-Titled) Non Title …" at bounding box center [717, 383] width 1435 height 665
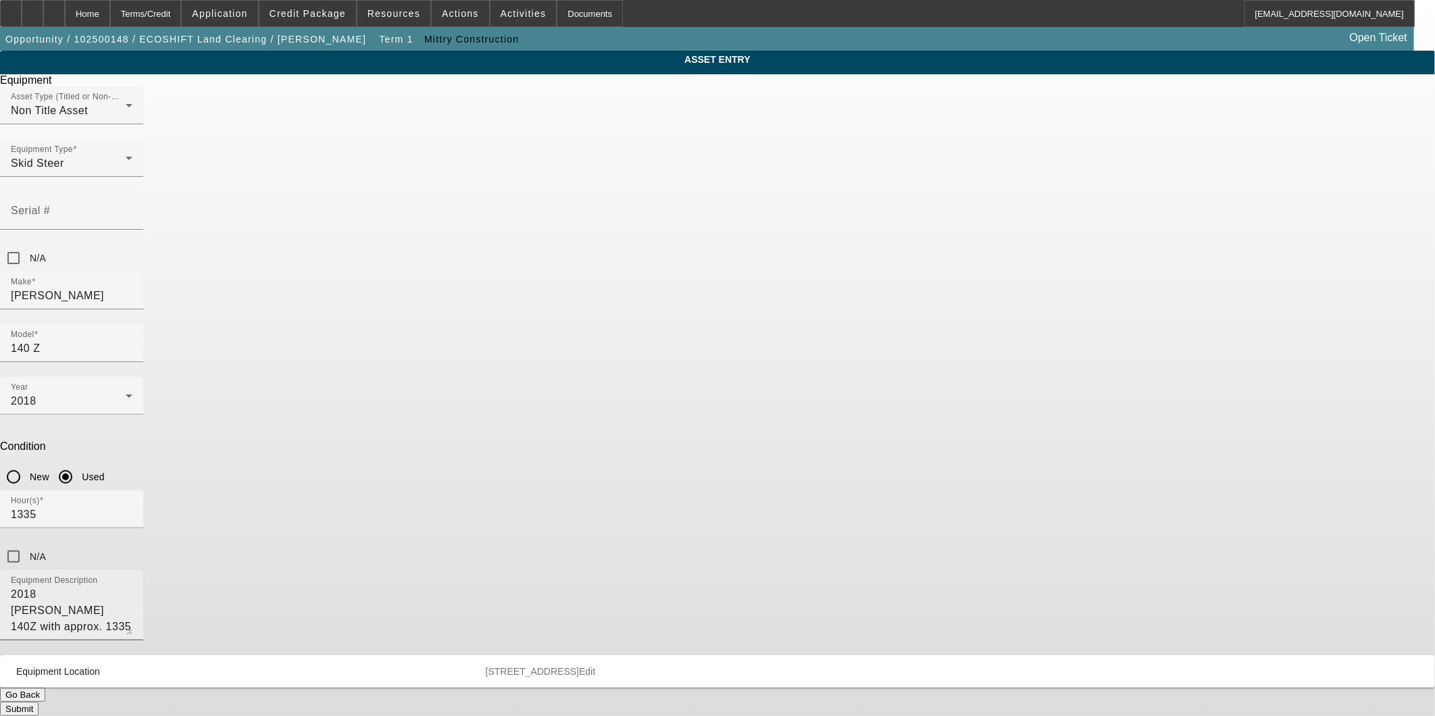
click at [132, 586] on textarea "2018 Riley 140Z with approx. 1335 hours and a 140 HP Cummins engine. This track…" at bounding box center [72, 610] width 122 height 49
type textarea "2018 Riley 140 Z with approx. 1335 hours and a 140 HP Cummins engine. This trac…"
click at [39, 702] on button "Submit" at bounding box center [19, 709] width 39 height 14
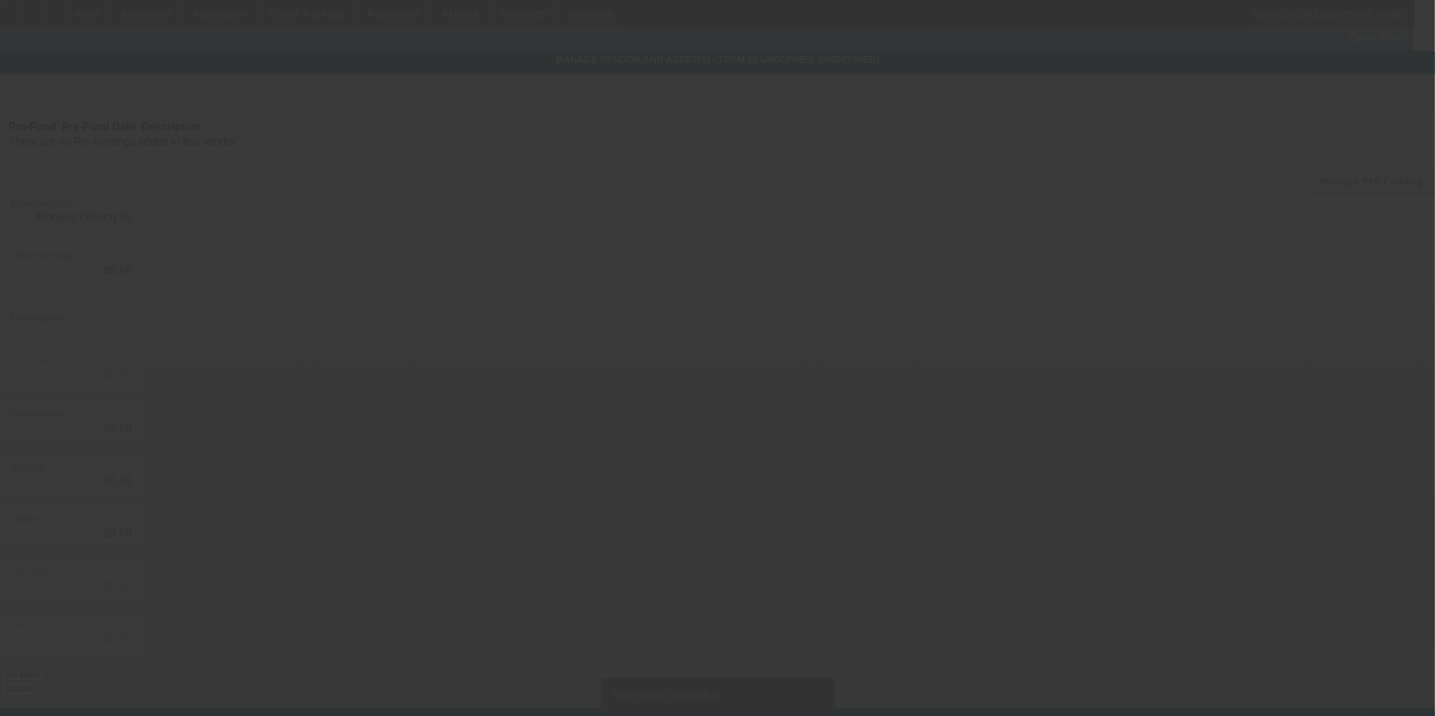
type input "$79,500.00"
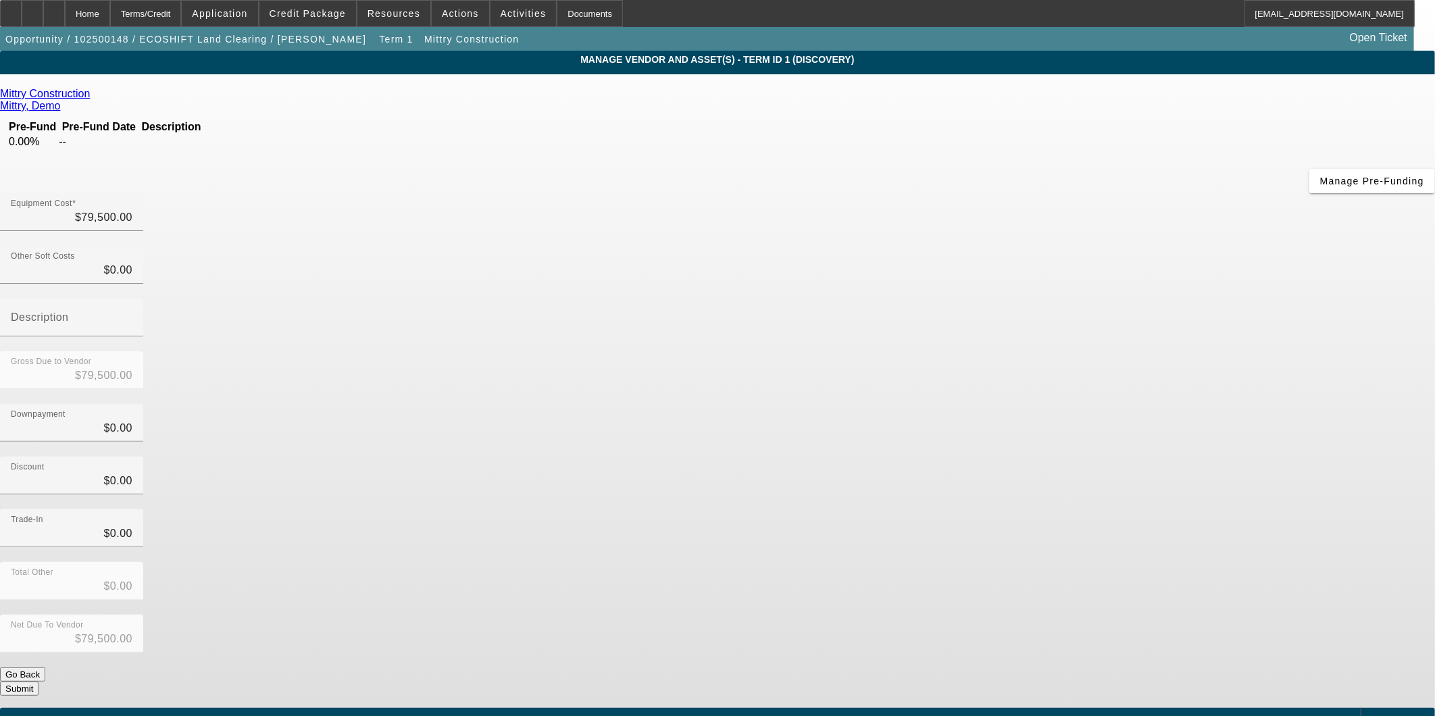
click at [90, 95] on link "Mittry Construction" at bounding box center [45, 94] width 90 height 12
click at [110, 11] on div "Home" at bounding box center [87, 13] width 45 height 27
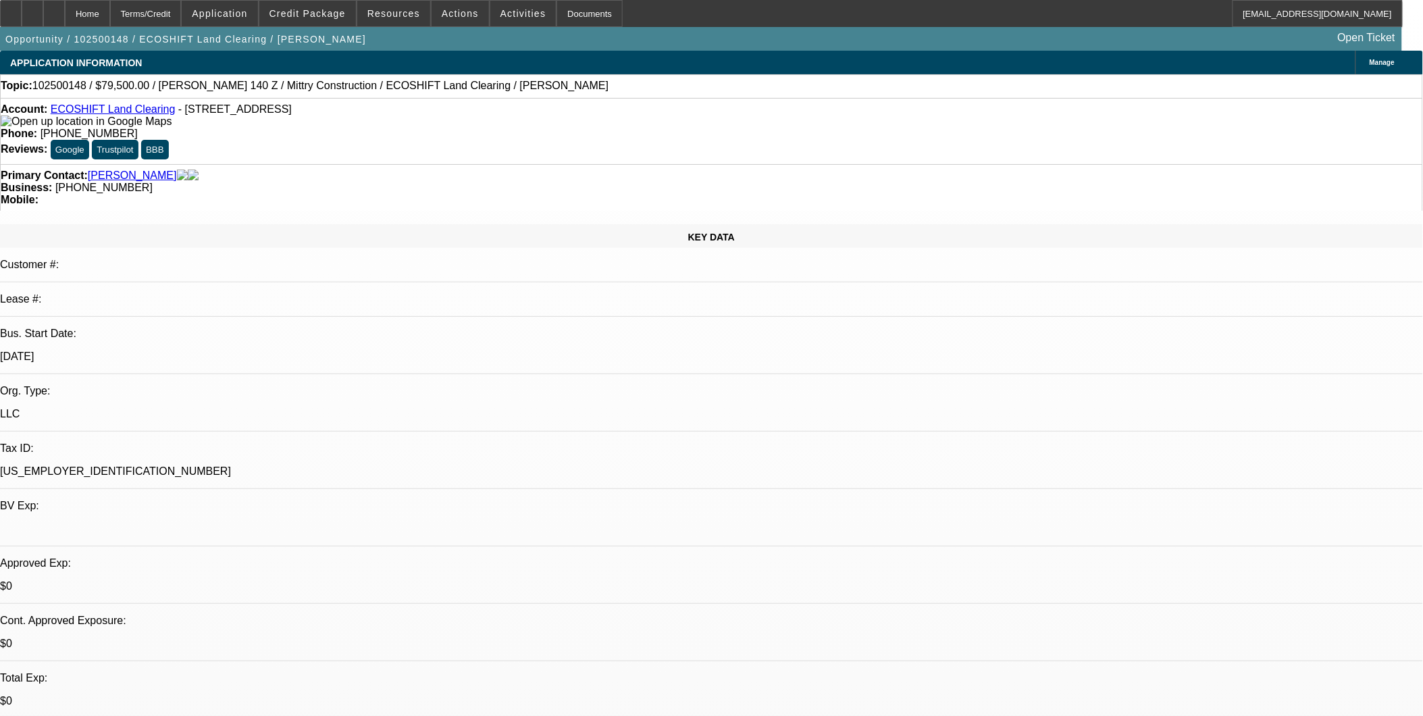
select select "0"
select select "2"
select select "0.1"
select select "4"
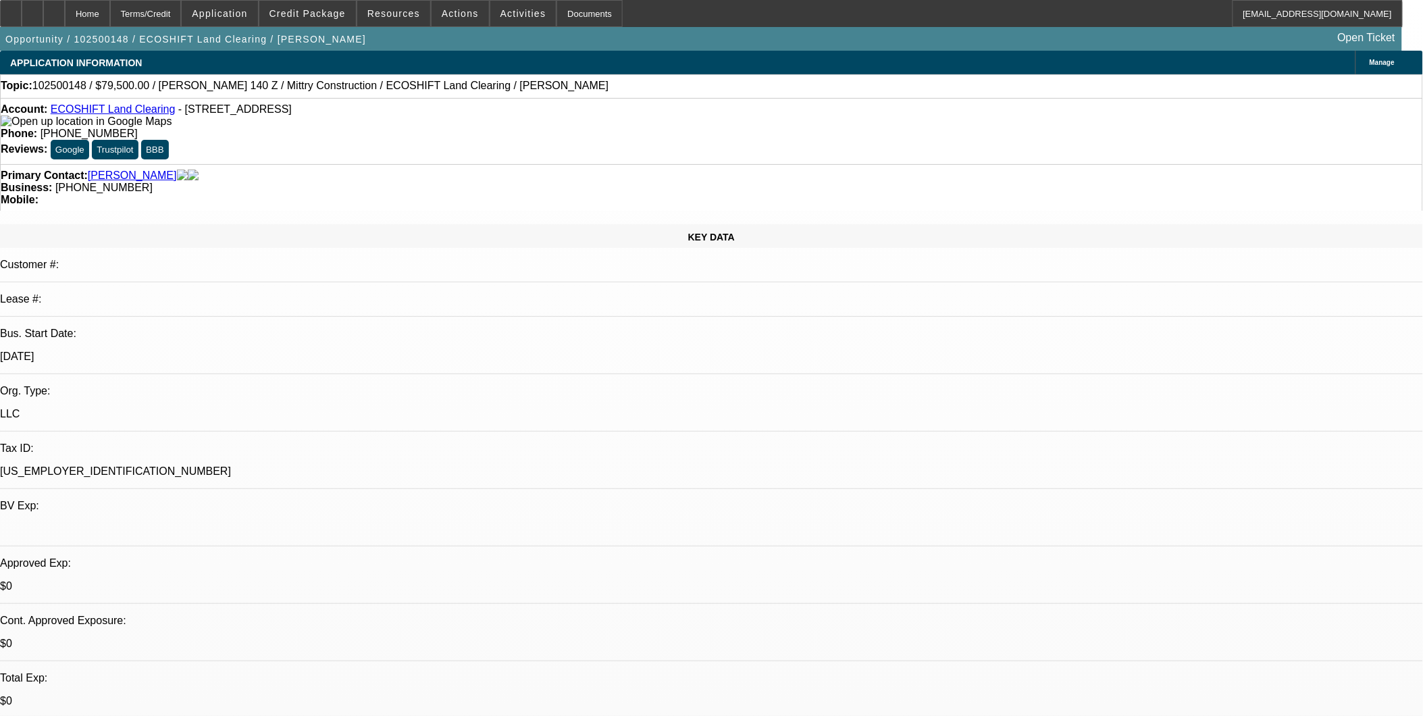
click at [340, 16] on span "Credit Package" at bounding box center [308, 13] width 76 height 11
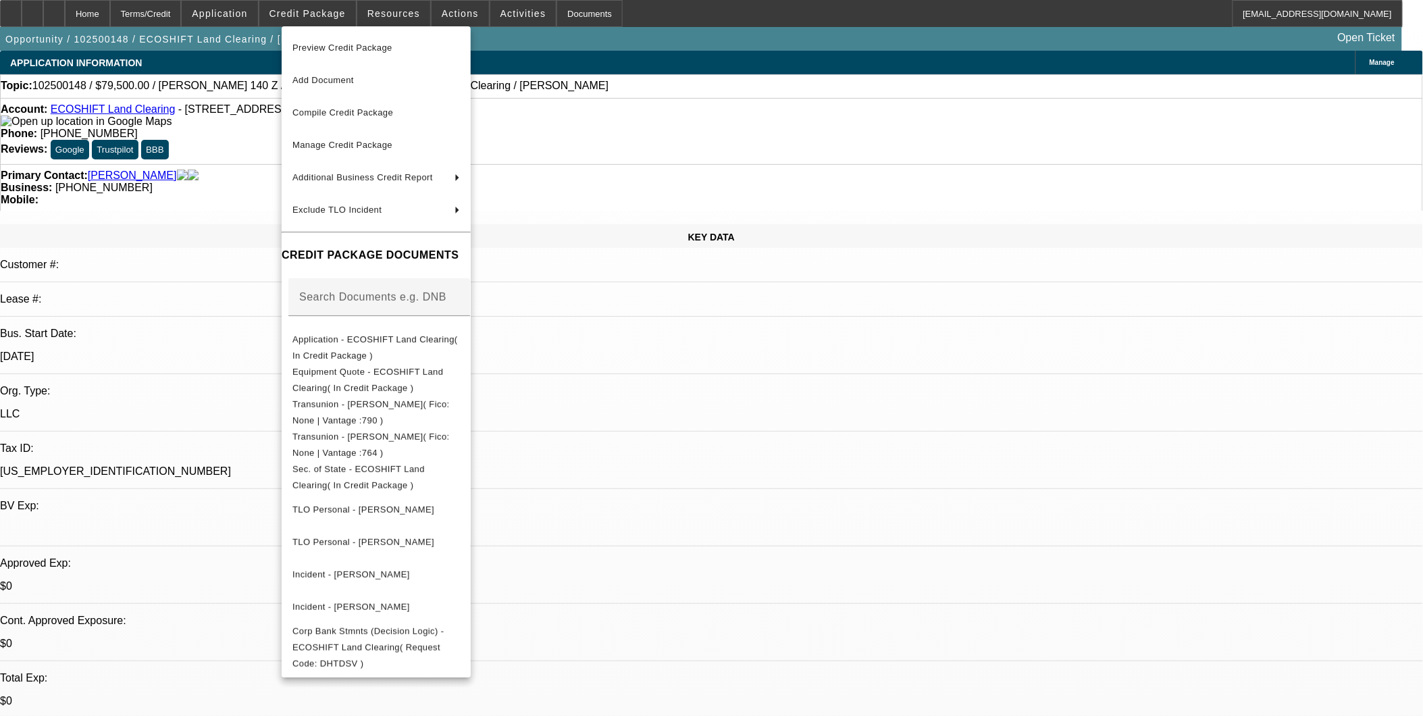
click at [56, 15] on div at bounding box center [711, 358] width 1423 height 716
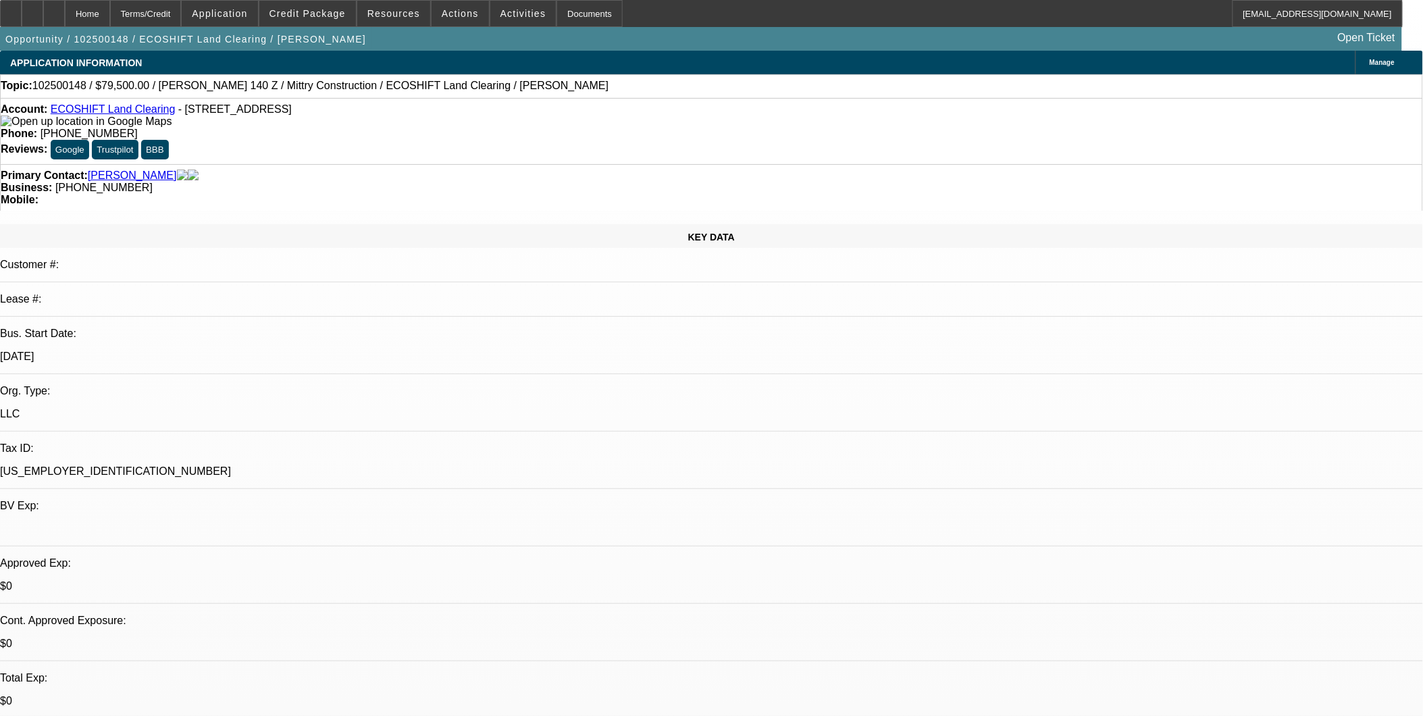
click at [32, 9] on icon at bounding box center [32, 9] width 0 height 0
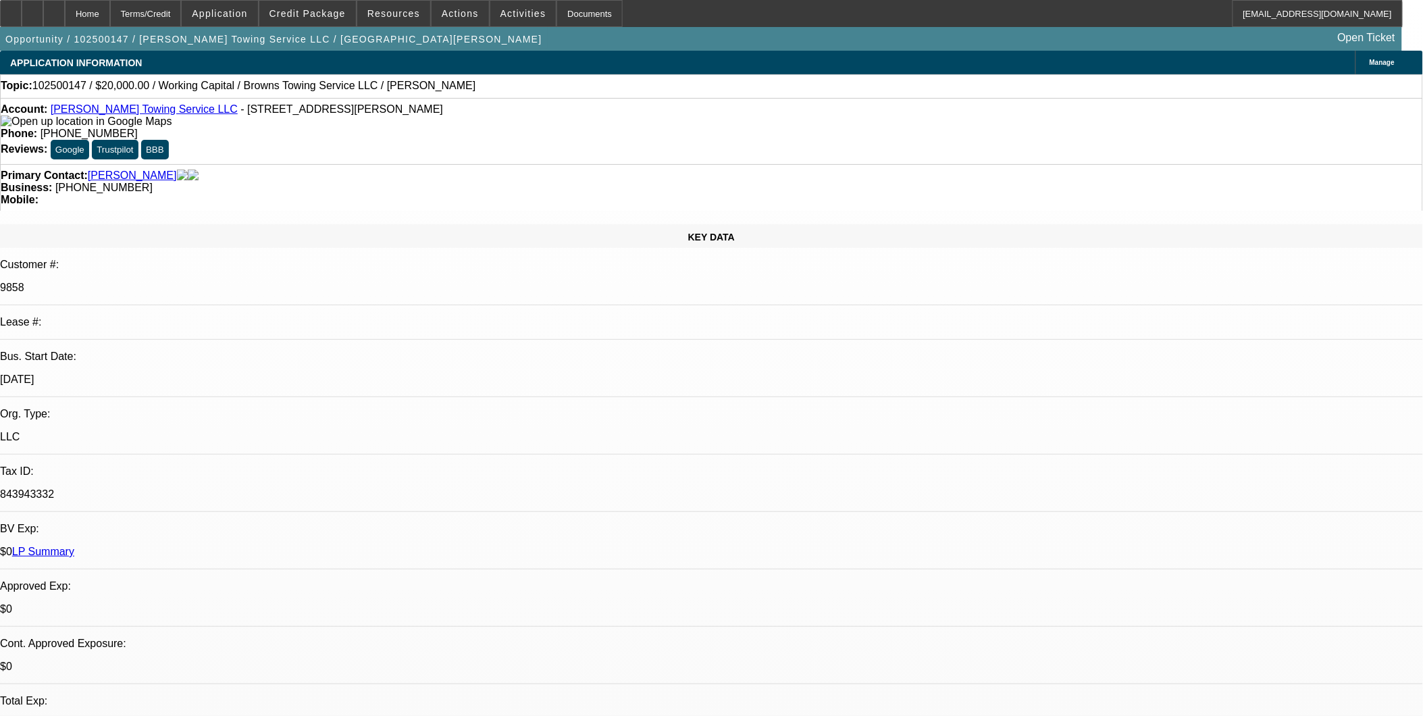
select select "0"
select select "2"
select select "0.1"
select select "1"
select select "2"
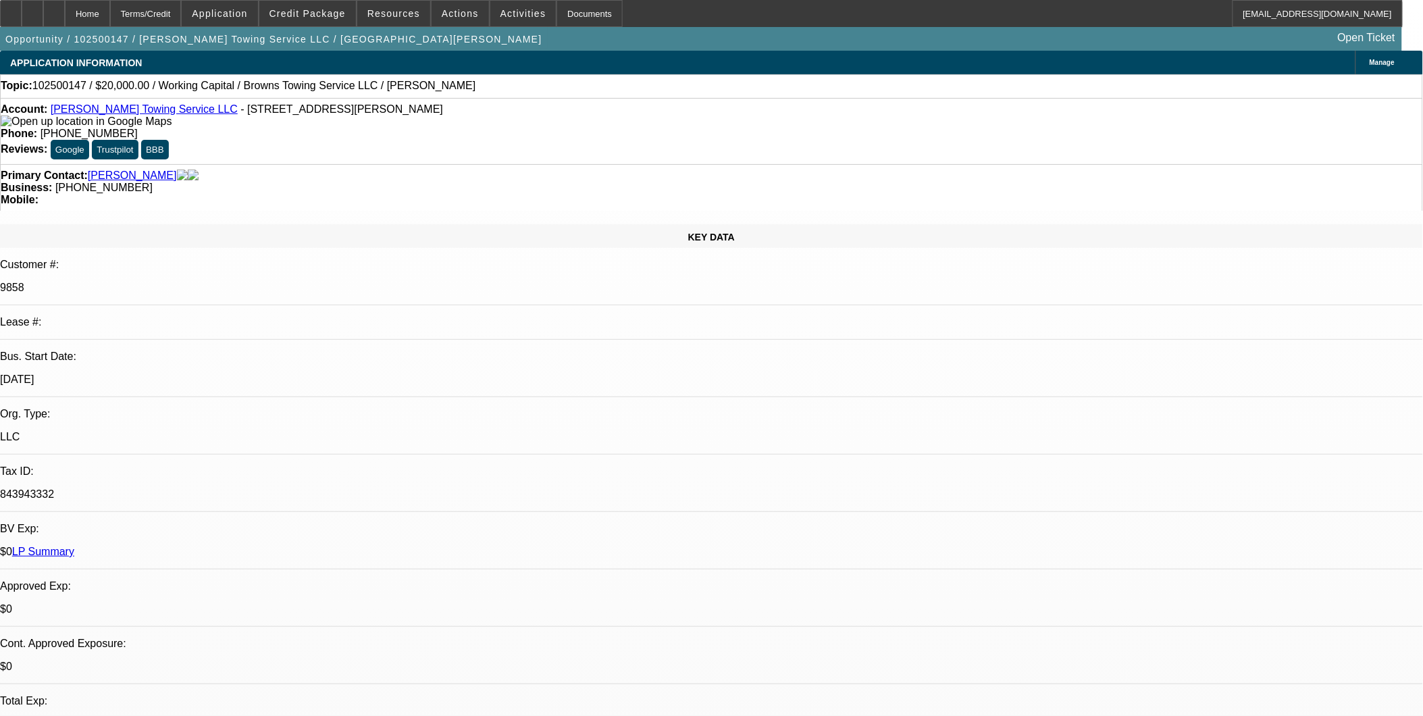
select select "4"
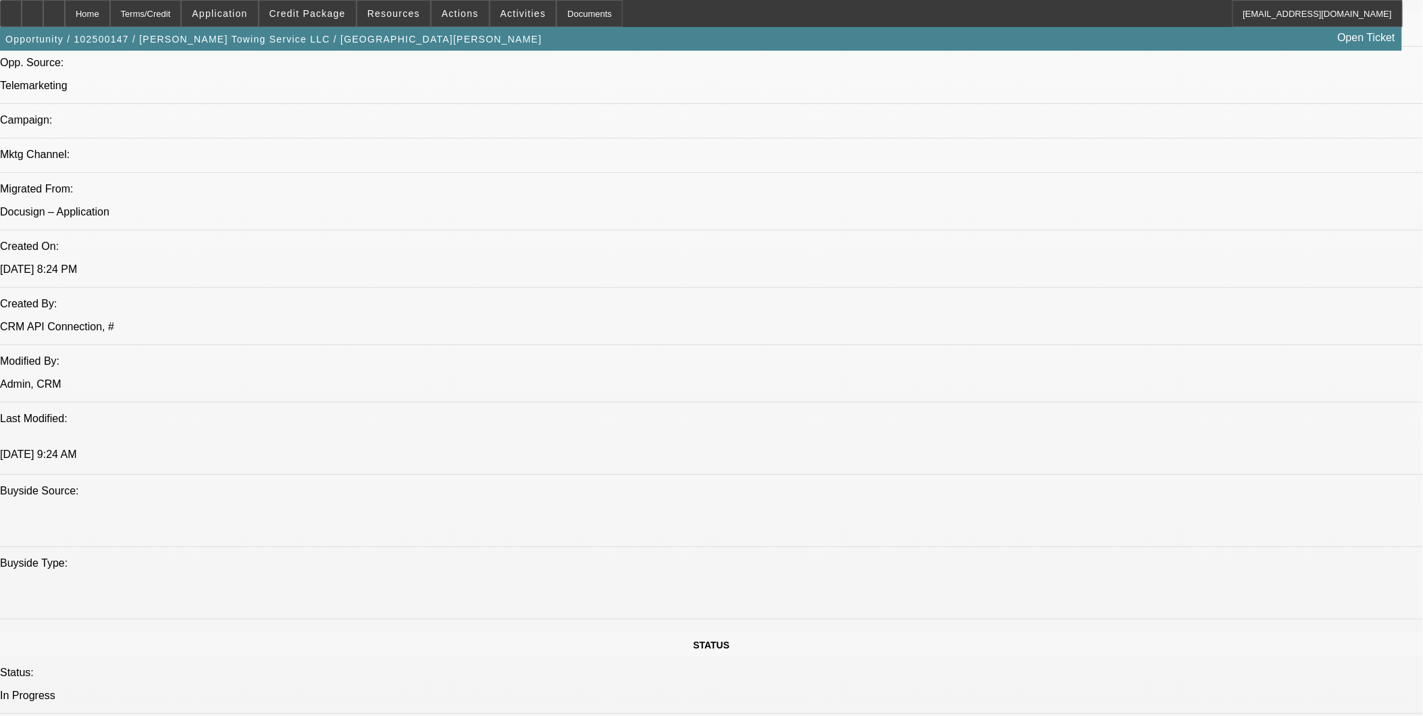
scroll to position [900, 0]
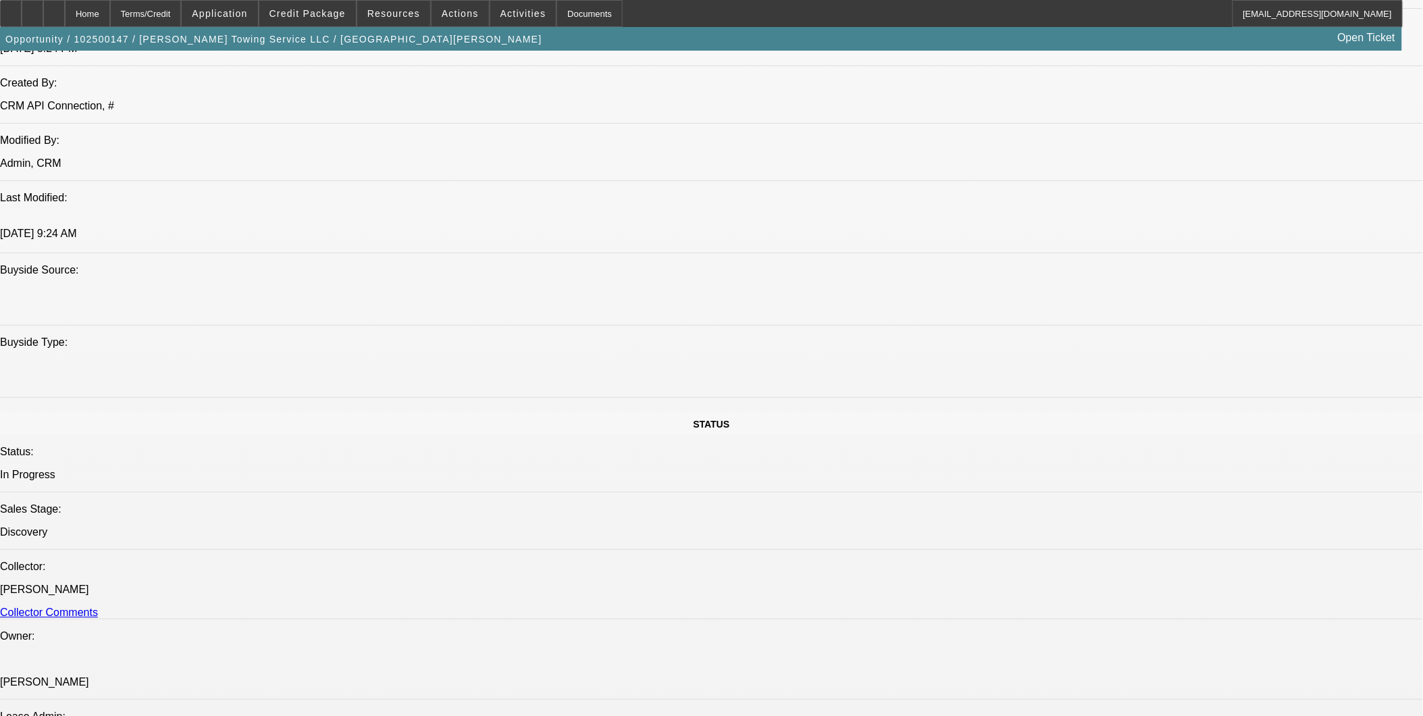
scroll to position [825, 0]
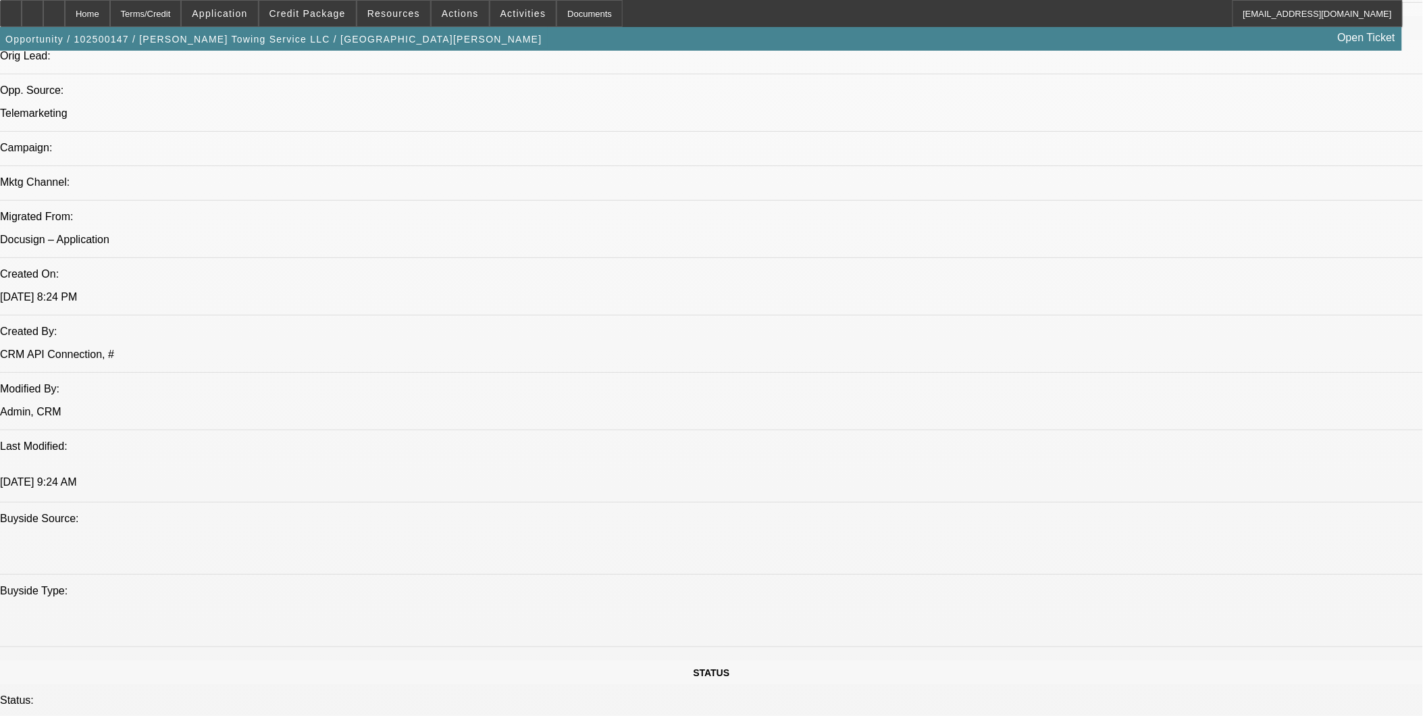
scroll to position [1125, 0]
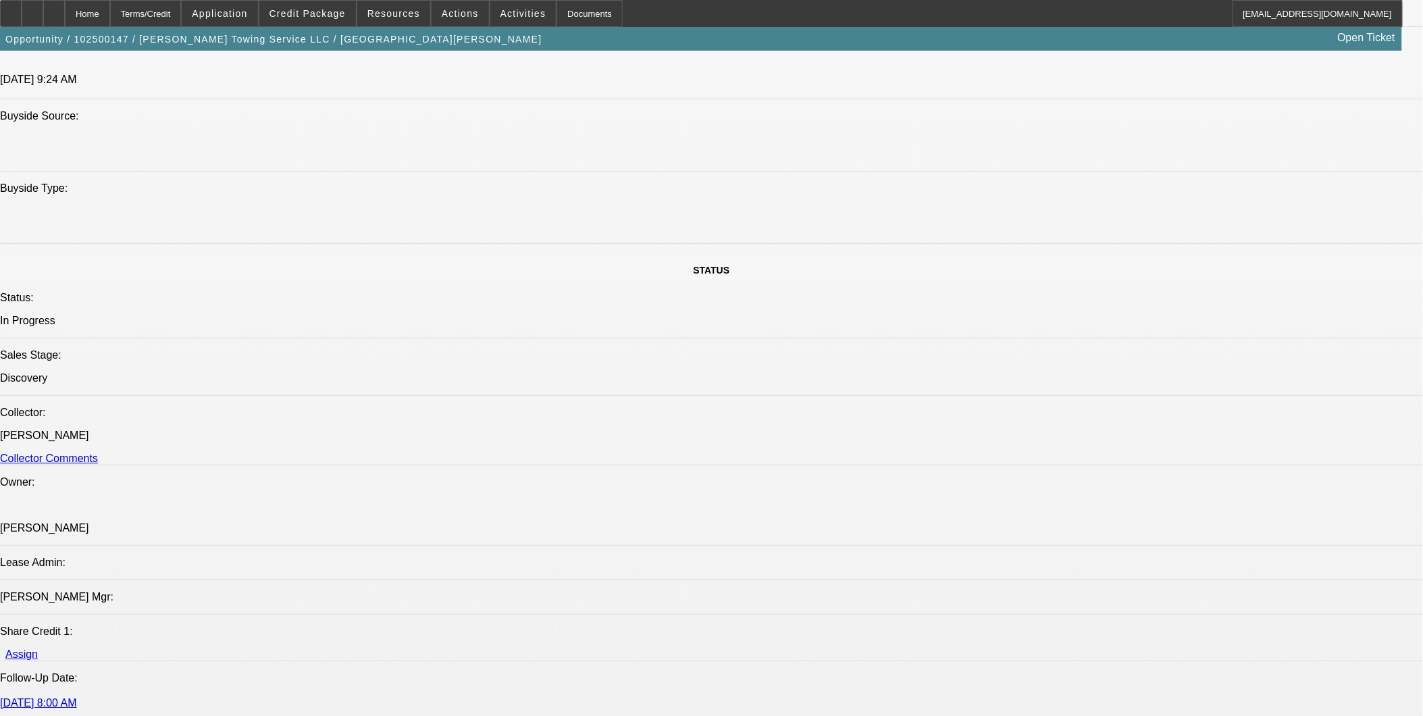
scroll to position [1200, 0]
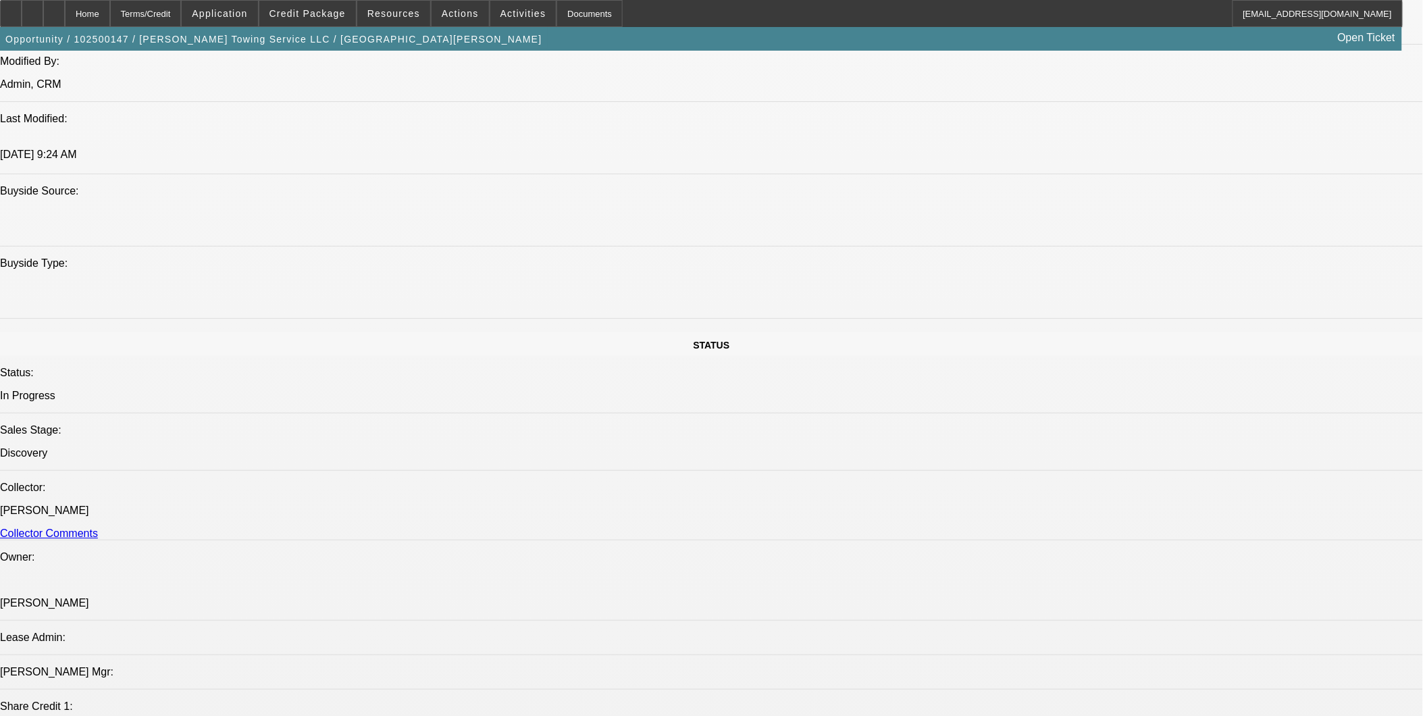
drag, startPoint x: 663, startPoint y: 403, endPoint x: 602, endPoint y: 407, distance: 61.6
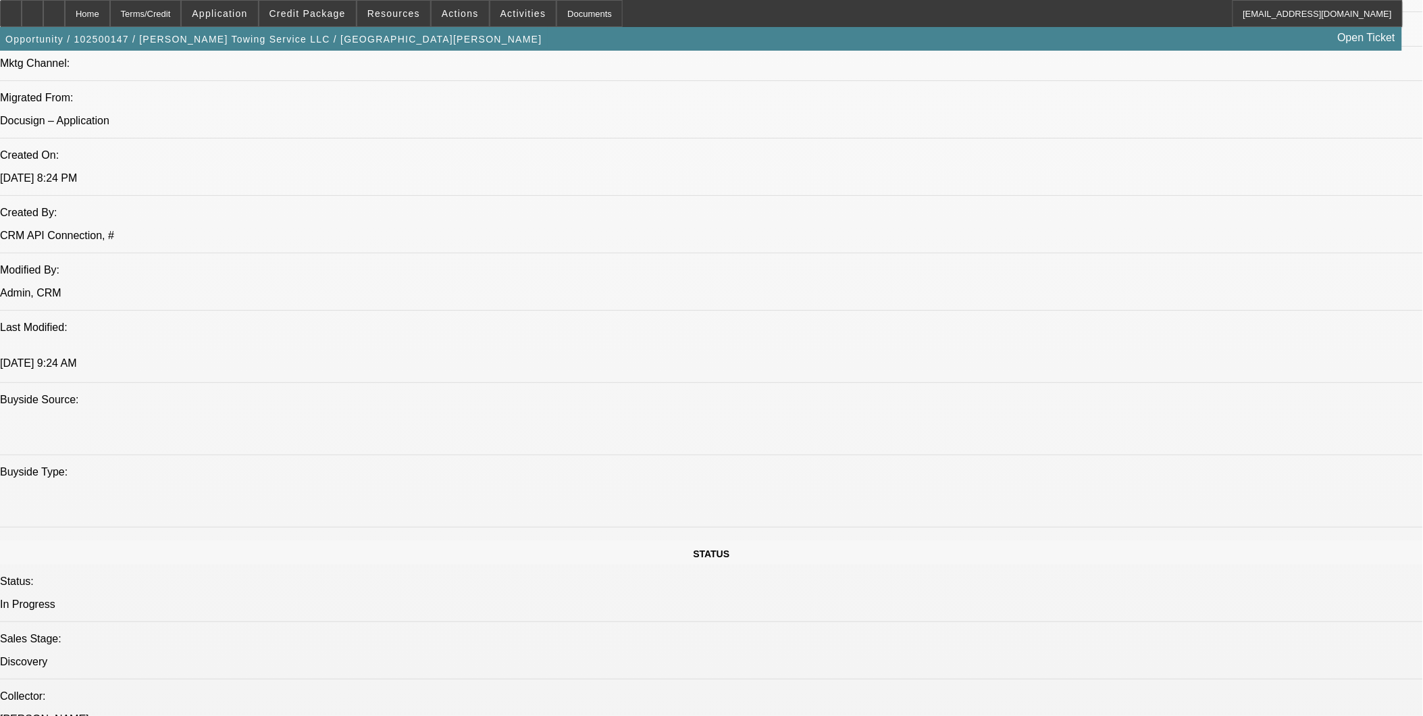
scroll to position [975, 0]
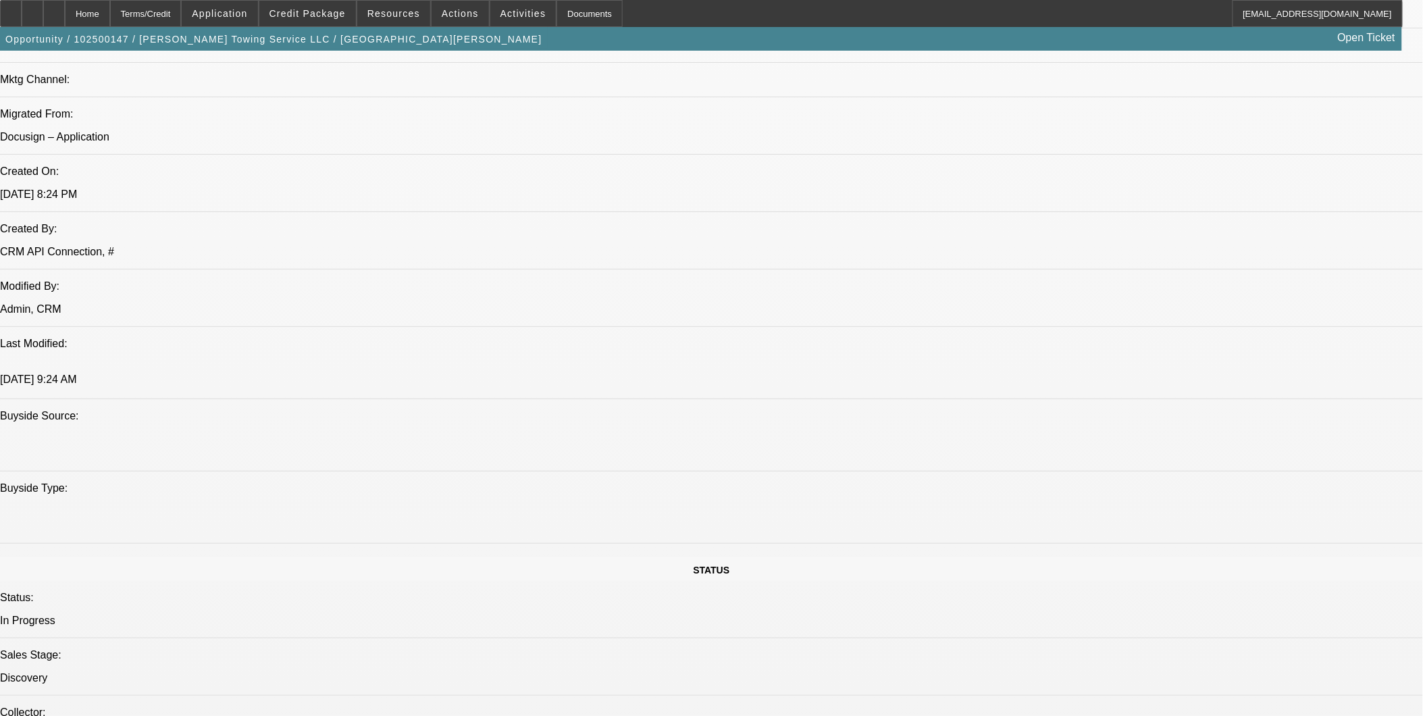
drag, startPoint x: 355, startPoint y: 305, endPoint x: 401, endPoint y: 300, distance: 46.2
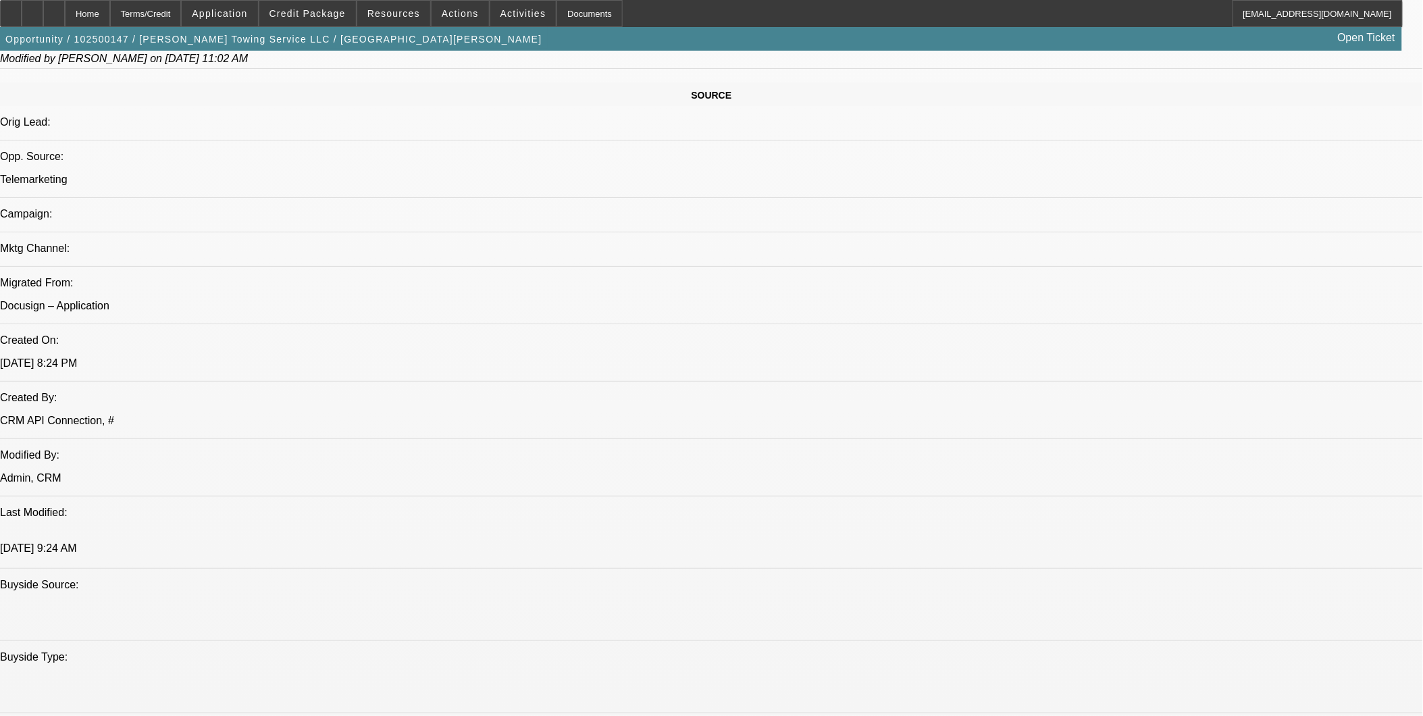
scroll to position [750, 0]
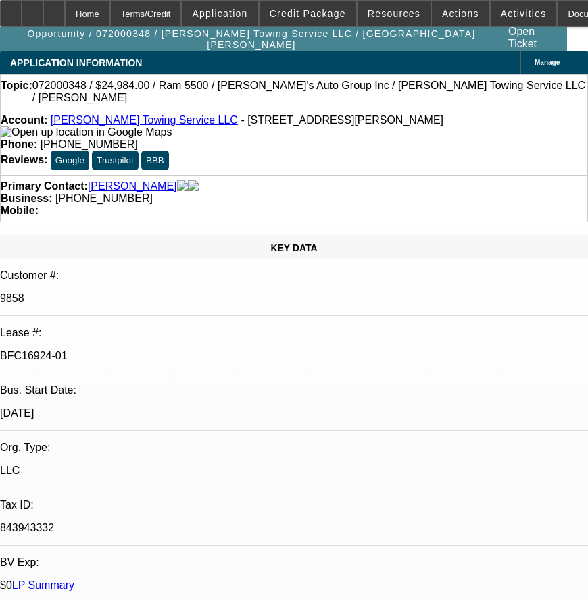
select select "0"
select select "2"
select select "0"
select select "2"
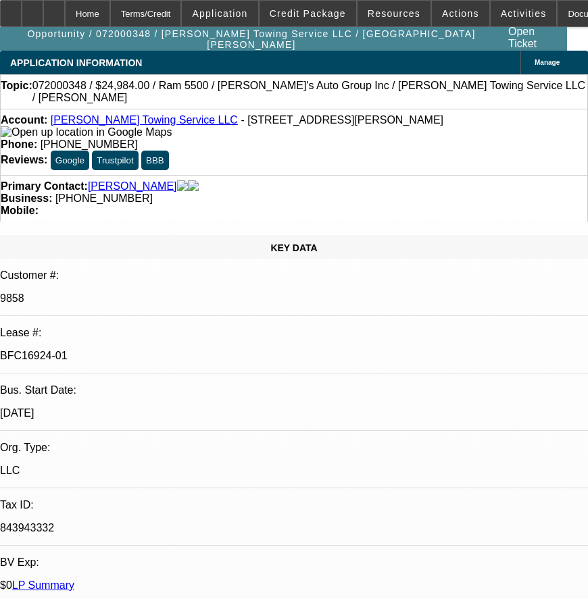
select select "0"
select select "2"
select select "0.1"
select select "0.2"
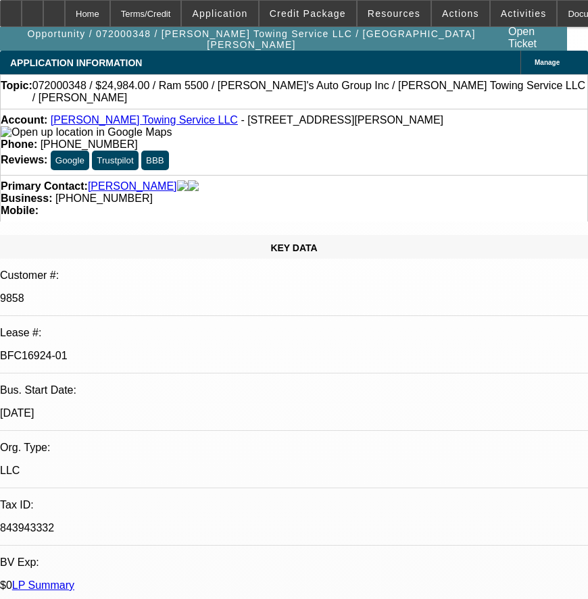
select select "2"
select select "0.1"
select select "1"
select select "2"
select select "6"
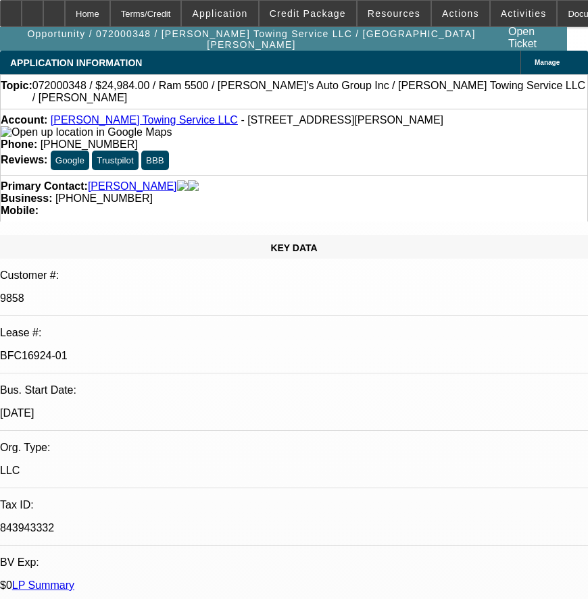
select select "1"
select select "2"
select select "6"
select select "1"
select select "2"
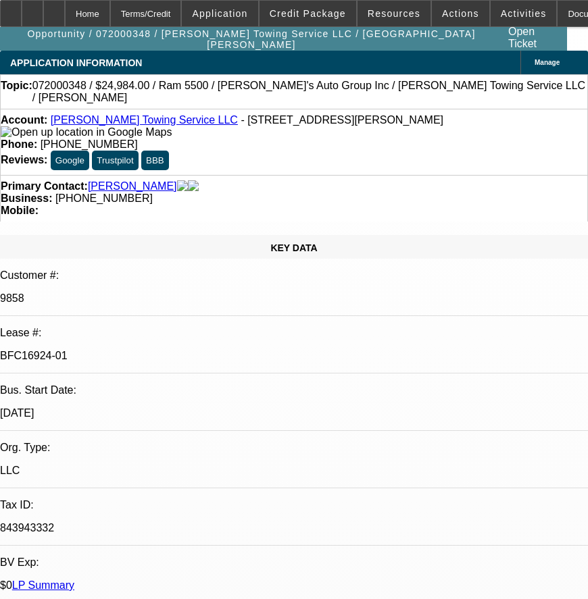
select select "4"
select select "1"
select select "2"
select select "4"
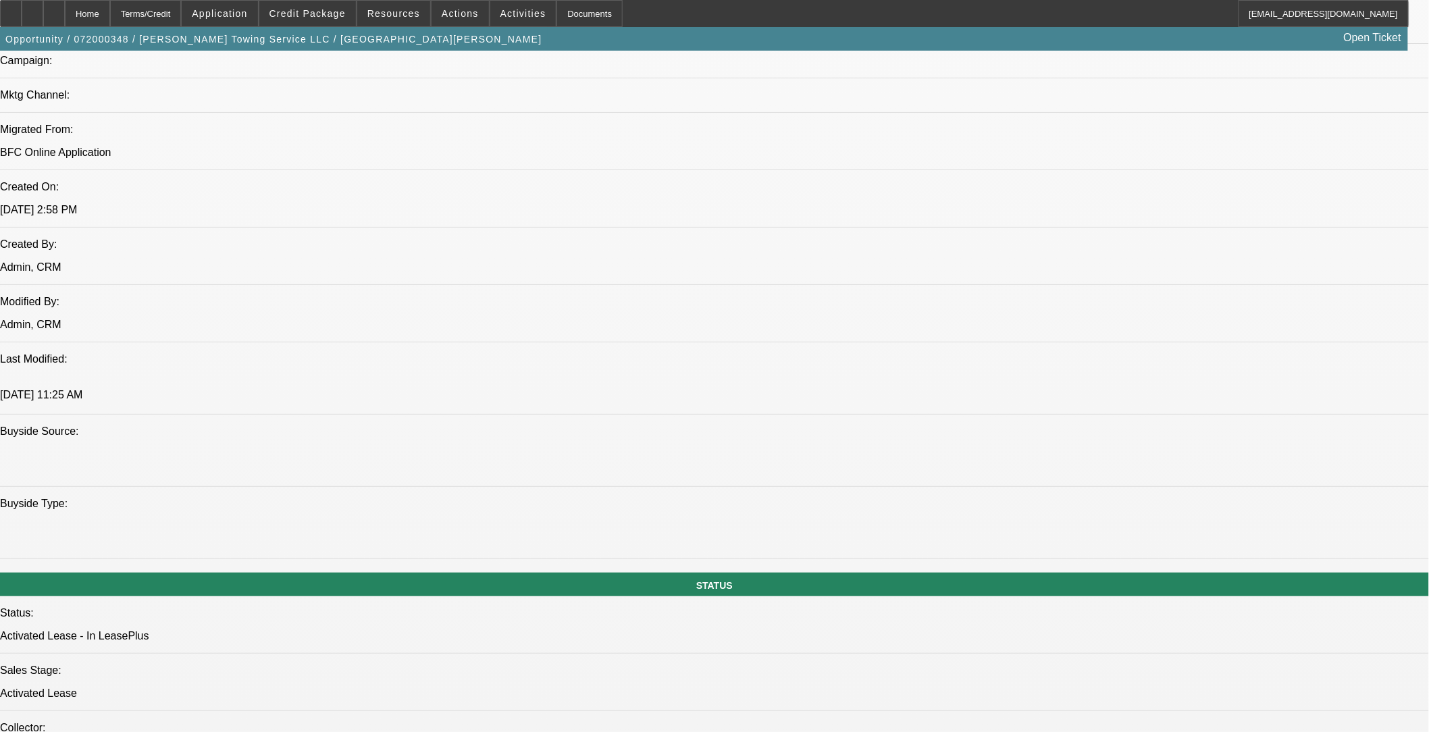
scroll to position [975, 0]
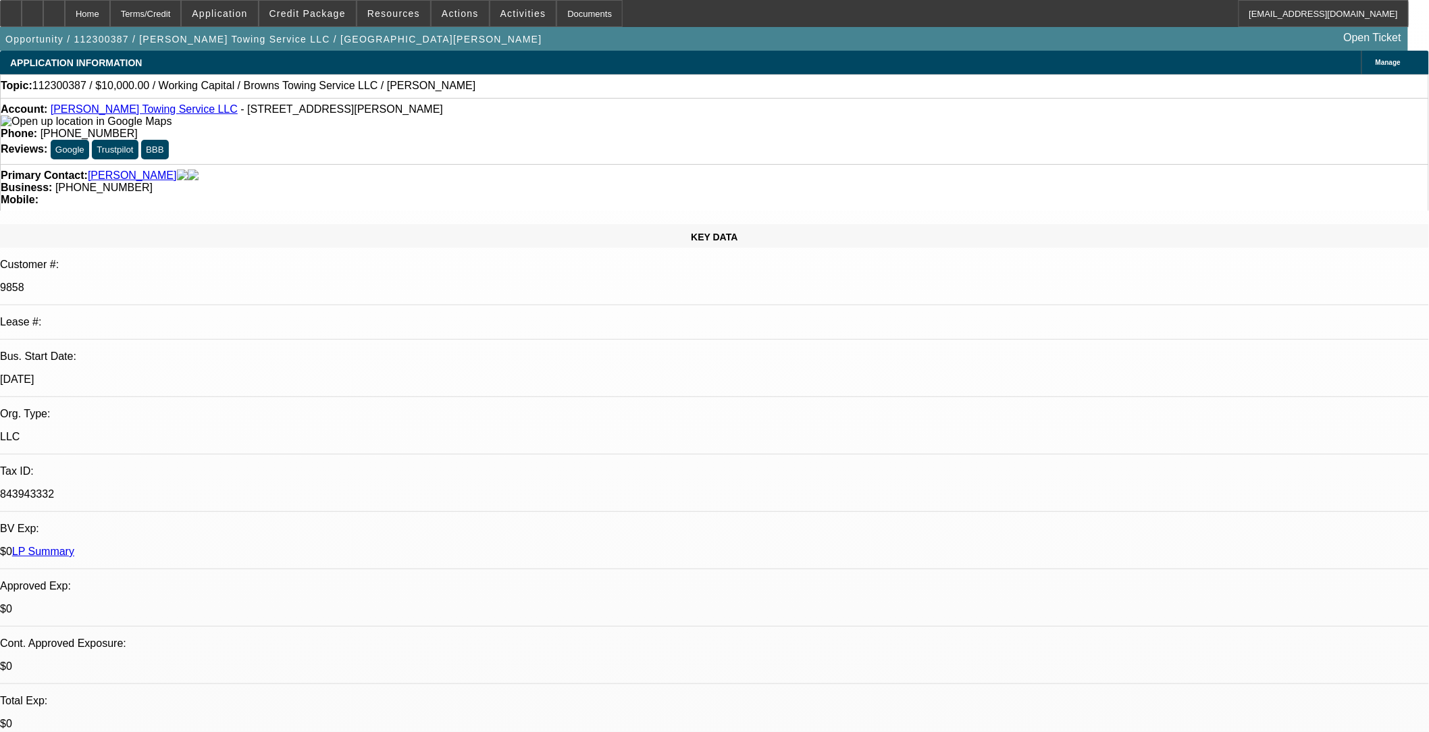
select select "0"
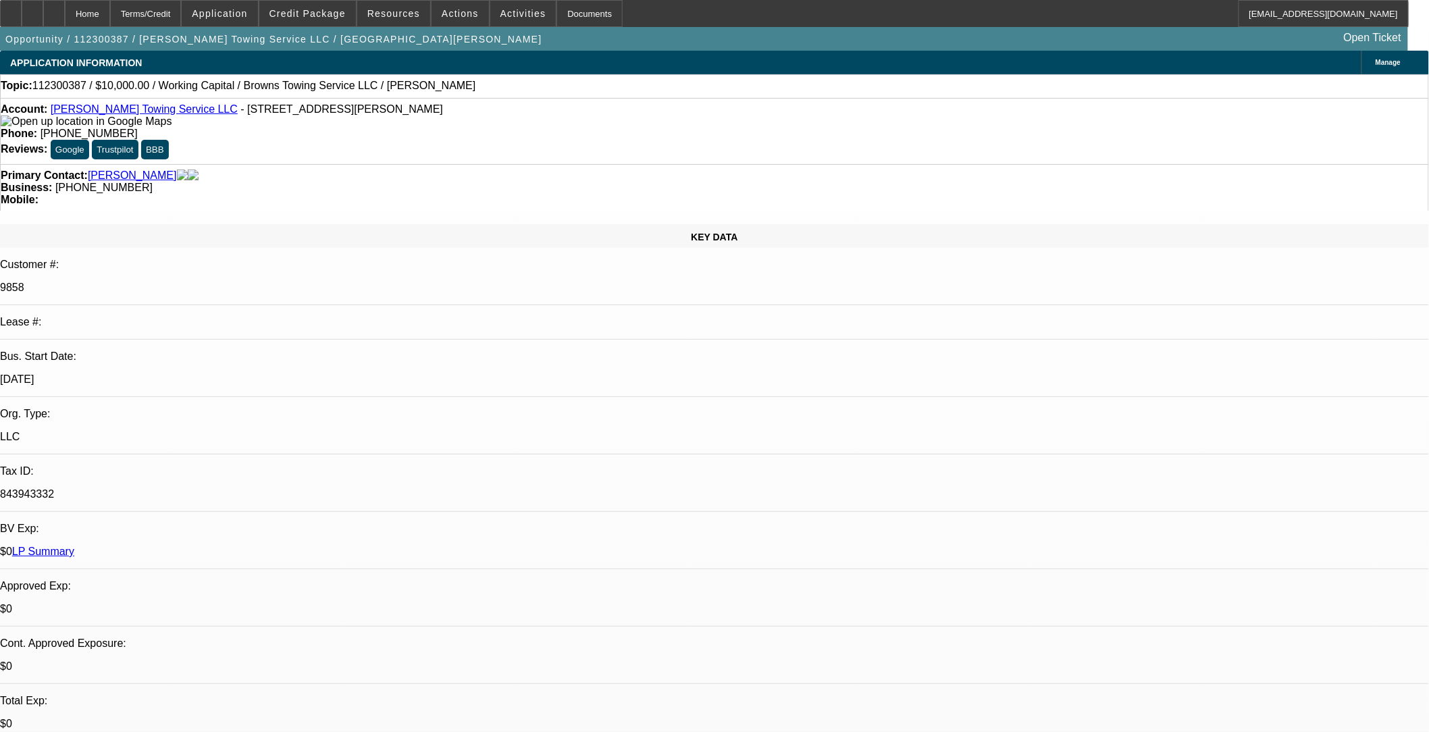
select select "0"
select select "1"
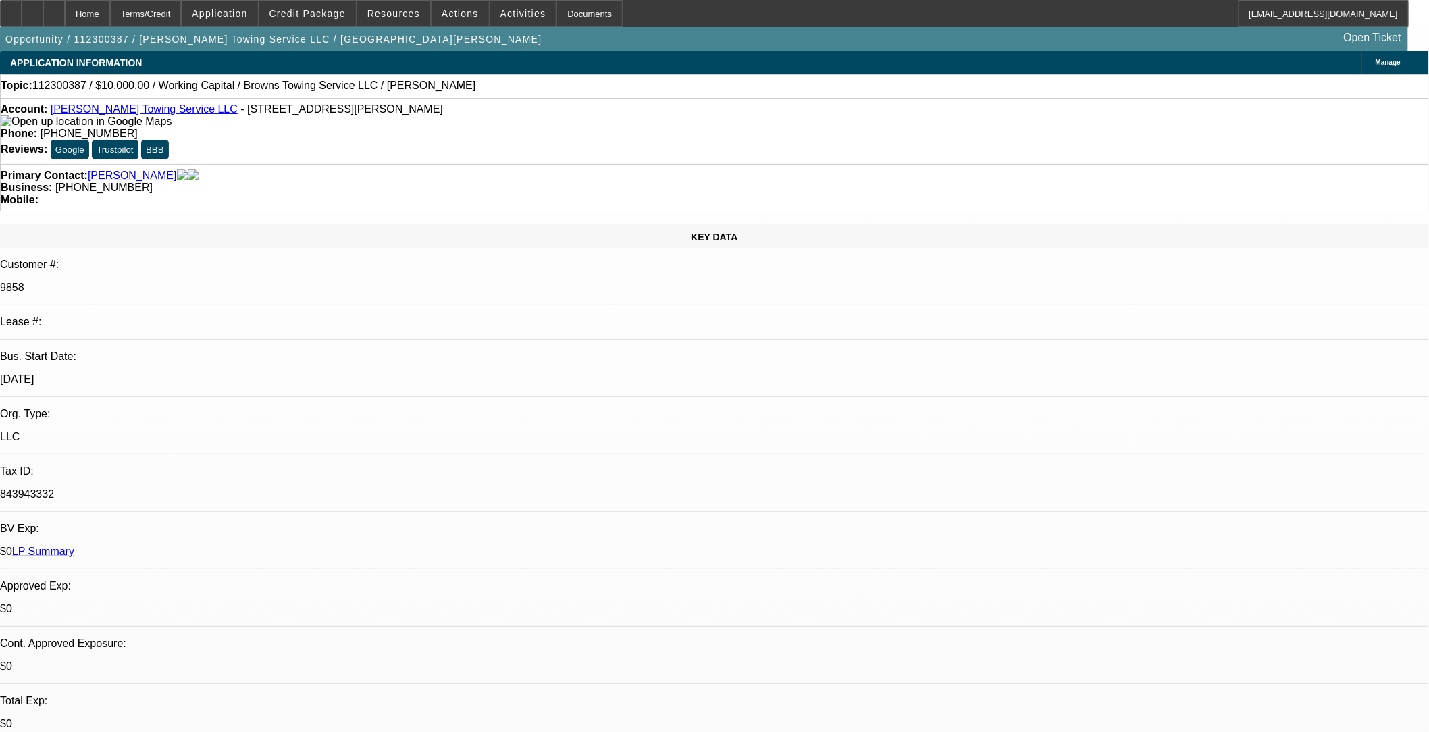
select select "2"
select select "6"
select select "1"
select select "2"
select select "6"
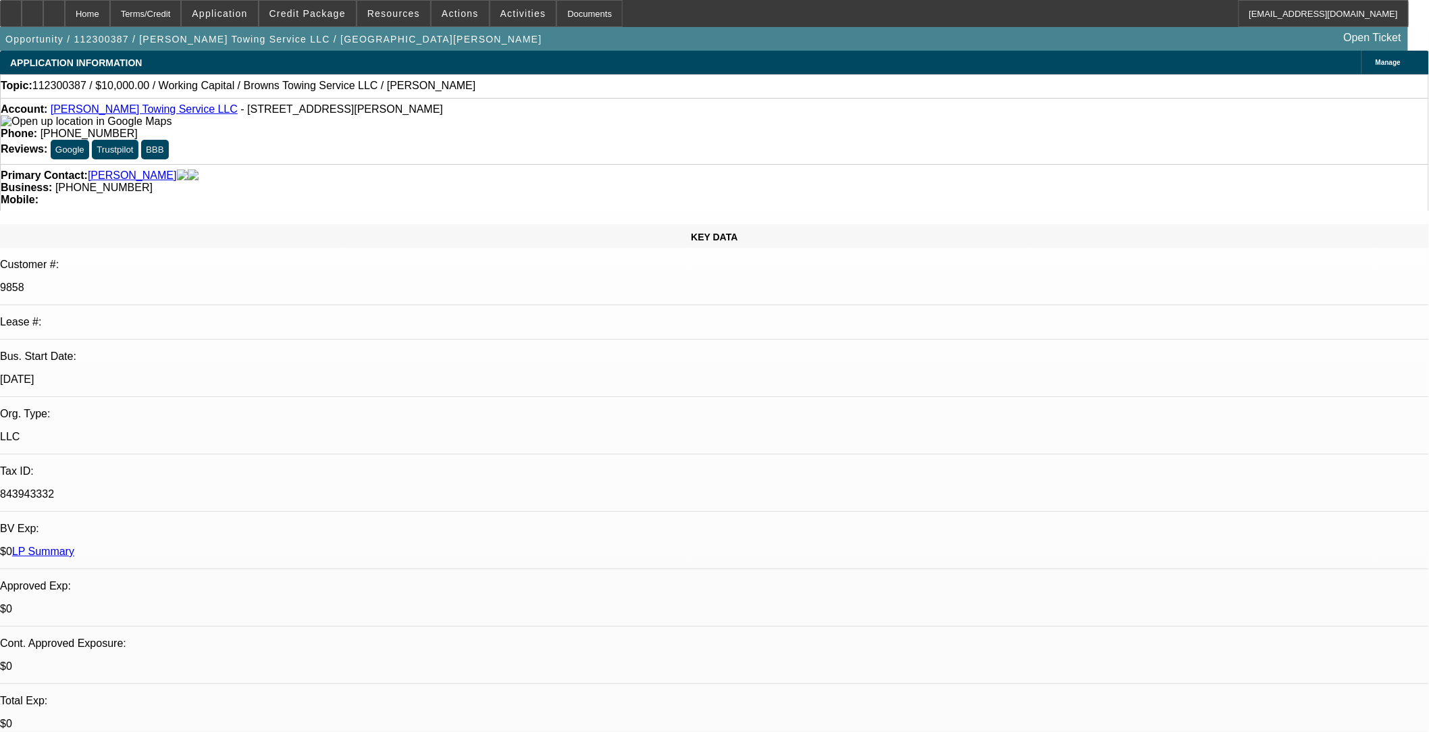
select select "1"
select select "2"
select select "6"
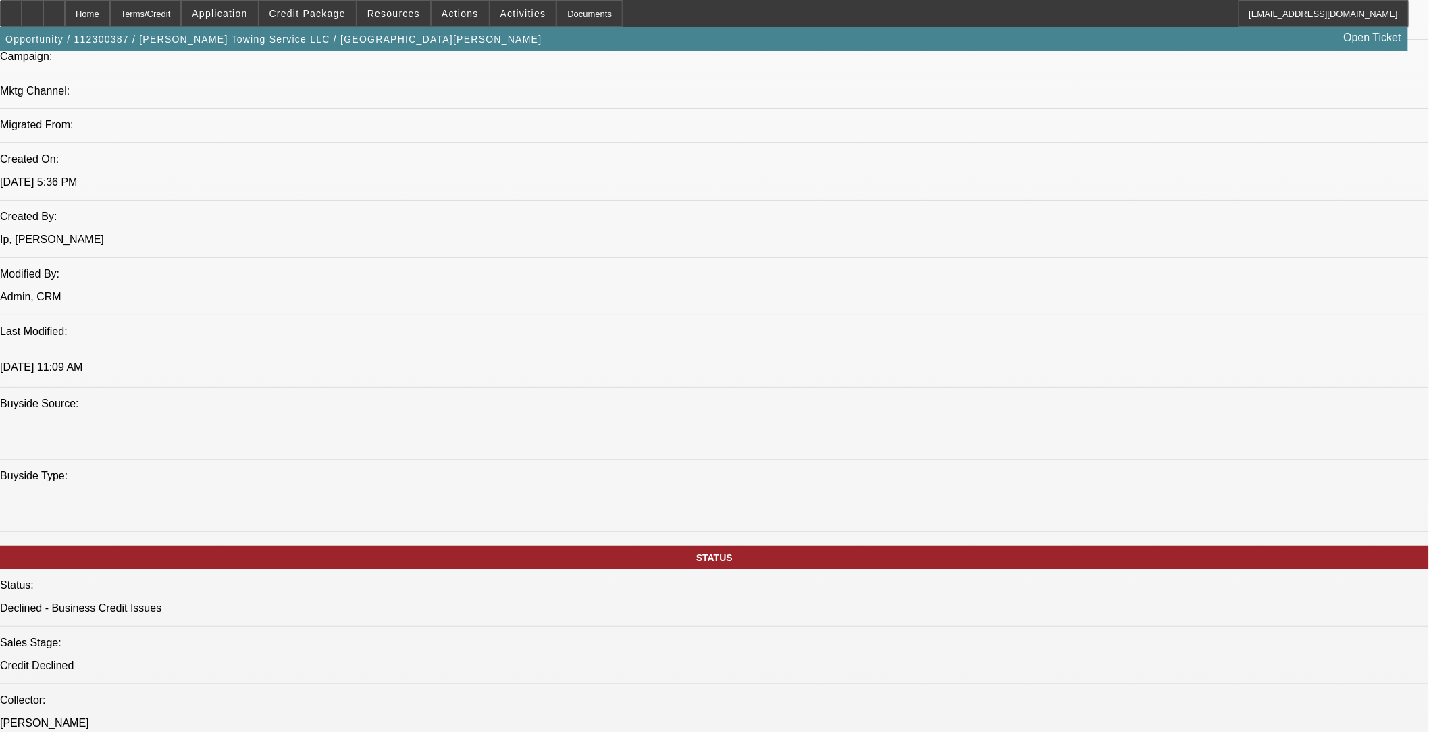
scroll to position [975, 0]
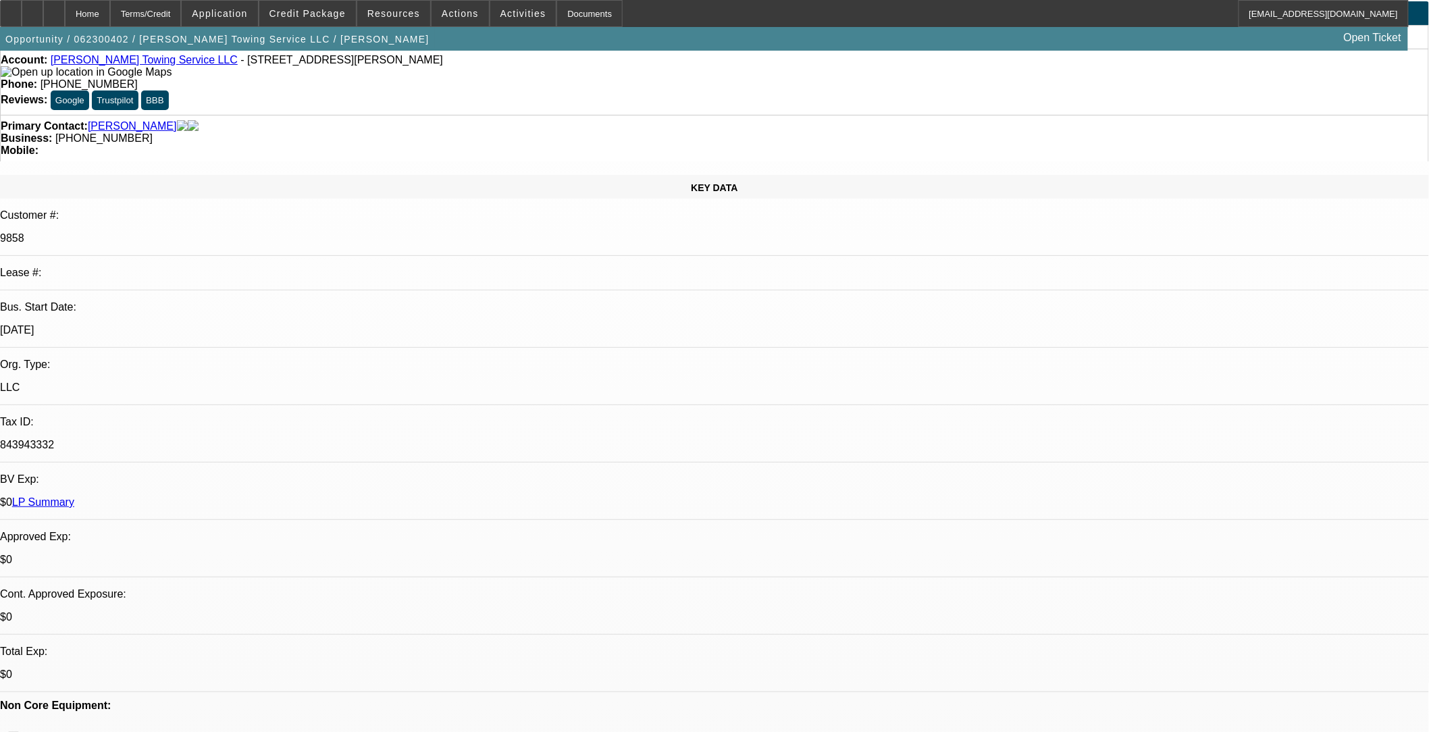
select select "0"
select select "2"
select select "0"
select select "2"
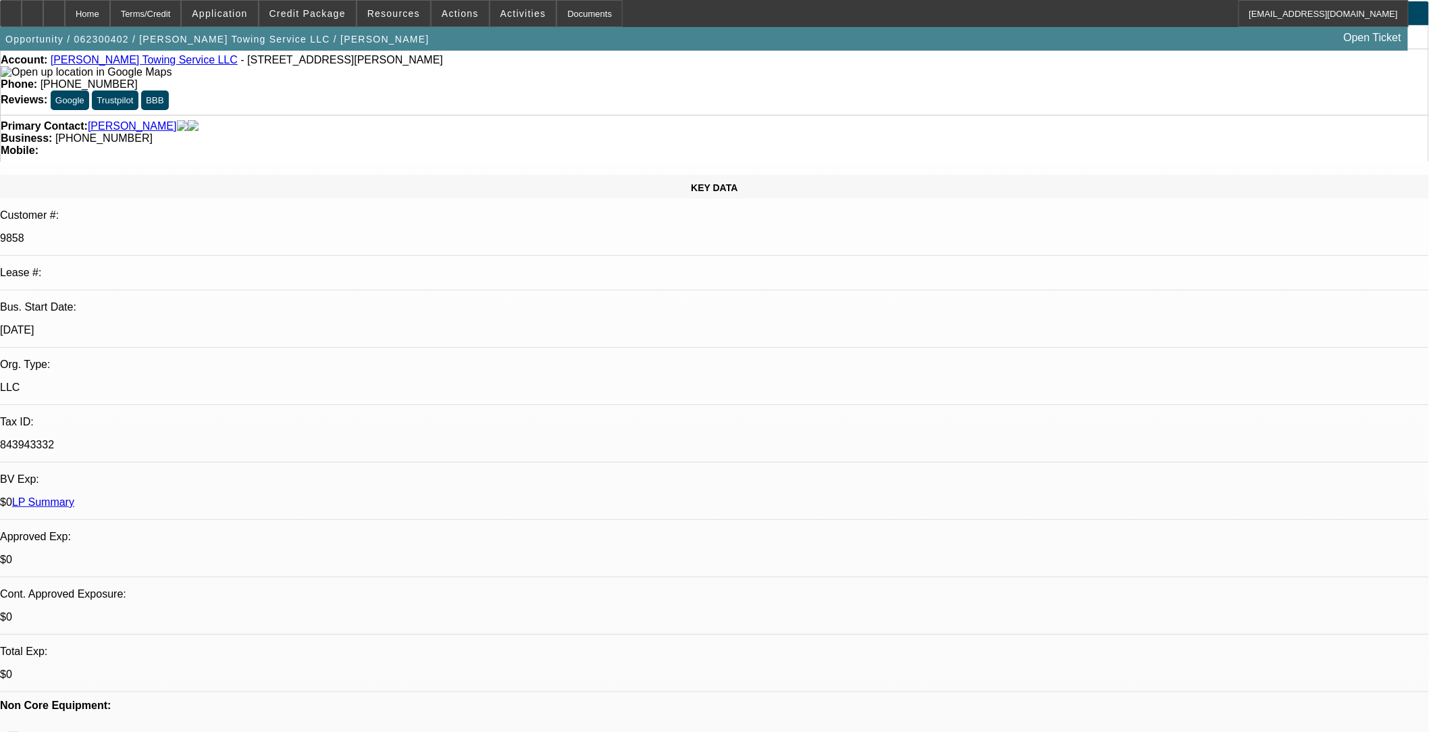
select select "0"
select select "2"
select select "0"
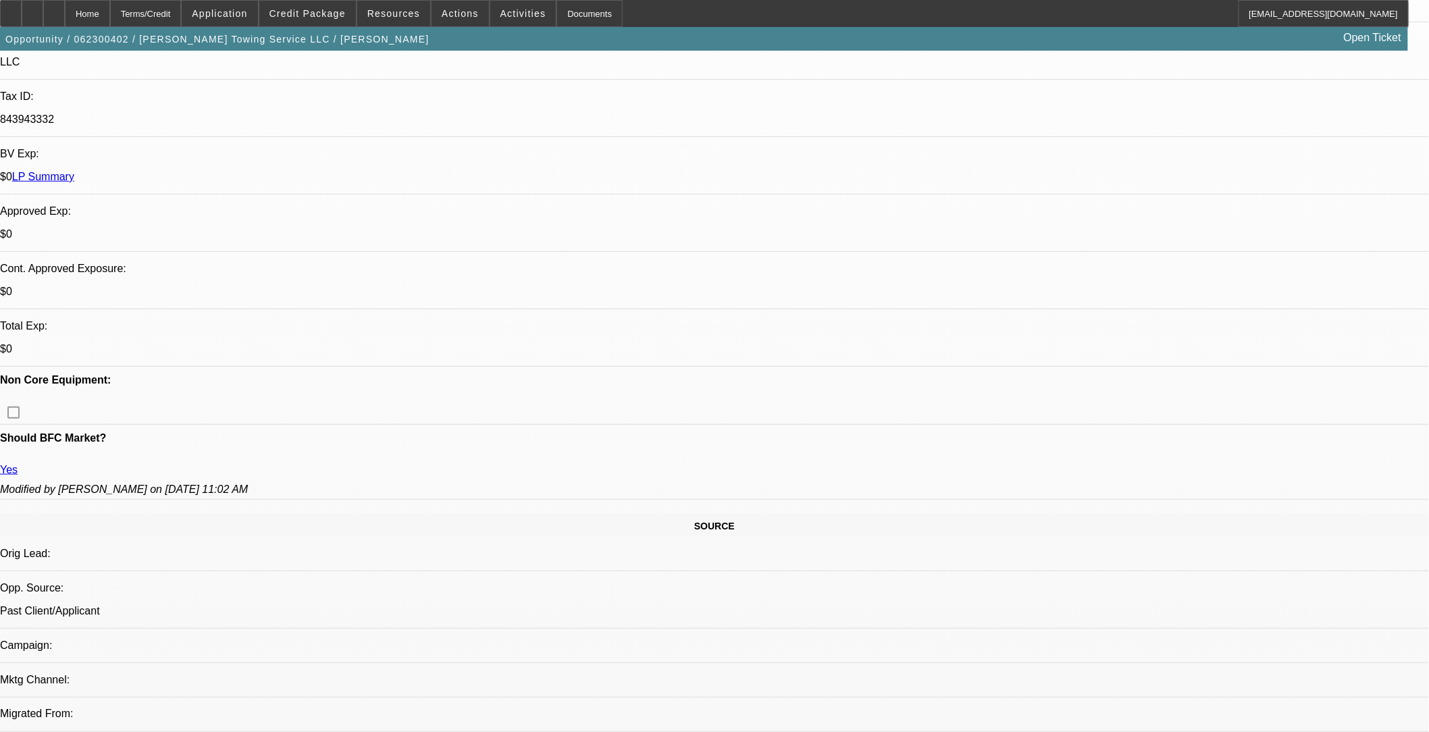
select select "1"
select select "2"
select select "6"
select select "1"
select select "2"
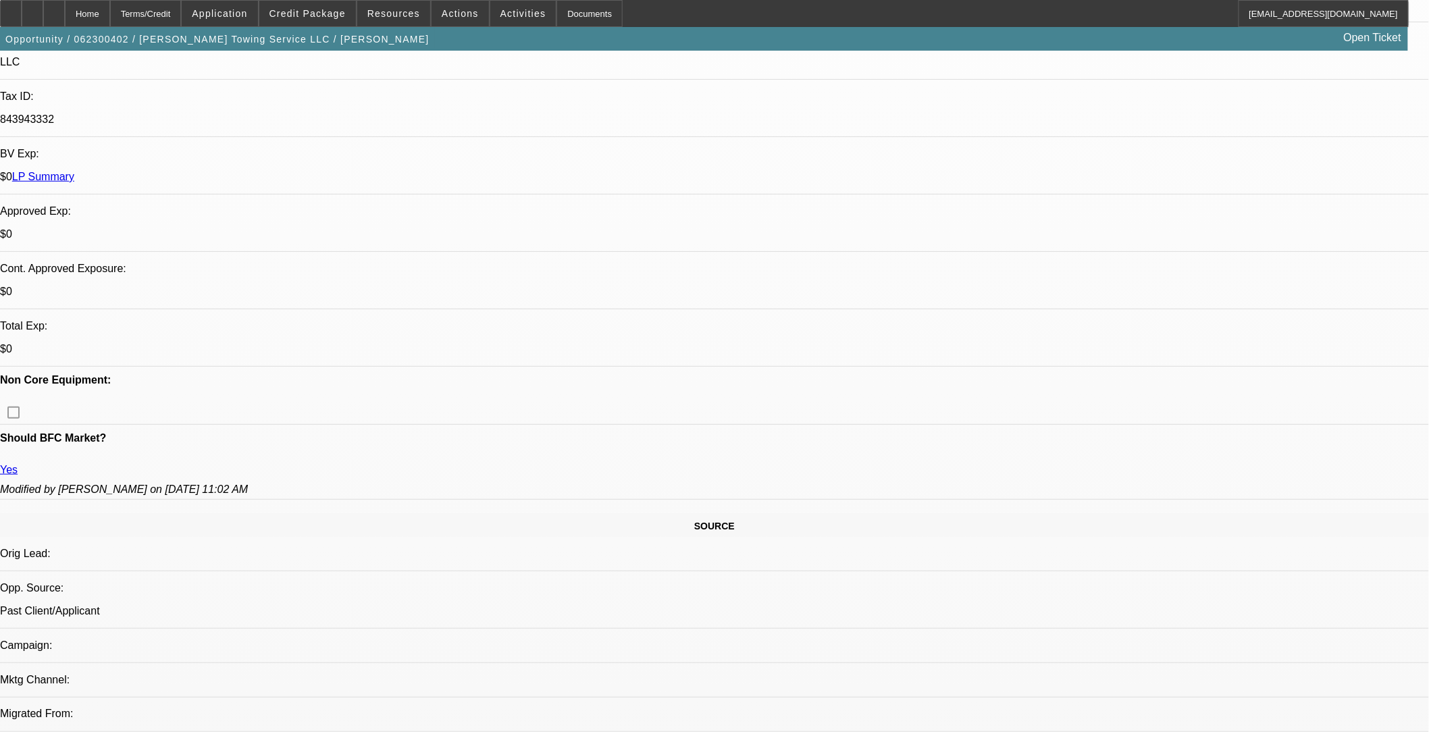
select select "6"
select select "1"
select select "2"
select select "6"
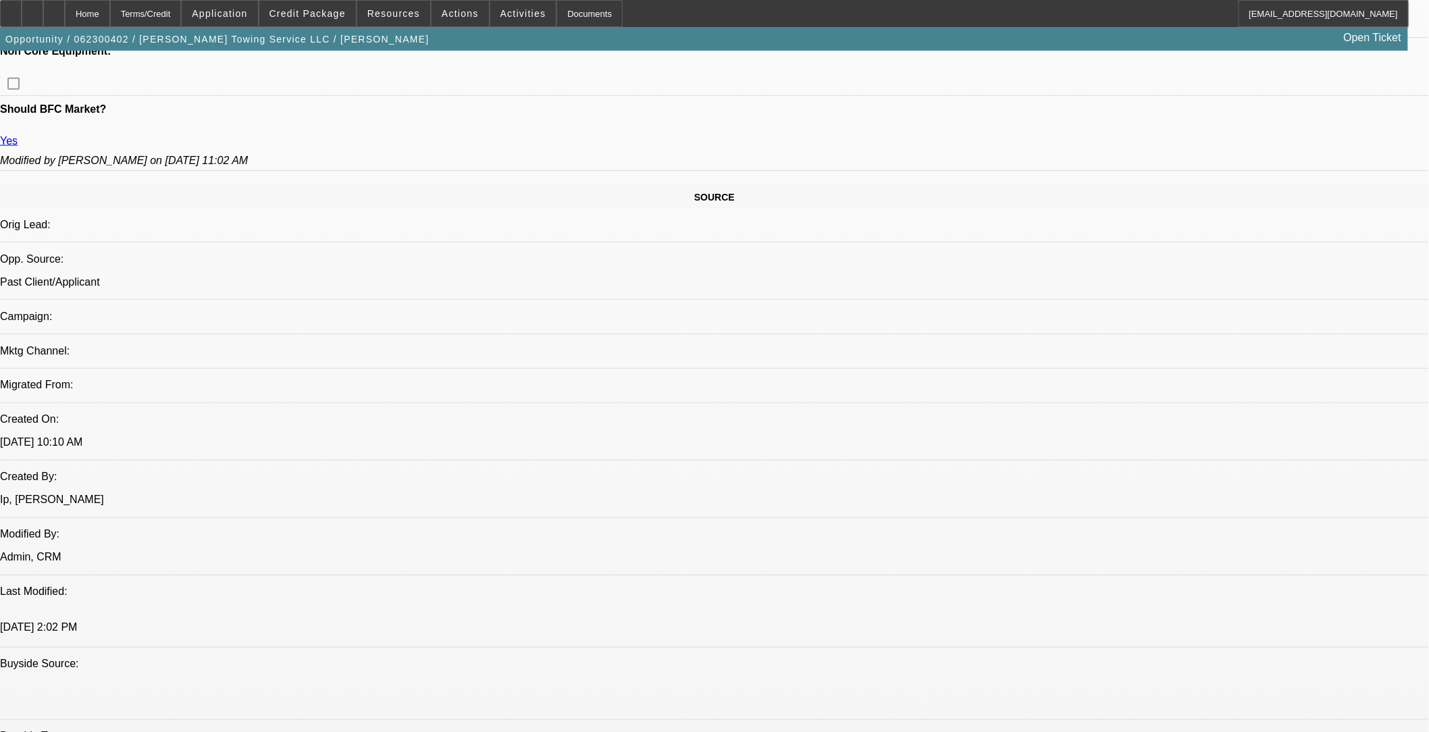
scroll to position [675, 0]
